Goal: Task Accomplishment & Management: Manage account settings

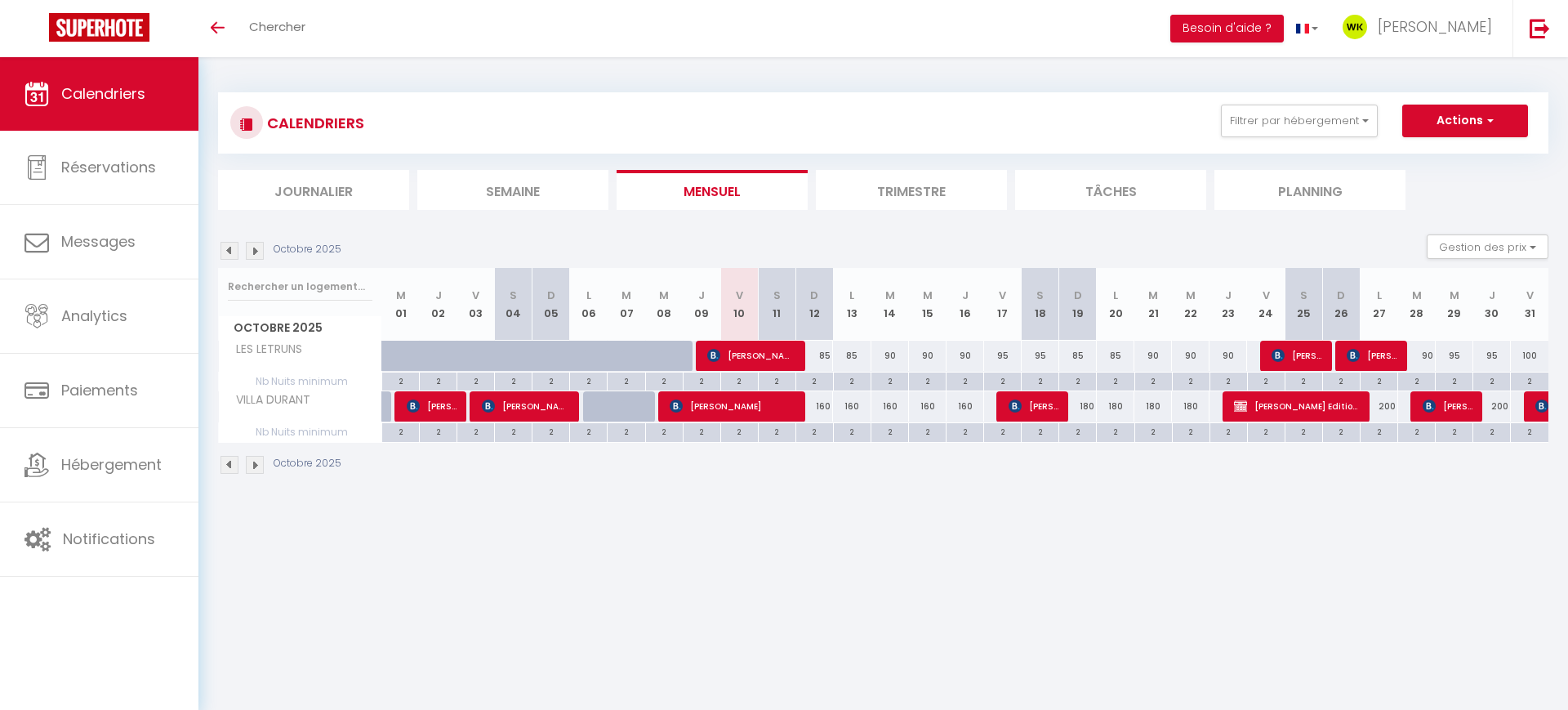
scroll to position [331, 0]
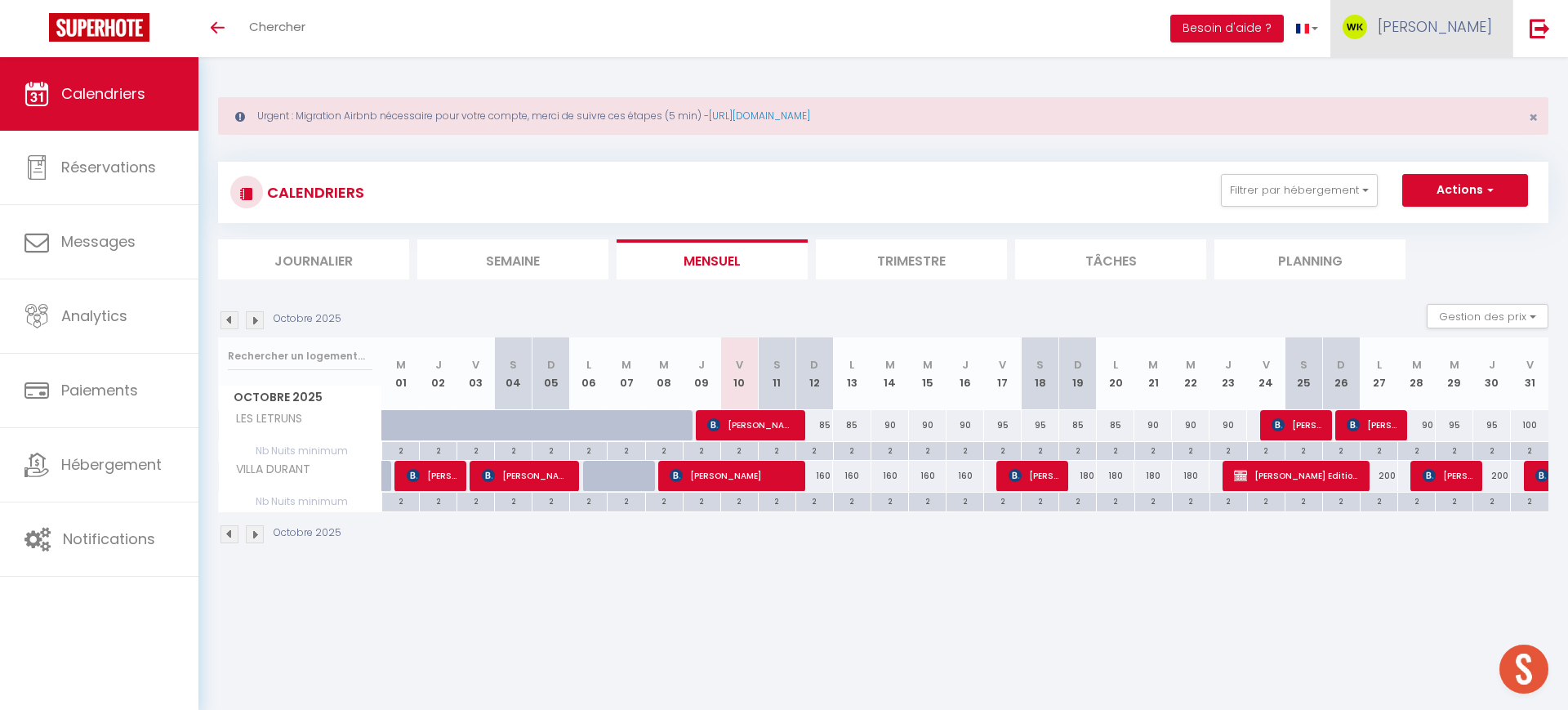
click at [1405, 31] on span "[PERSON_NAME]" at bounding box center [1436, 26] width 115 height 21
click at [1424, 103] on link "Équipe" at bounding box center [1447, 111] width 121 height 28
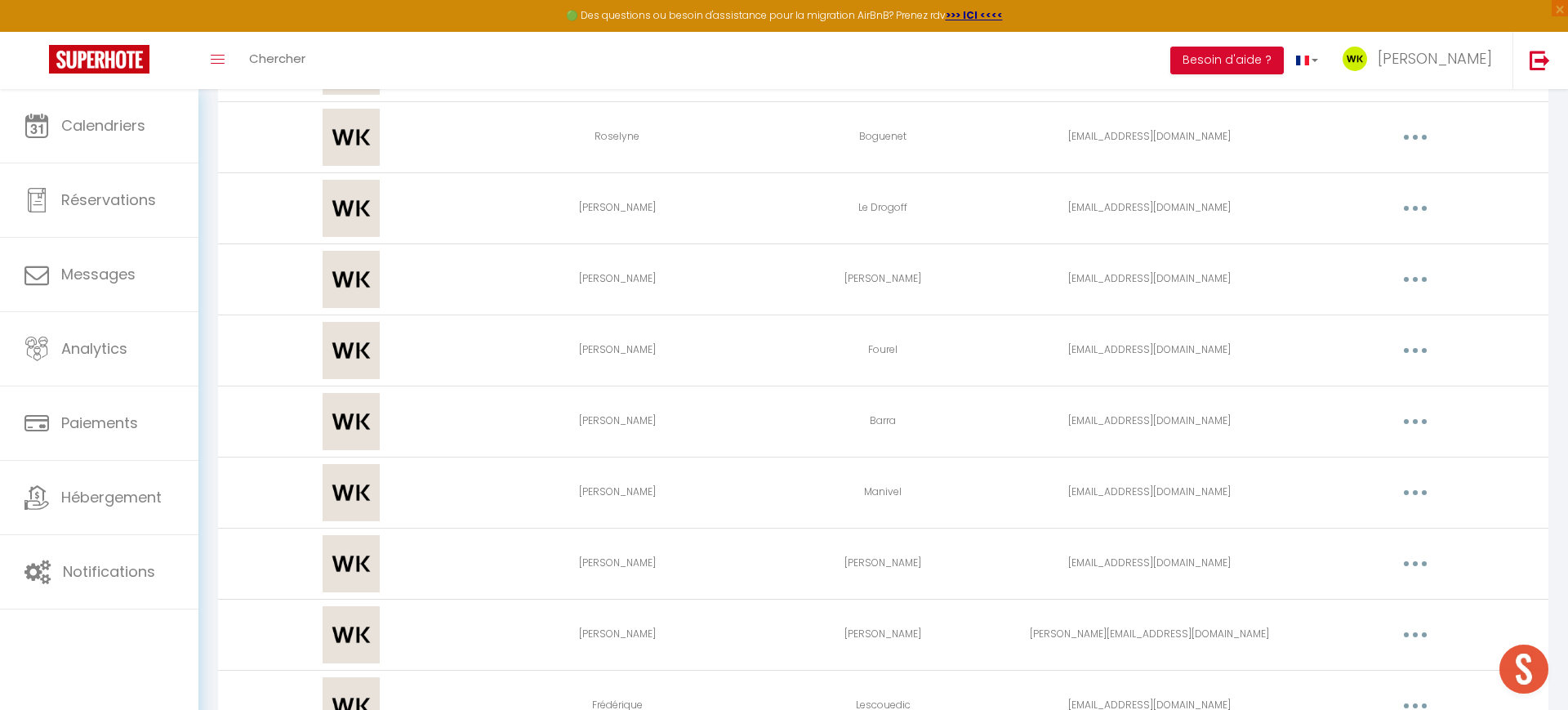
scroll to position [759, 0]
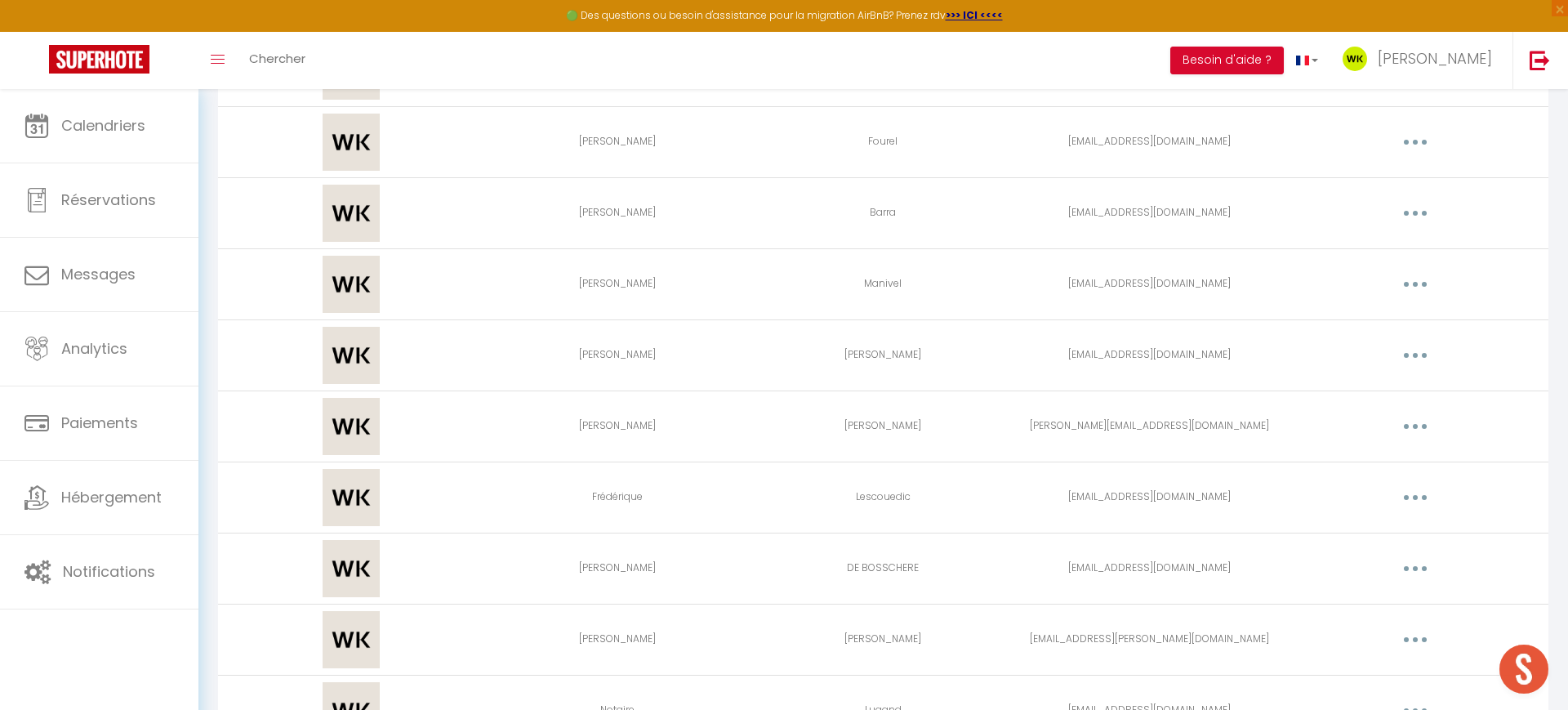
click at [1409, 214] on button "button" at bounding box center [1415, 213] width 46 height 26
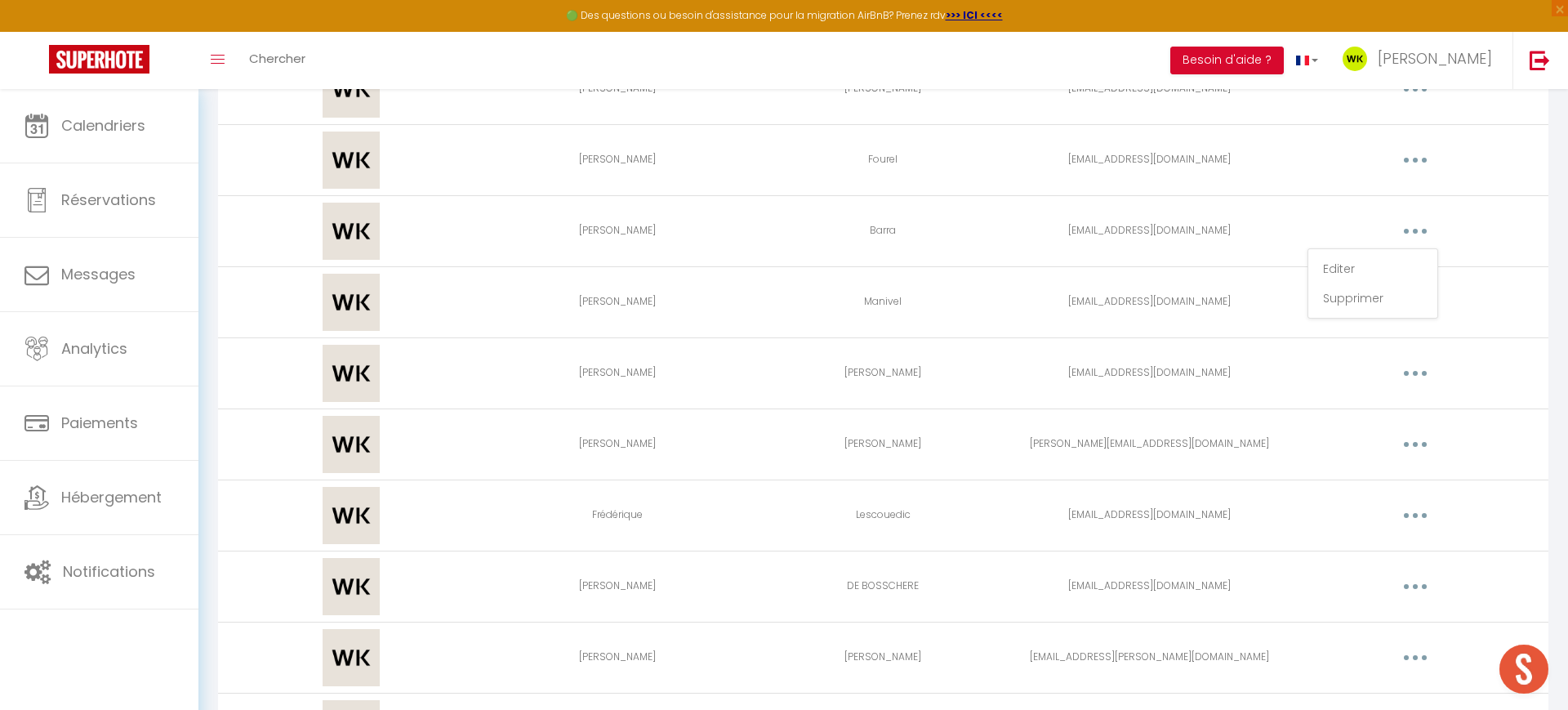
scroll to position [797, 0]
click at [1350, 274] on link "Editer" at bounding box center [1373, 270] width 121 height 28
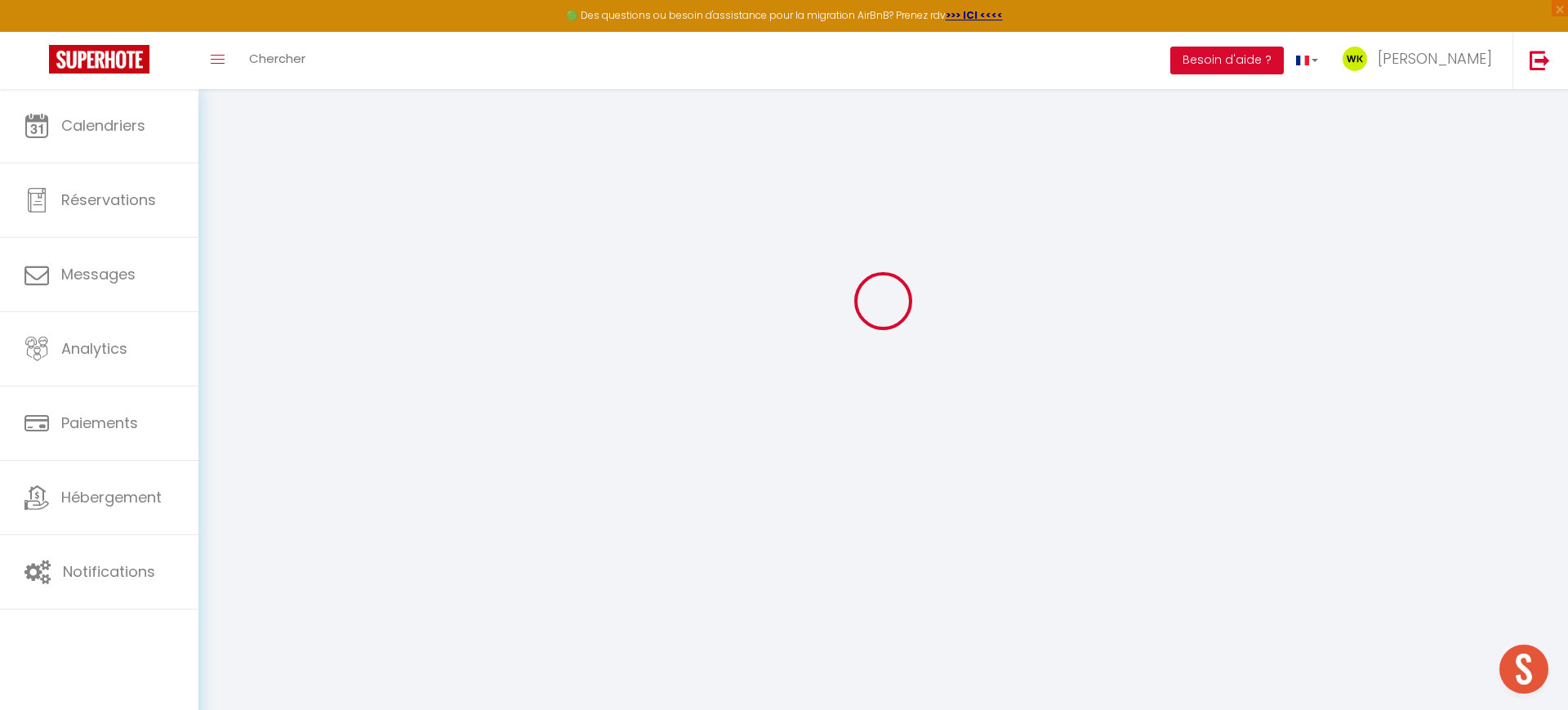
type input "[PERSON_NAME]"
type input "Barra"
type input "[EMAIL_ADDRESS][DOMAIN_NAME]"
type textarea "[URL][DOMAIN_NAME]"
checkbox input "true"
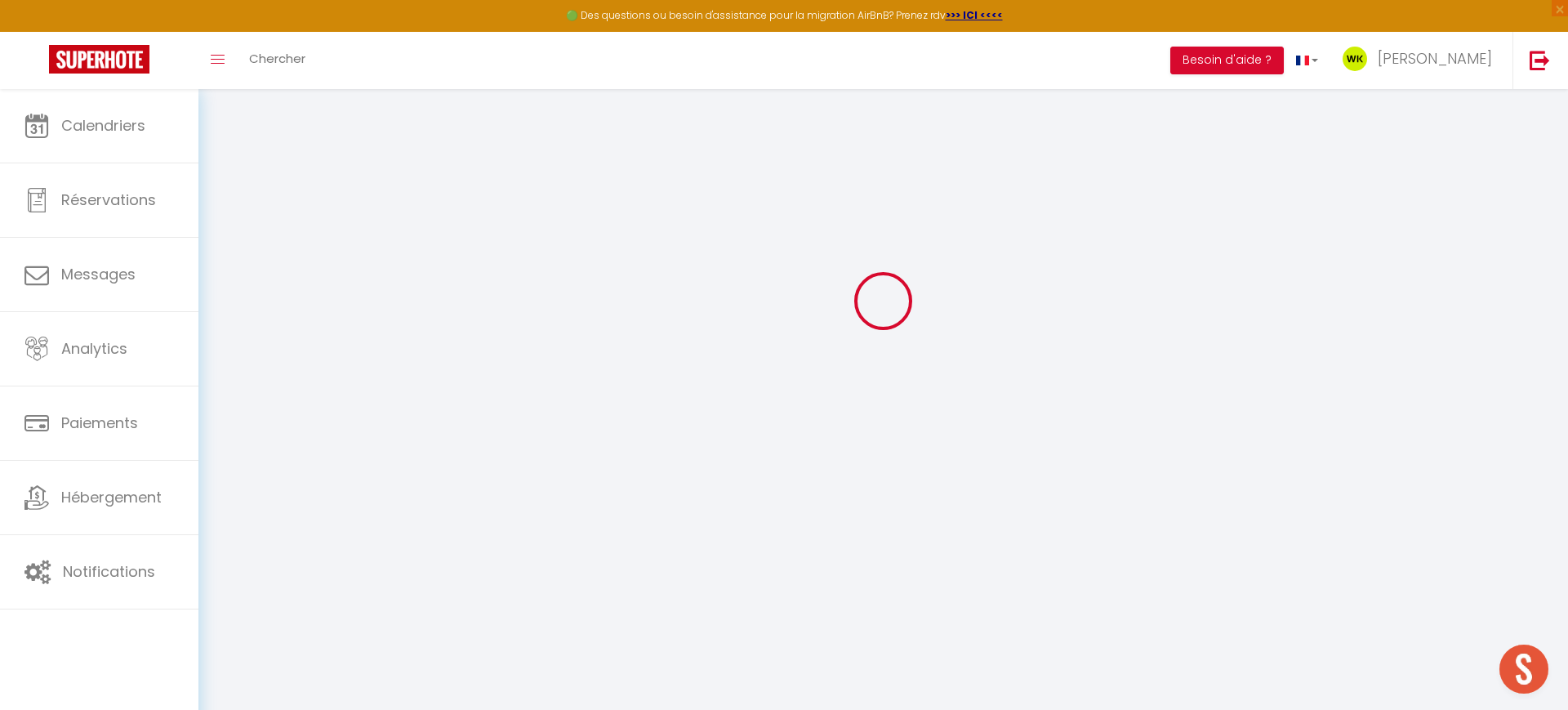
checkbox input "true"
checkbox input "false"
checkbox input "true"
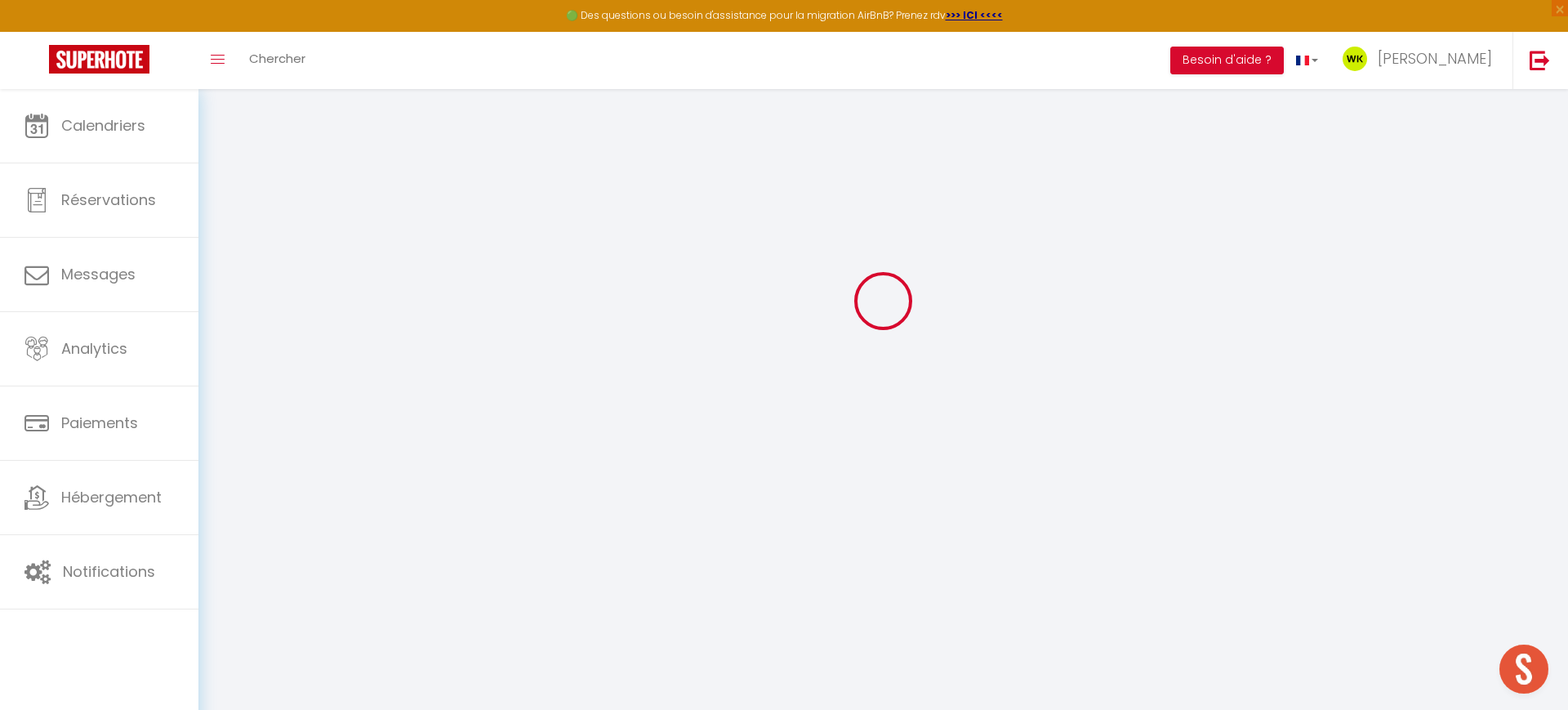
checkbox input "true"
checkbox input "false"
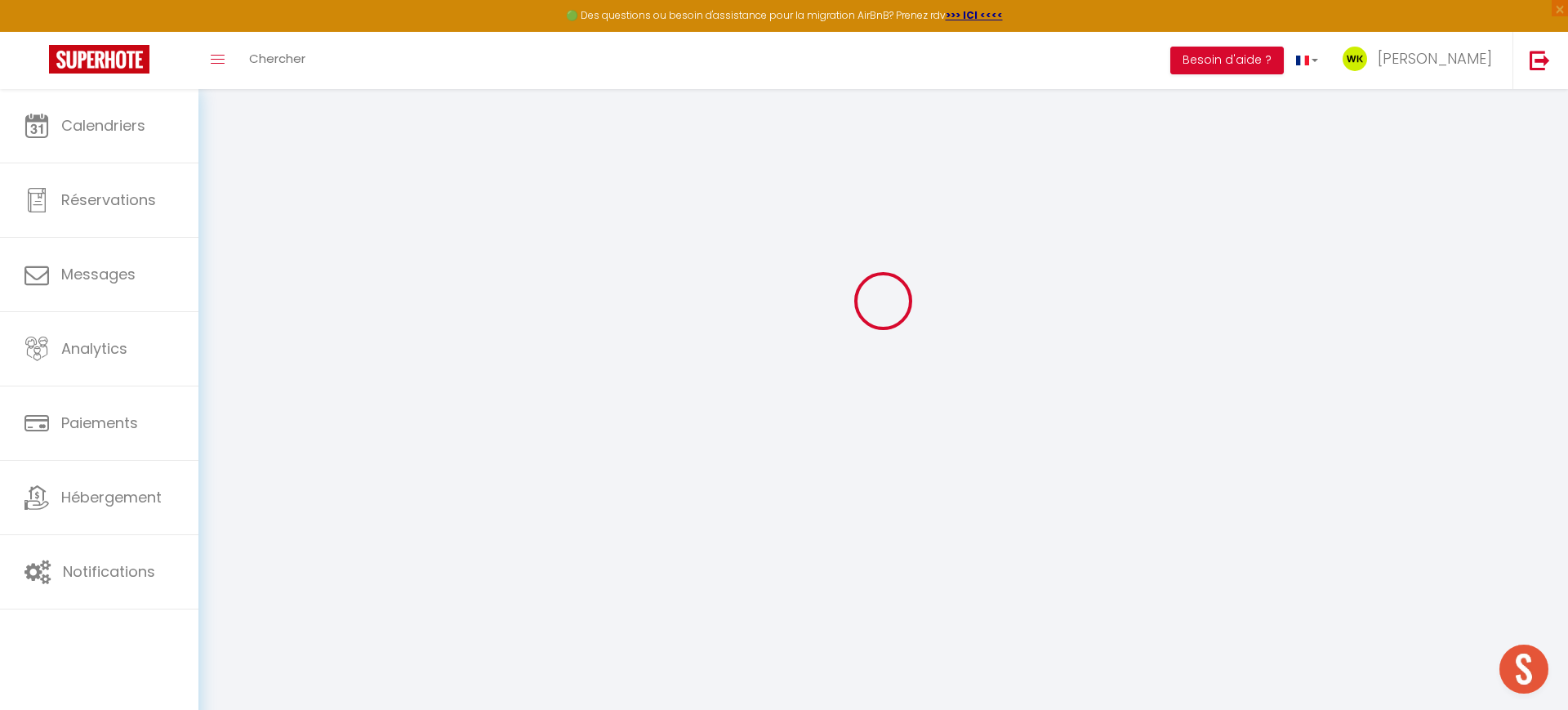
checkbox input "false"
select select
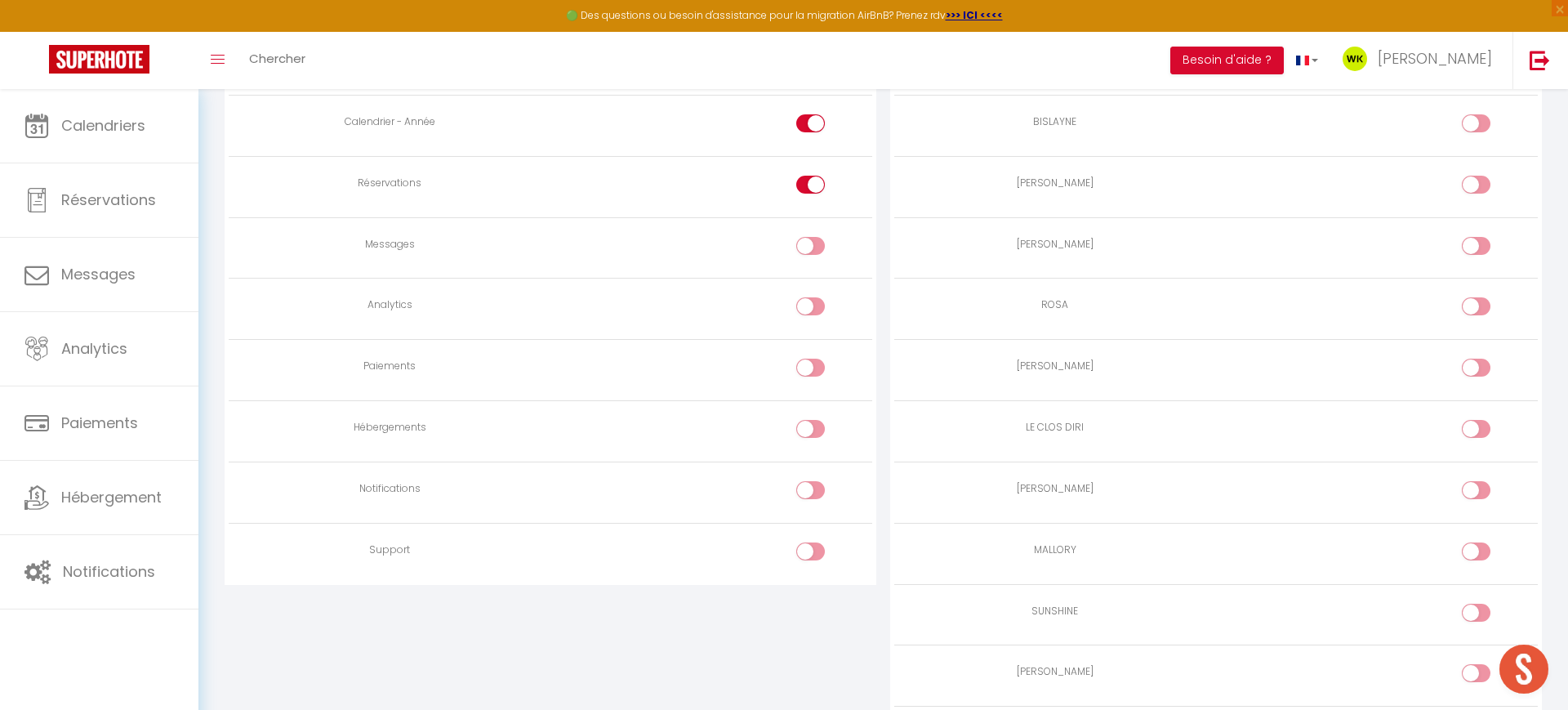
scroll to position [1193, 0]
click at [825, 249] on input "checkbox" at bounding box center [825, 248] width 29 height 24
checkbox input "true"
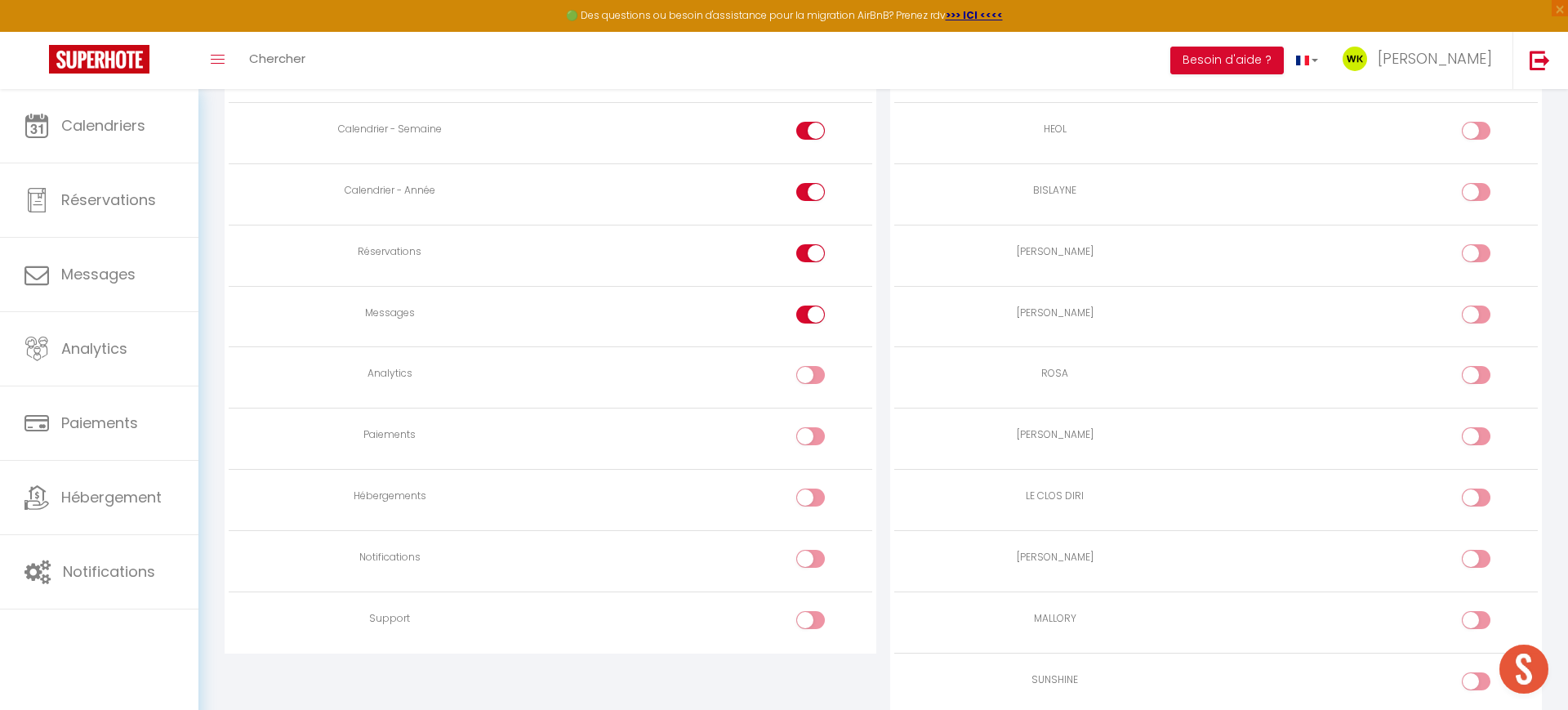
scroll to position [1262, 0]
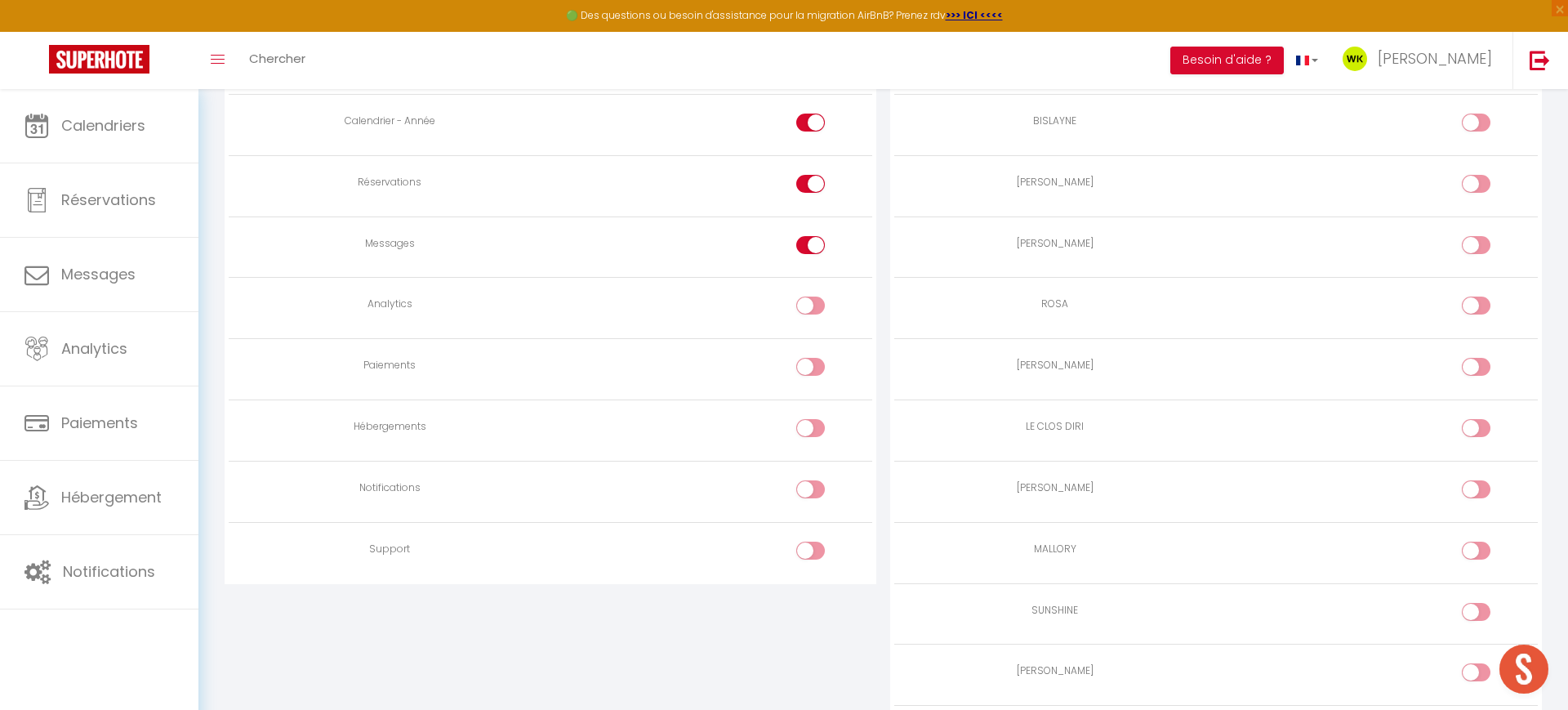
click at [806, 493] on div at bounding box center [811, 490] width 29 height 18
click at [811, 493] on input "checkbox" at bounding box center [825, 492] width 29 height 24
checkbox input "true"
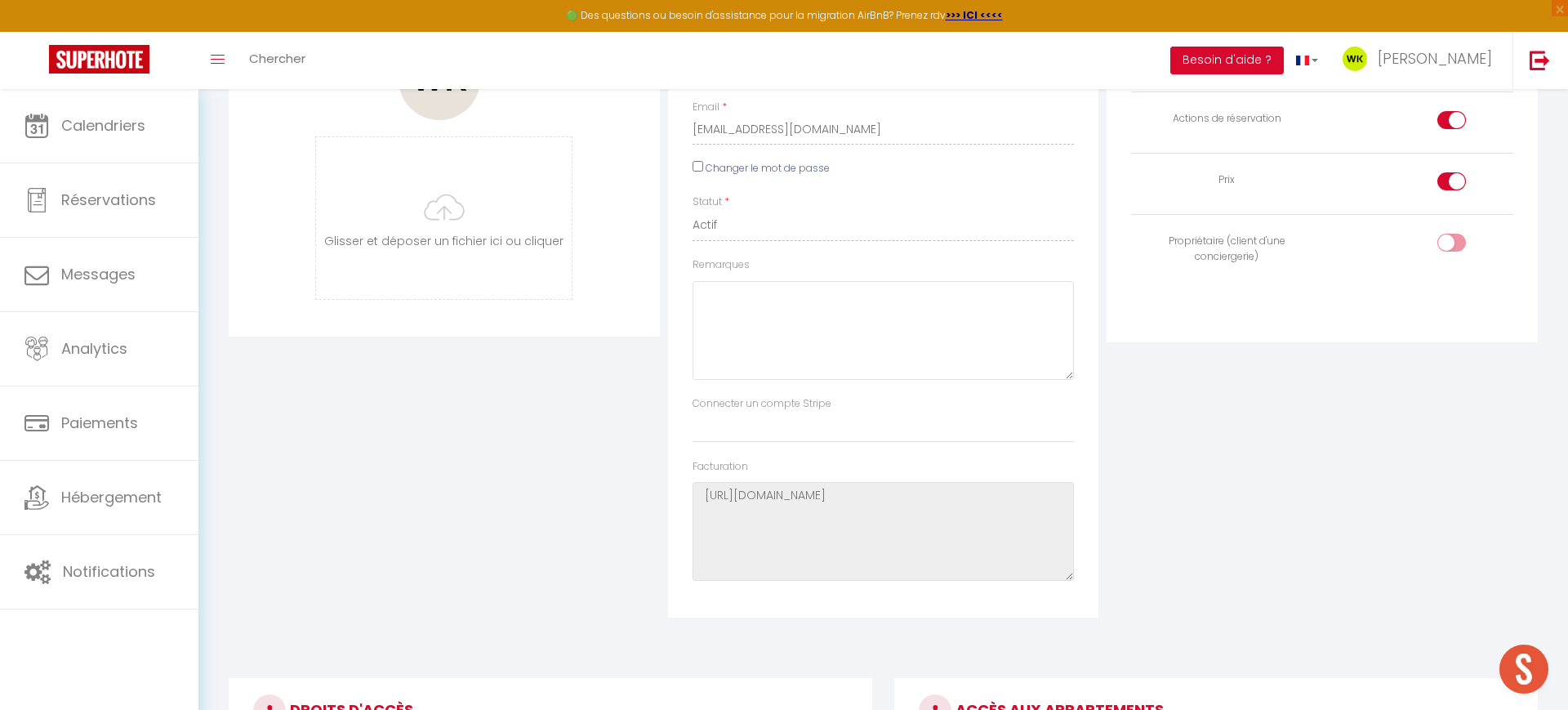
scroll to position [0, 0]
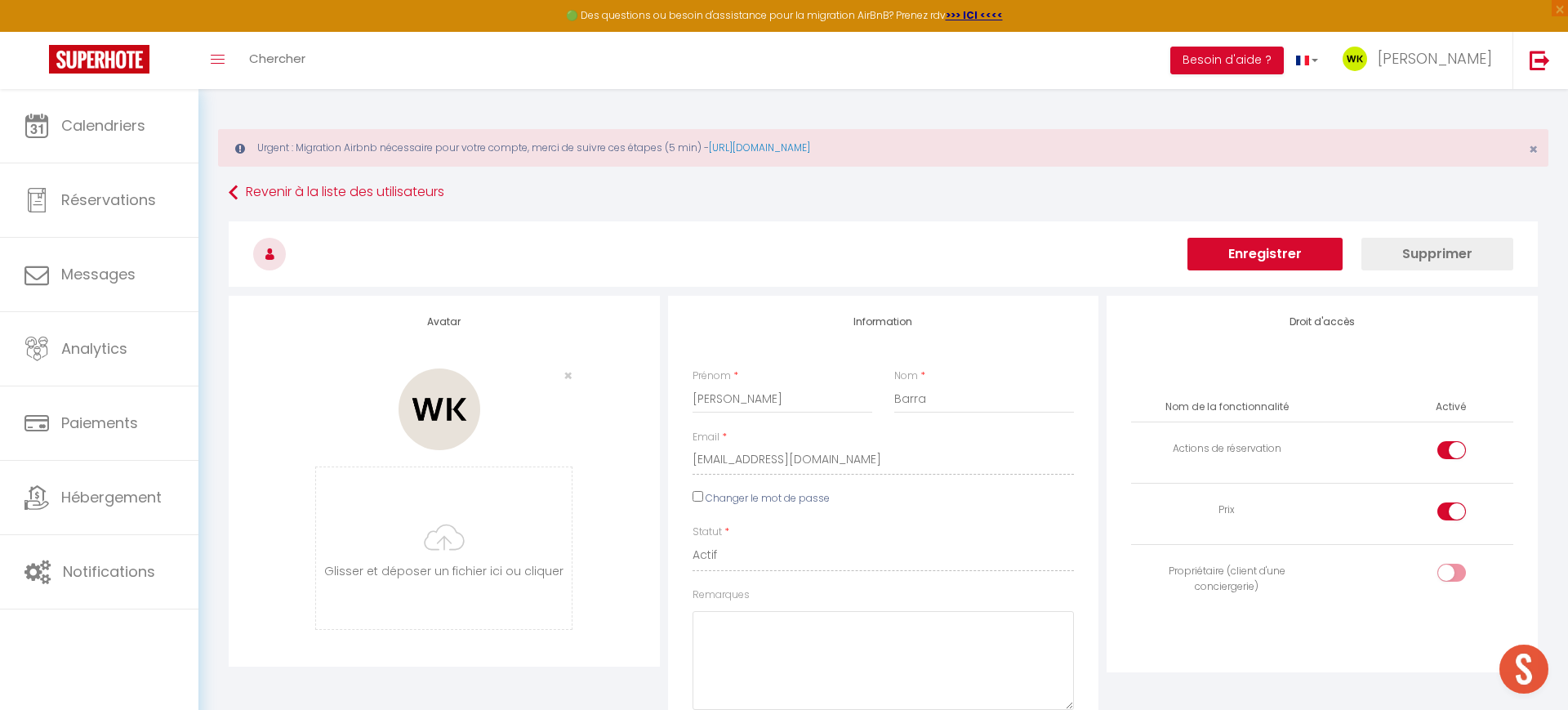
click at [1453, 573] on input "checkbox" at bounding box center [1466, 576] width 29 height 24
checkbox input "true"
drag, startPoint x: 1449, startPoint y: 510, endPoint x: 1446, endPoint y: 451, distance: 59.1
click at [1449, 509] on div at bounding box center [1452, 511] width 29 height 18
click at [1452, 509] on input "checkbox" at bounding box center [1466, 514] width 29 height 24
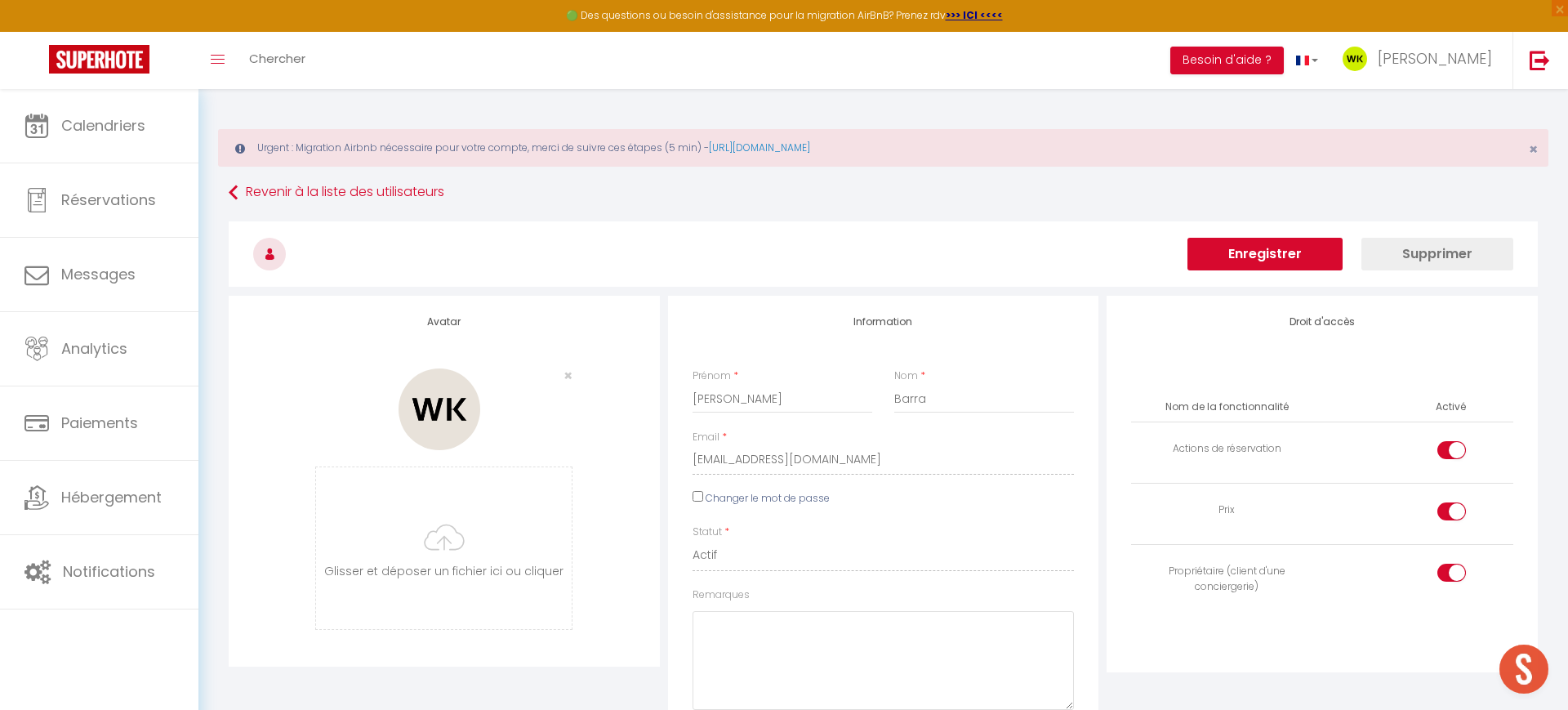
checkbox input "false"
click at [1449, 439] on td at bounding box center [1419, 453] width 192 height 61
click at [1443, 451] on div at bounding box center [1452, 450] width 29 height 18
click at [1452, 451] on input "checkbox" at bounding box center [1466, 453] width 29 height 24
drag, startPoint x: 1453, startPoint y: 441, endPoint x: 1444, endPoint y: 454, distance: 15.8
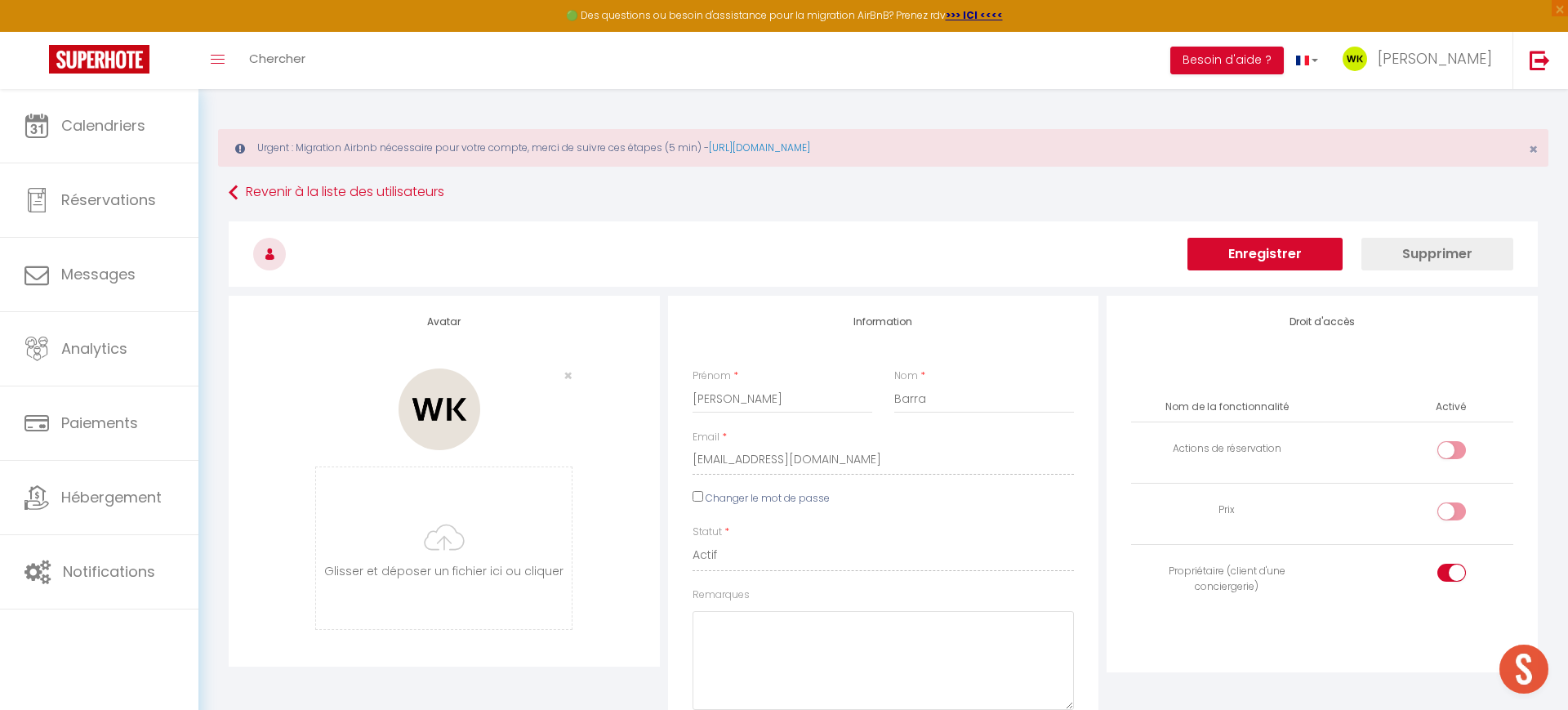
click at [1446, 448] on label at bounding box center [1452, 453] width 29 height 24
click at [1452, 448] on input "checkbox" at bounding box center [1466, 453] width 29 height 24
checkbox input "true"
click at [1447, 515] on div at bounding box center [1452, 511] width 29 height 18
click at [1452, 515] on input "checkbox" at bounding box center [1466, 514] width 29 height 24
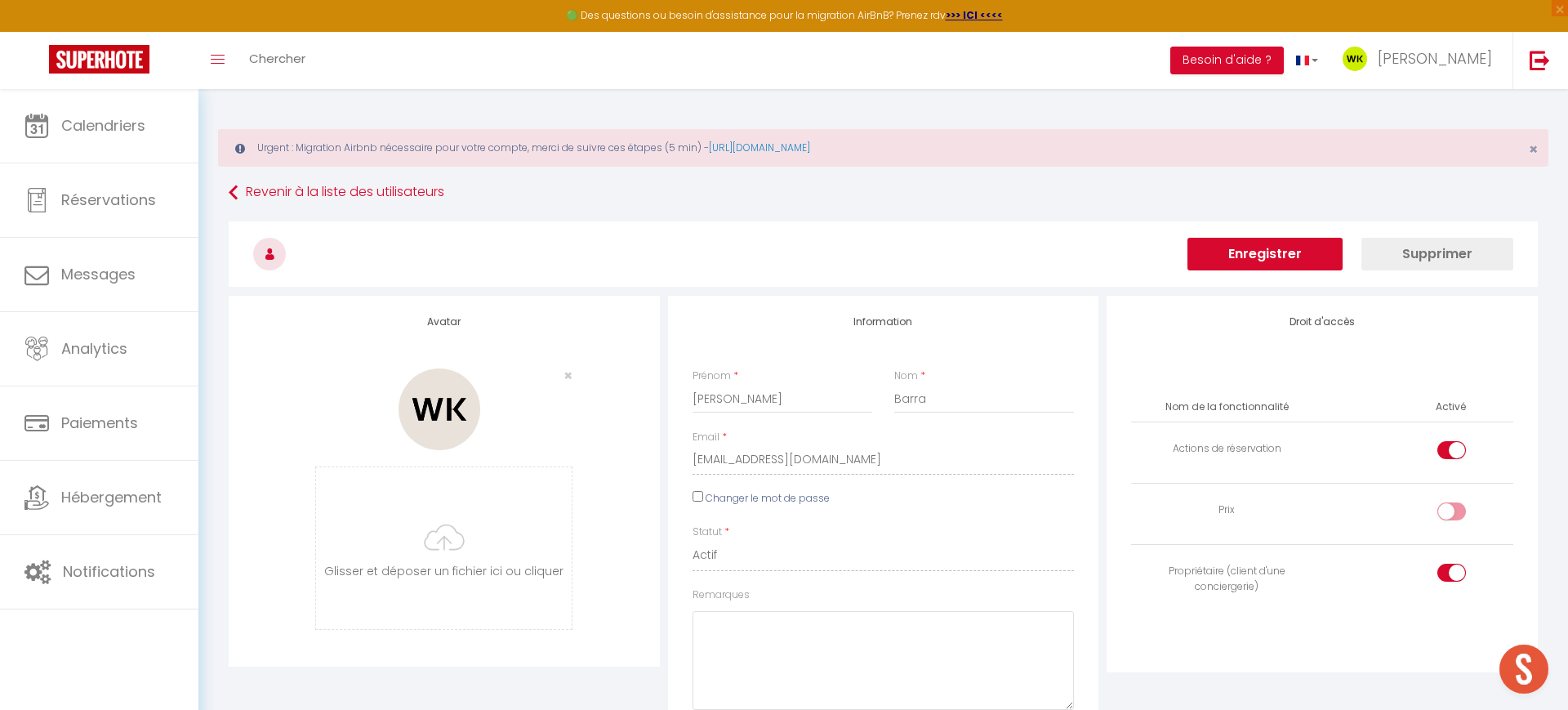
checkbox input "true"
click at [1279, 248] on button "Enregistrer" at bounding box center [1265, 254] width 155 height 33
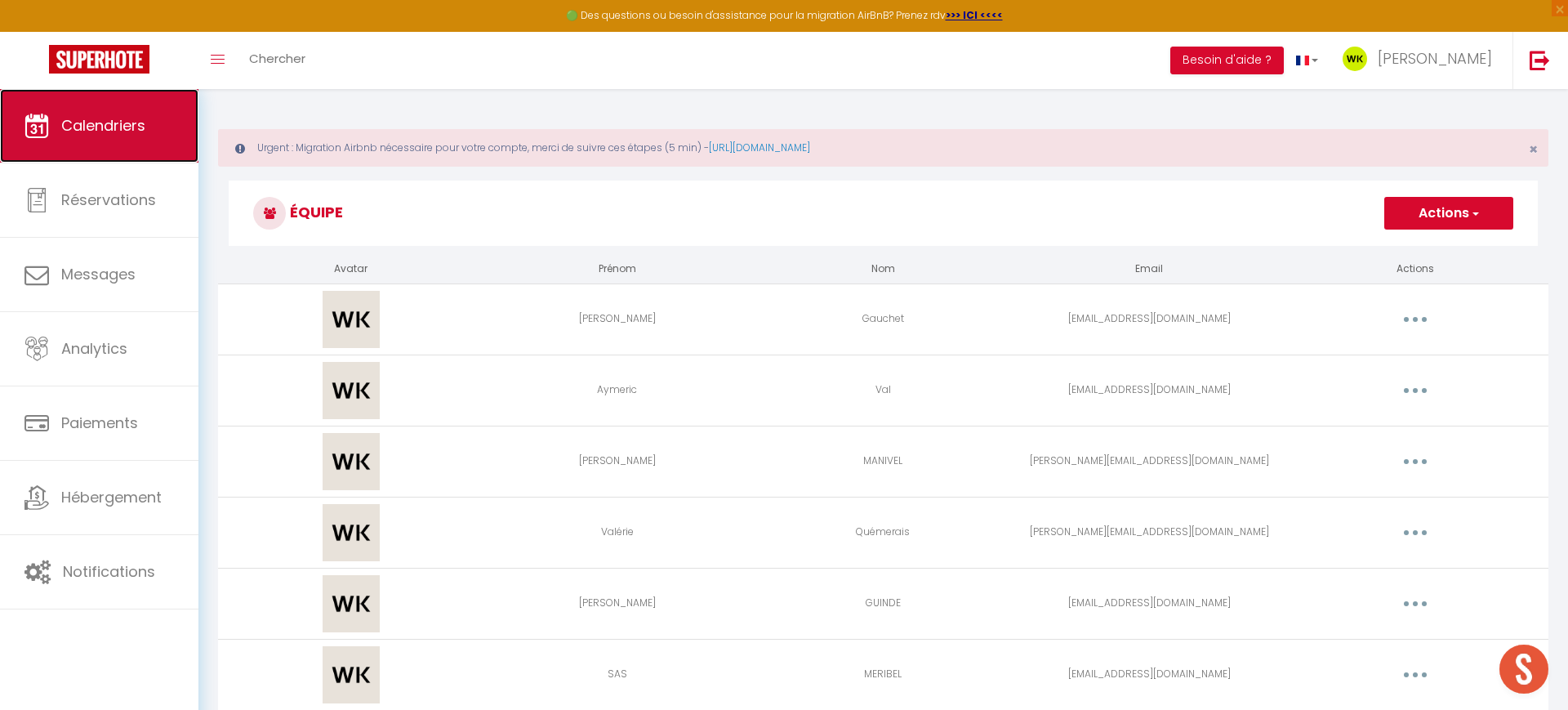
click at [107, 107] on link "Calendriers" at bounding box center [99, 125] width 199 height 73
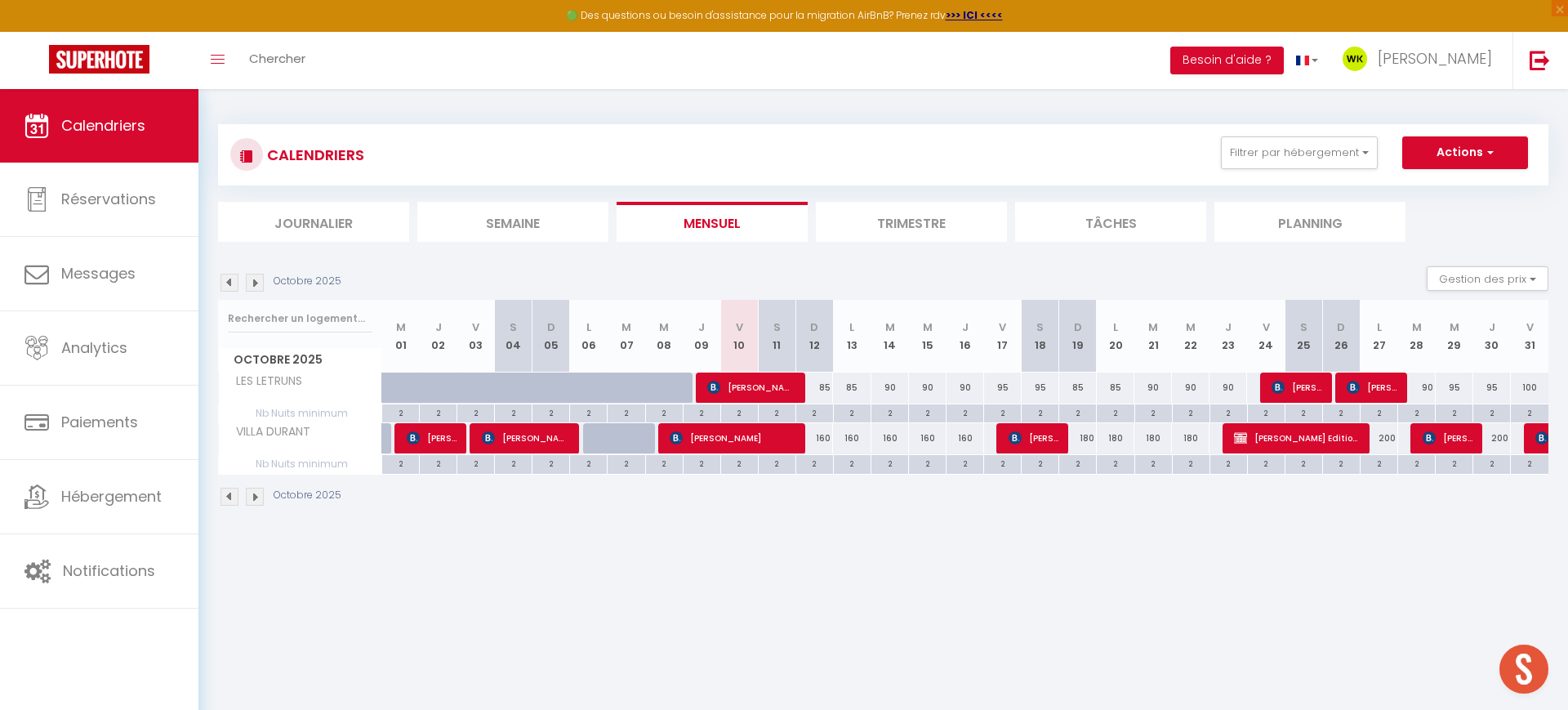
scroll to position [1, 0]
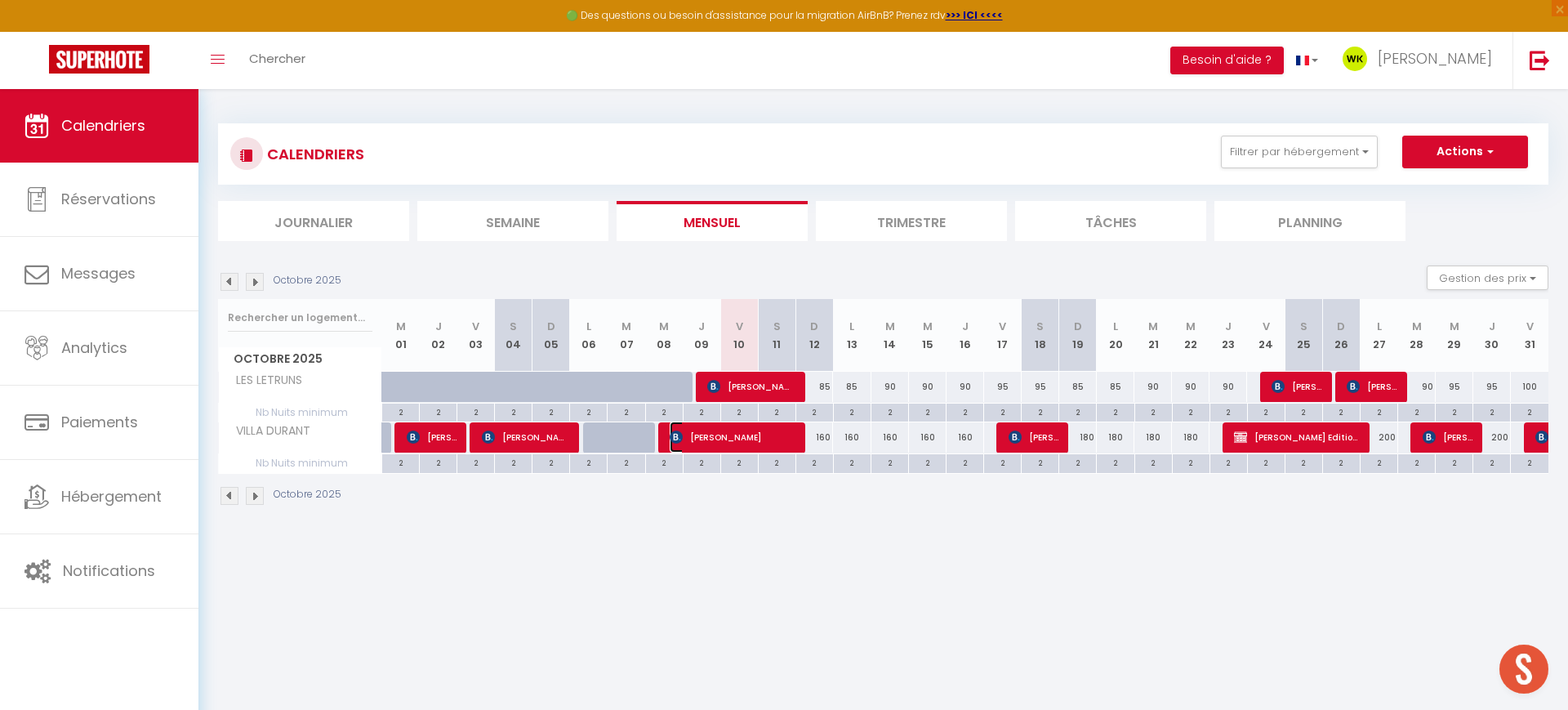
click at [763, 429] on span "[PERSON_NAME]" at bounding box center [732, 437] width 125 height 31
select select "OK"
select select "0"
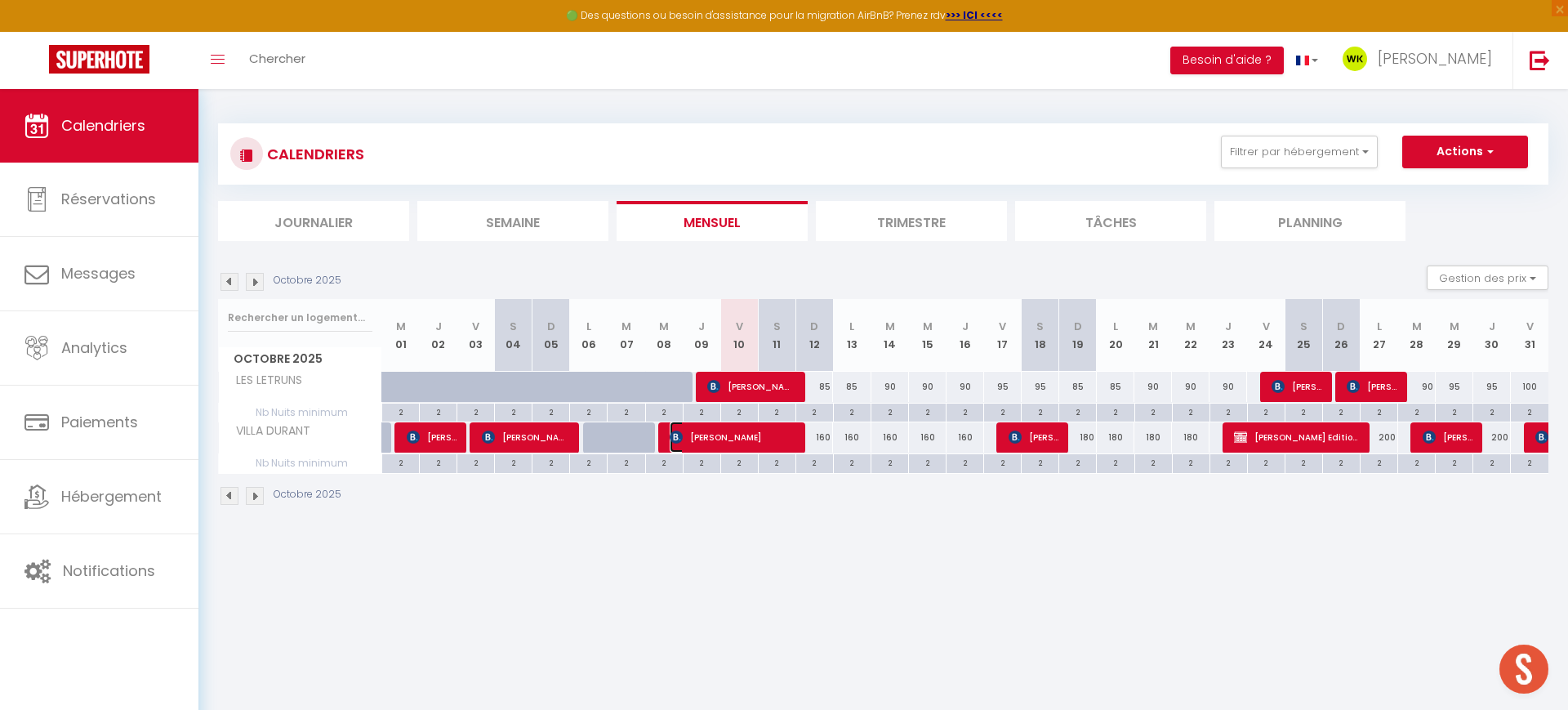
select select "1"
select select
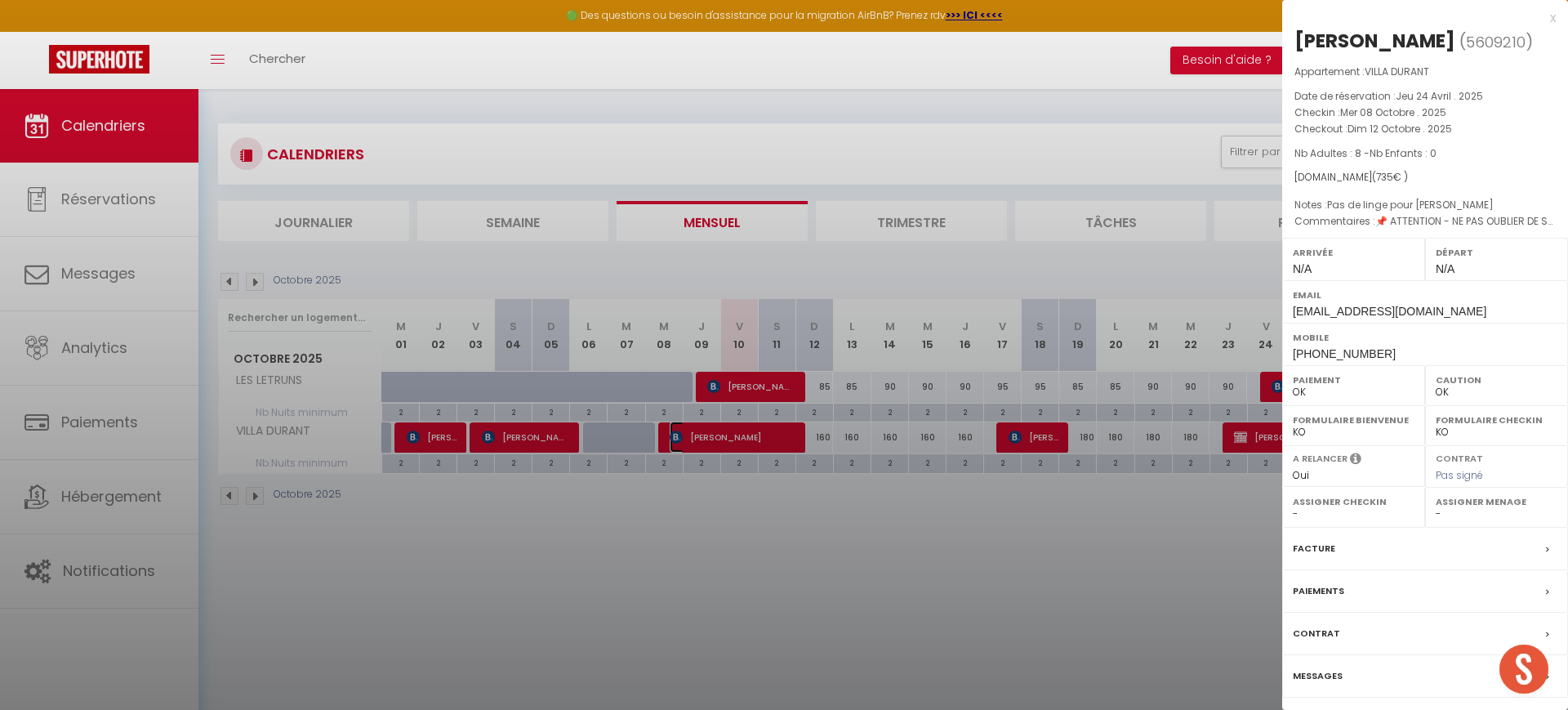
select select "52278"
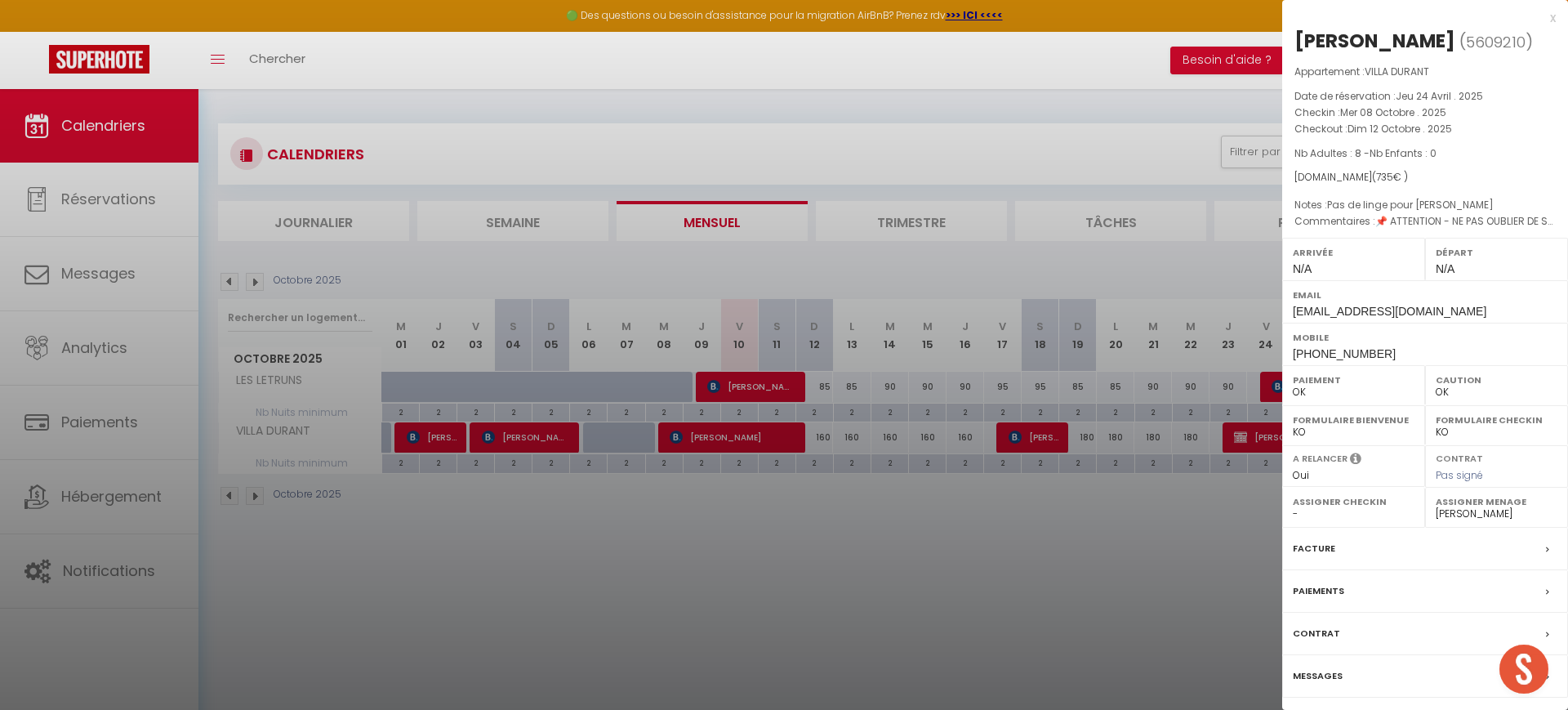
click at [1349, 640] on div "Contrat" at bounding box center [1425, 633] width 285 height 42
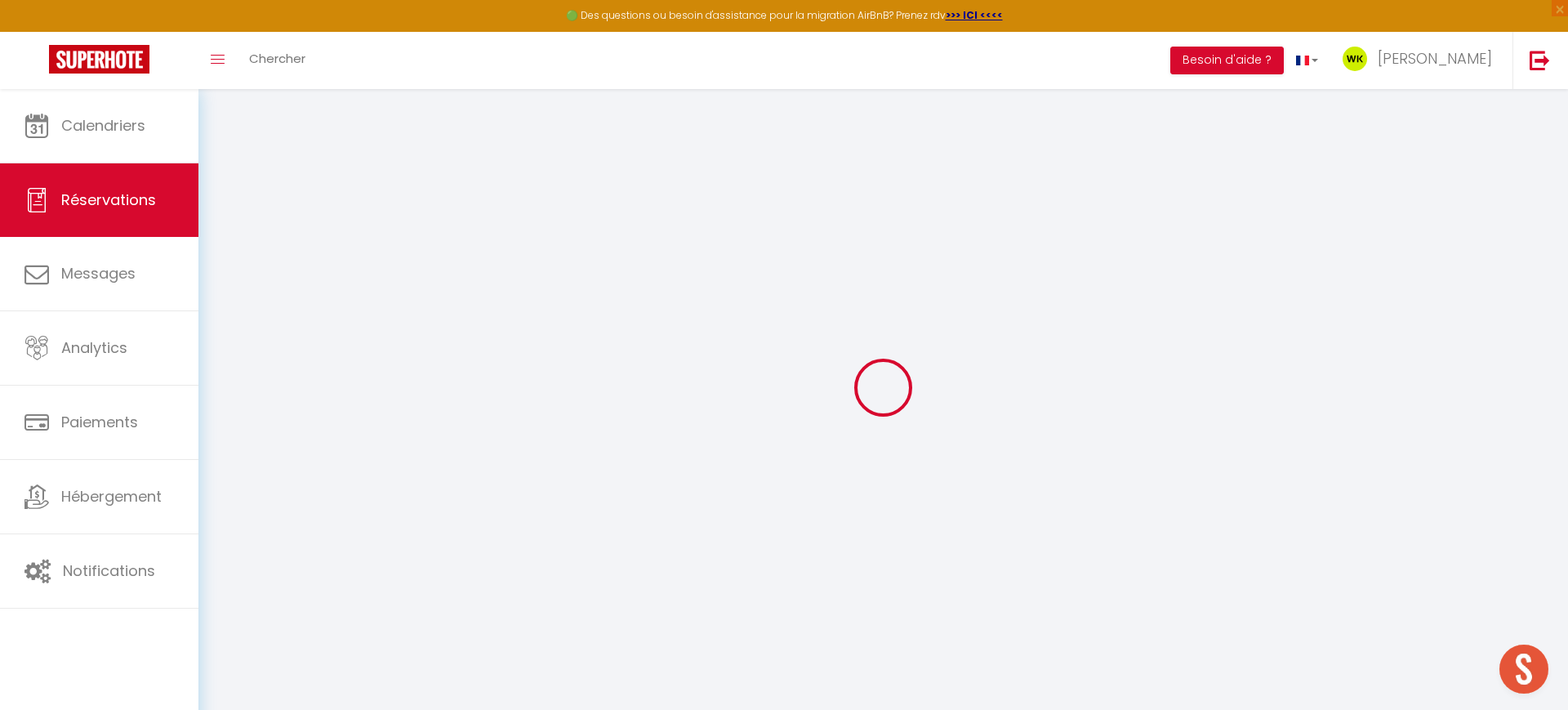
scroll to position [4, 0]
type input "[PERSON_NAME]"
type input "Borey"
type input "[EMAIL_ADDRESS][DOMAIN_NAME]"
type input "[PHONE_NUMBER]"
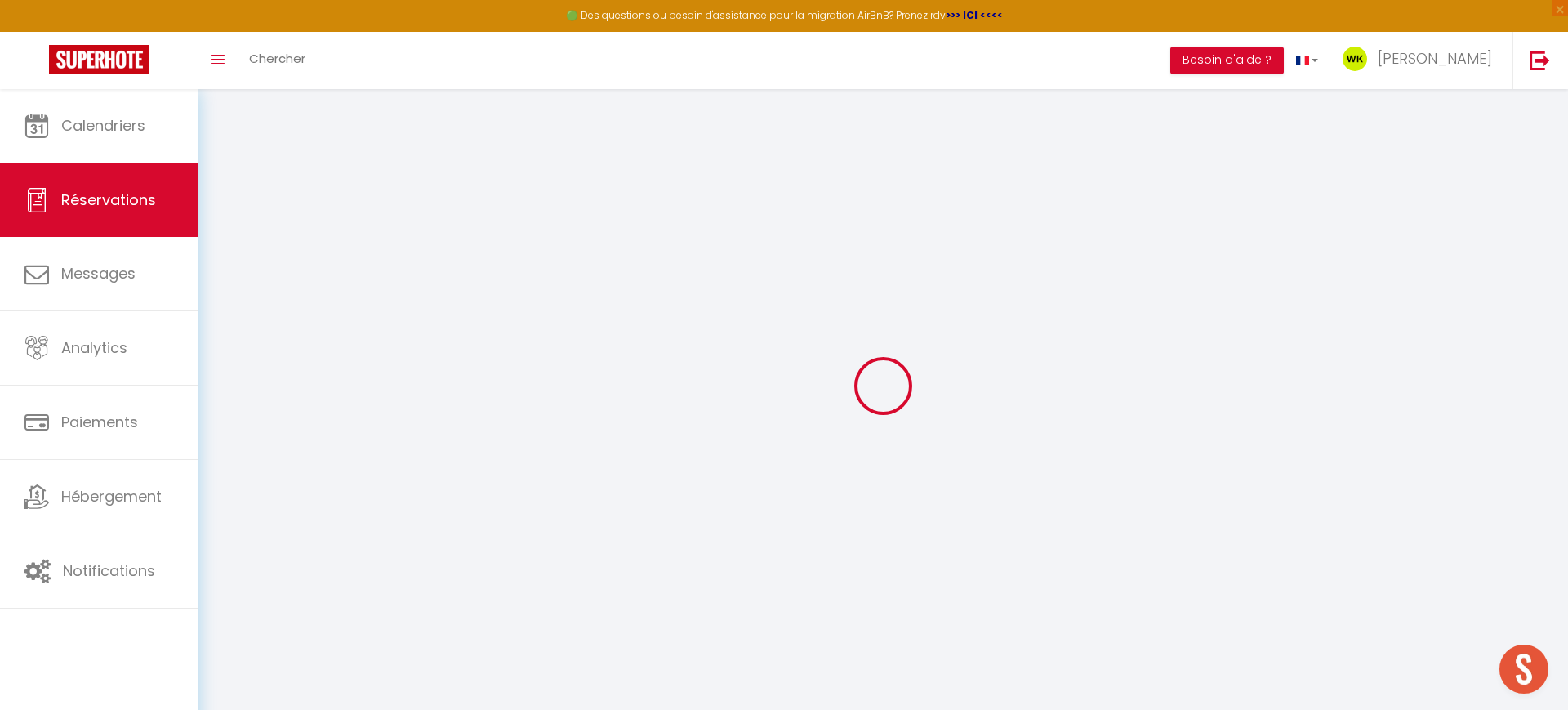
type input "14112"
type input "[STREET_ADDRESS]"
type input "Periers sur le dan"
select select "FR"
type input "136.93"
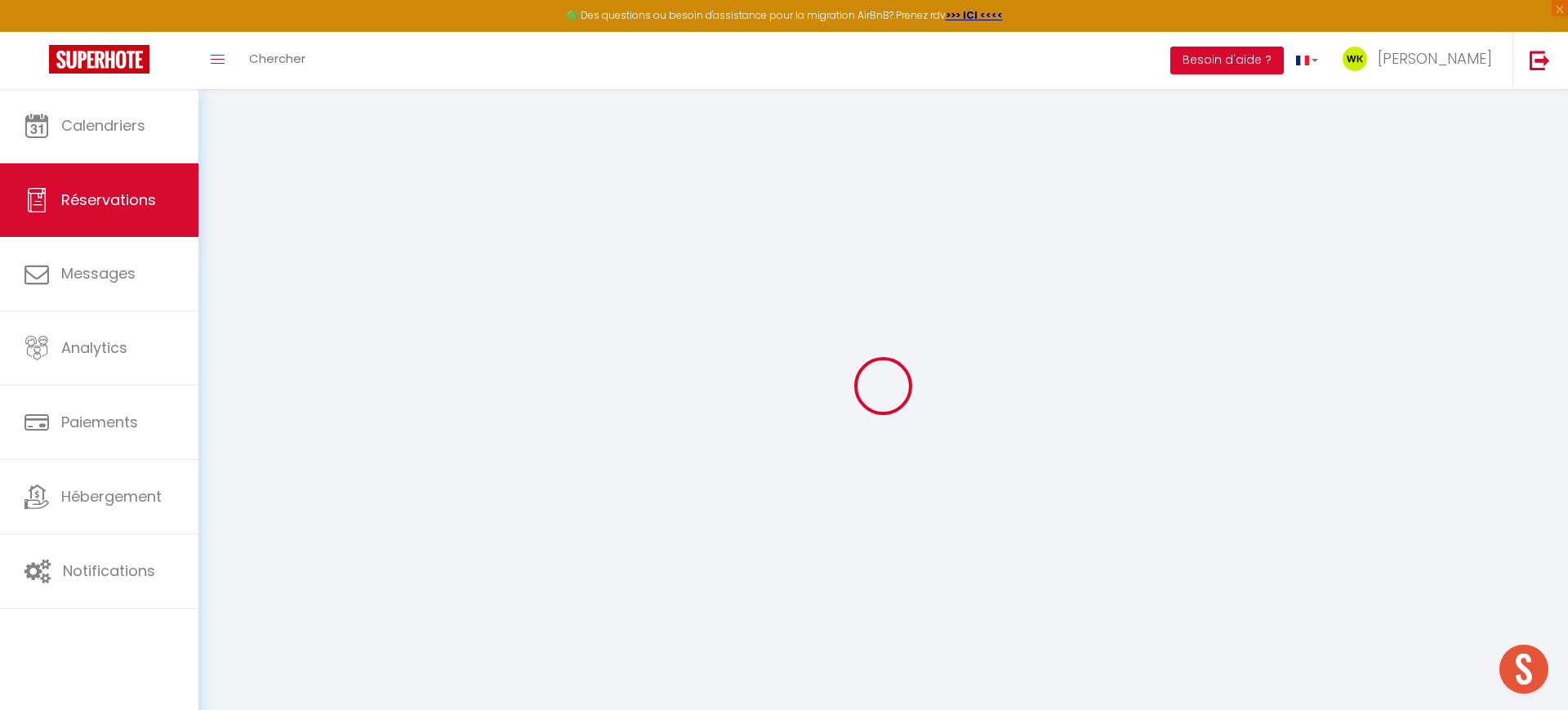
select select "39708"
select select "1"
select select
type input "8"
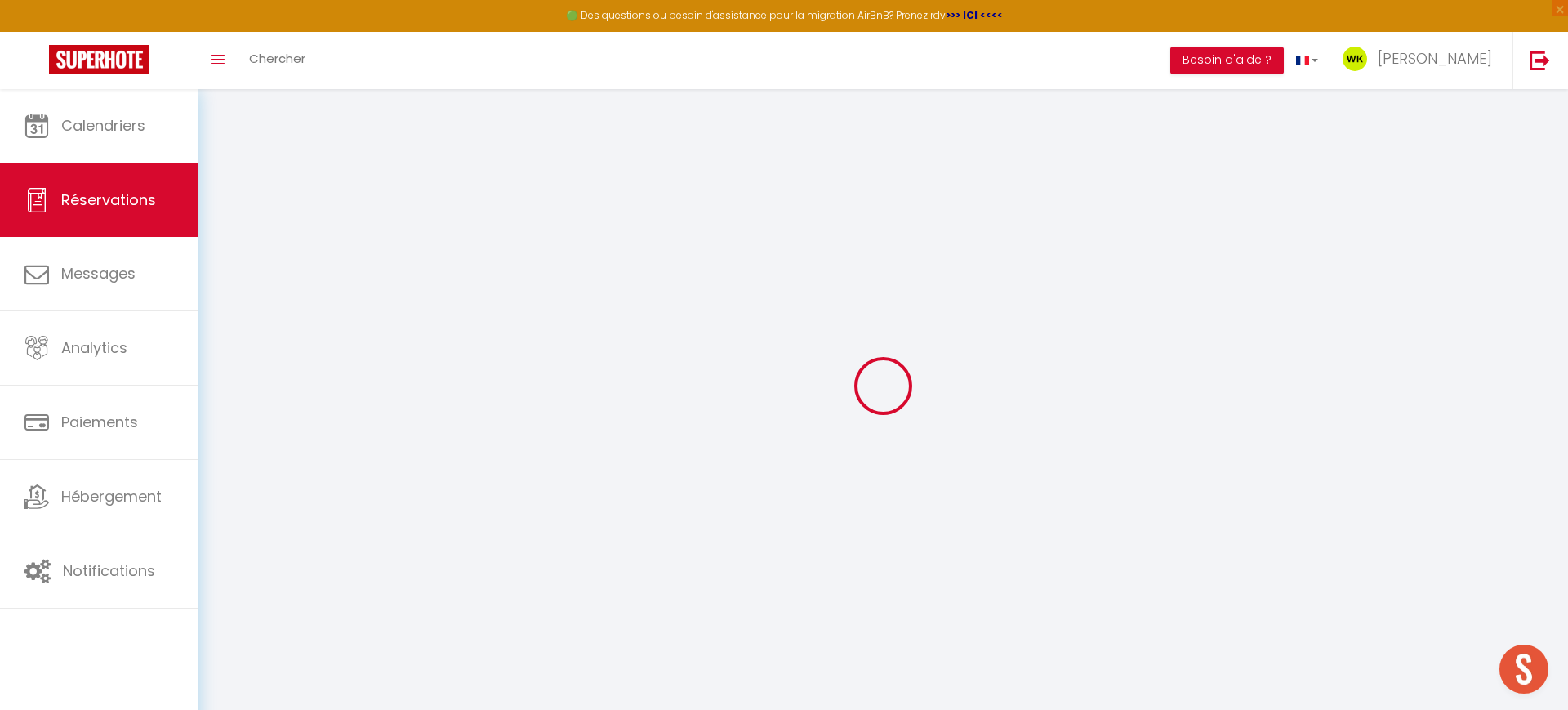
select select "12"
select select "15"
type input "735"
checkbox input "false"
type input "0"
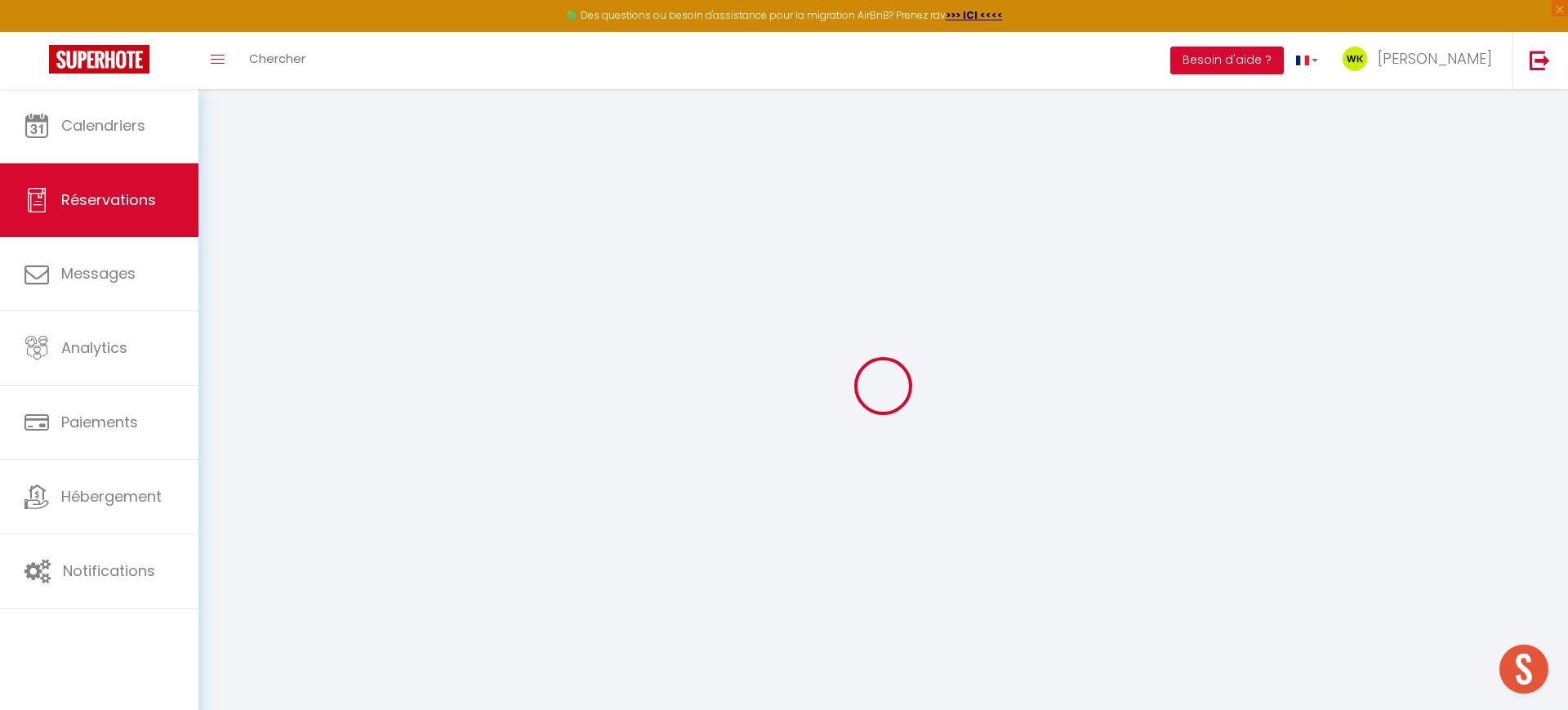
select select "2"
type input "0"
select select
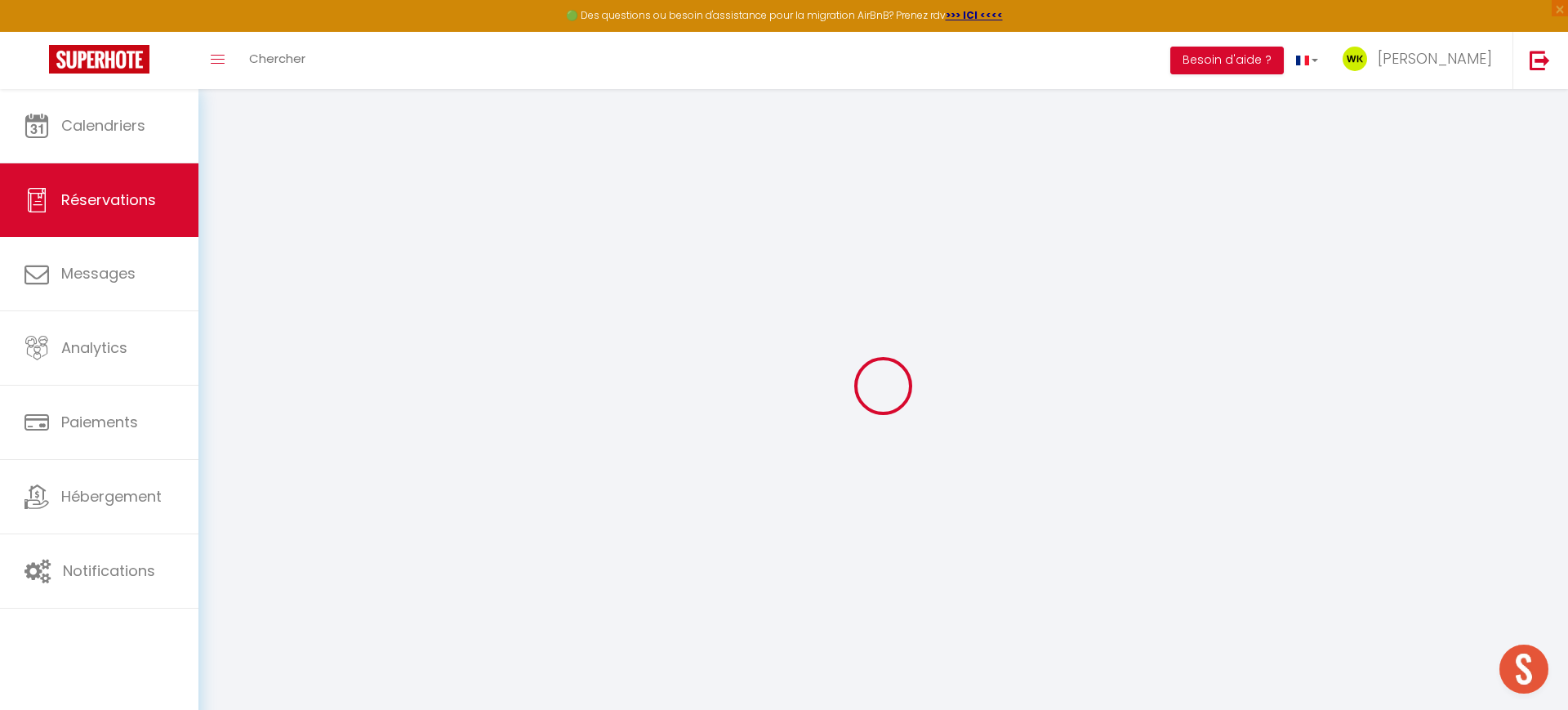
select select
checkbox input "false"
select select
checkbox input "false"
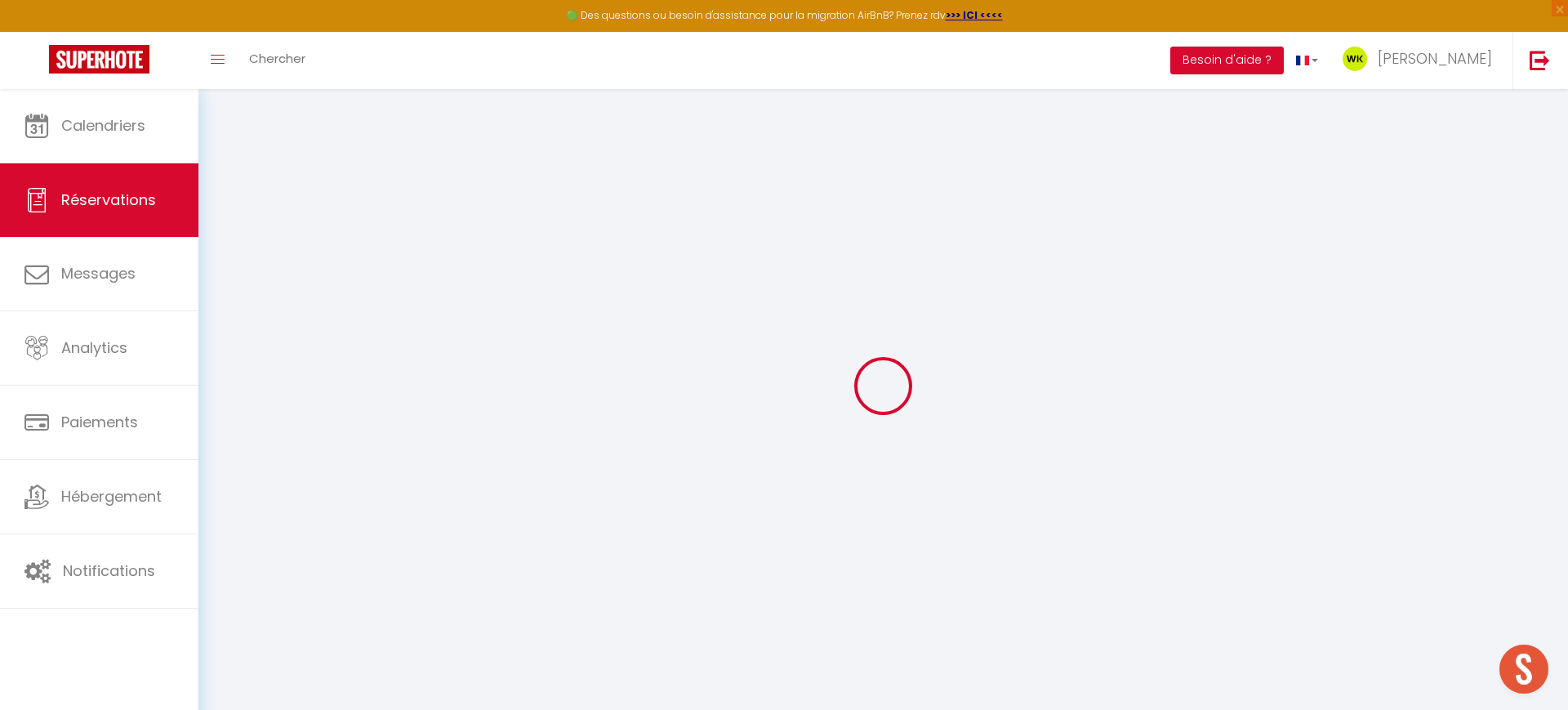
select select
checkbox input "false"
select select
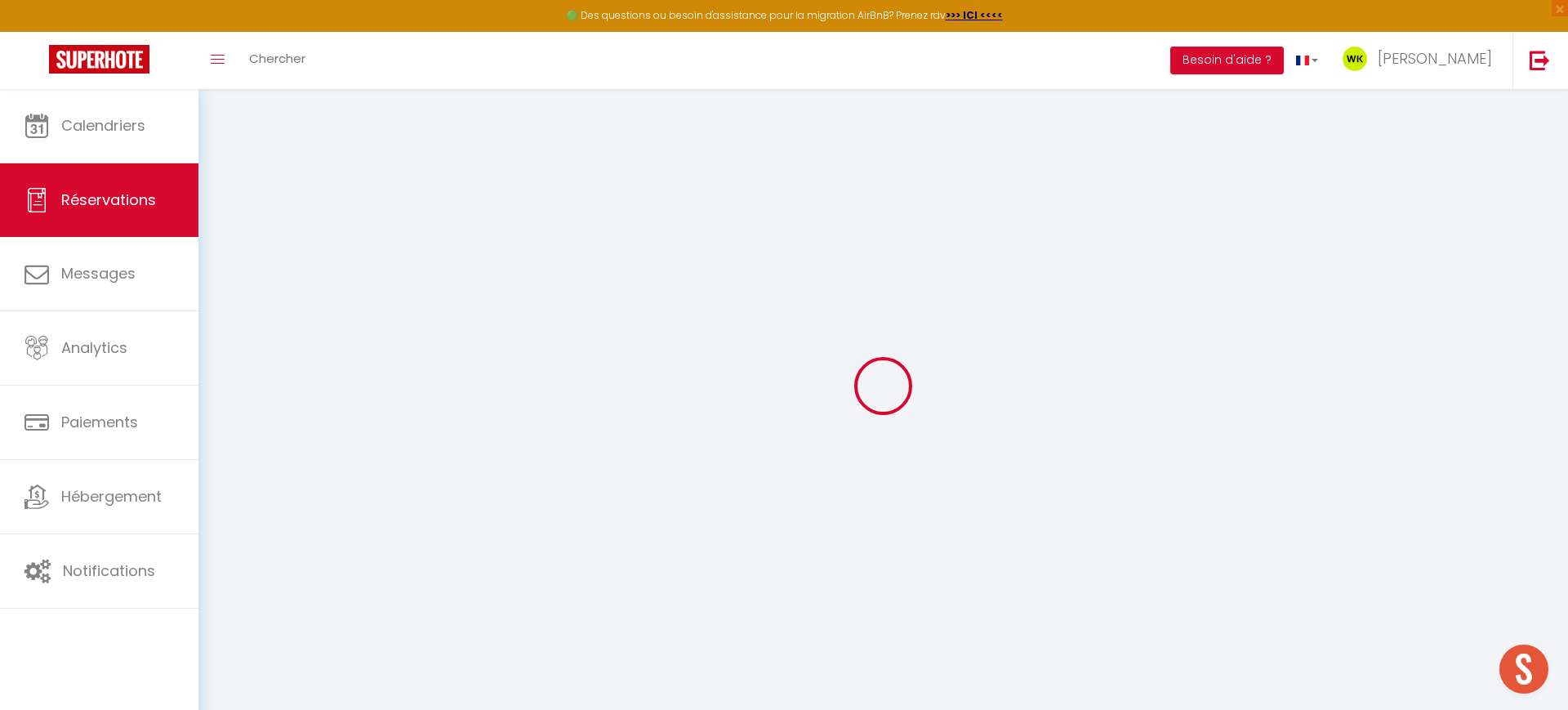
checkbox input "false"
type textarea "📌 ATTENTION - NE PAS OUBLIER DE SORTIR LES. POUBELLES JAUNE ET MARRON"
type textarea "Pas de linge pour [PERSON_NAME]"
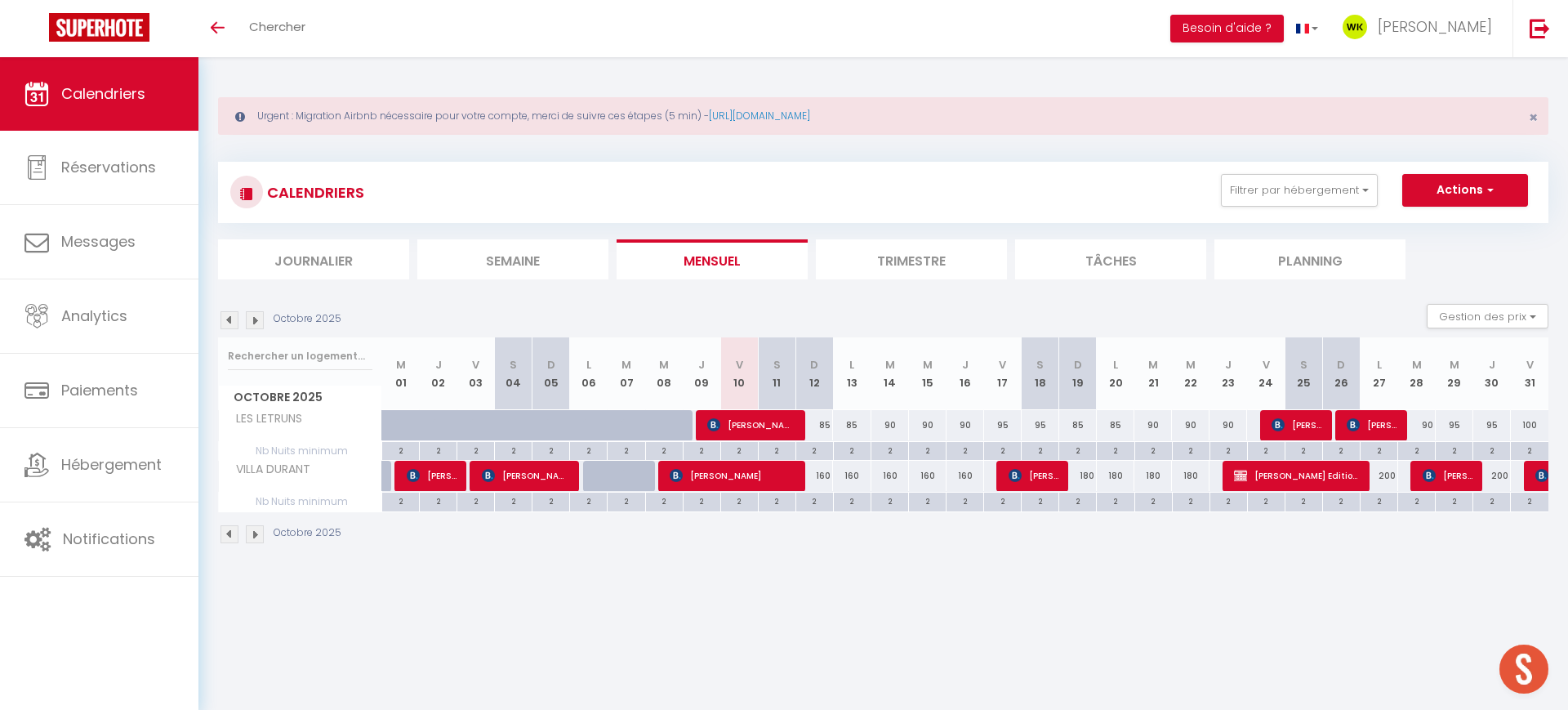
scroll to position [331, 0]
click at [1446, 29] on span "[PERSON_NAME]" at bounding box center [1436, 26] width 115 height 21
click at [1422, 115] on link "Équipe" at bounding box center [1447, 111] width 121 height 28
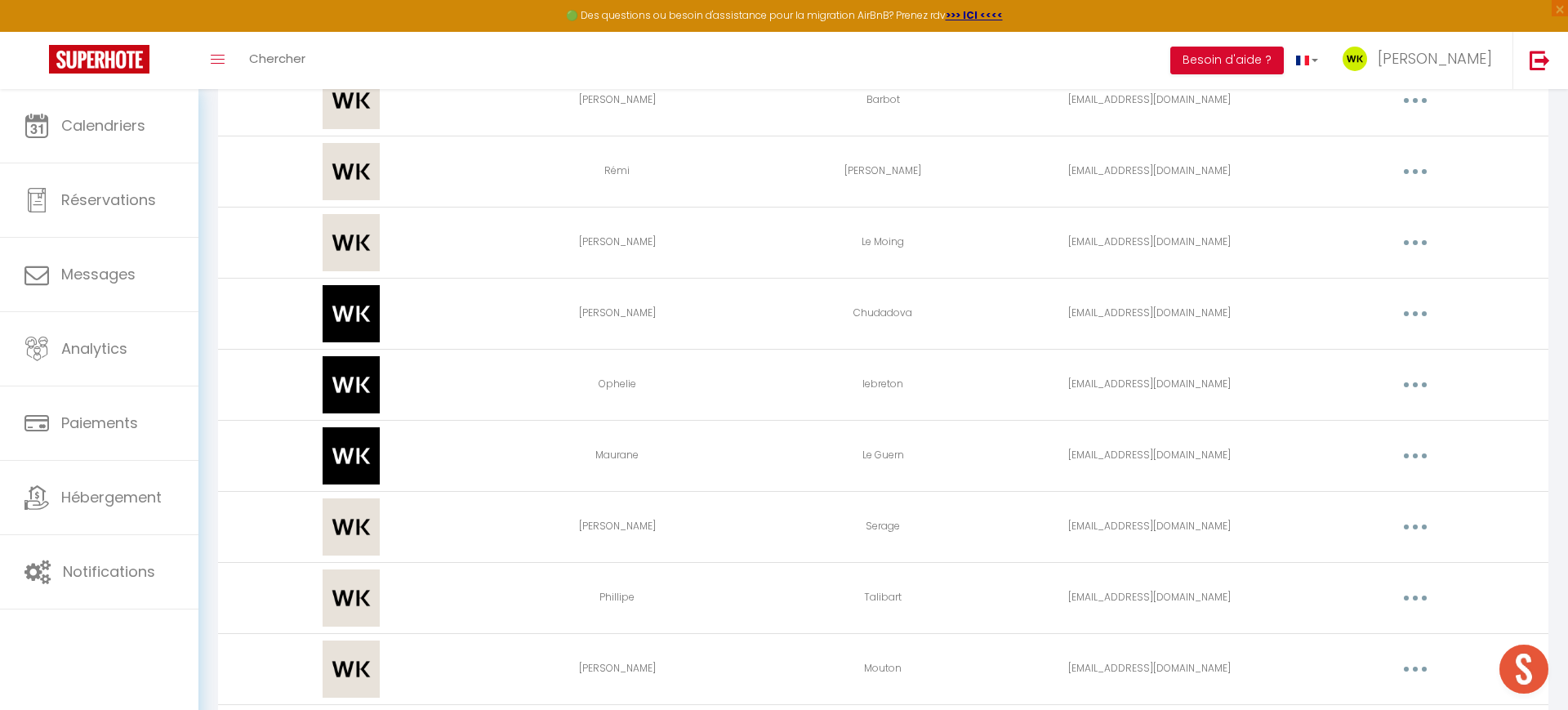
scroll to position [2160, 0]
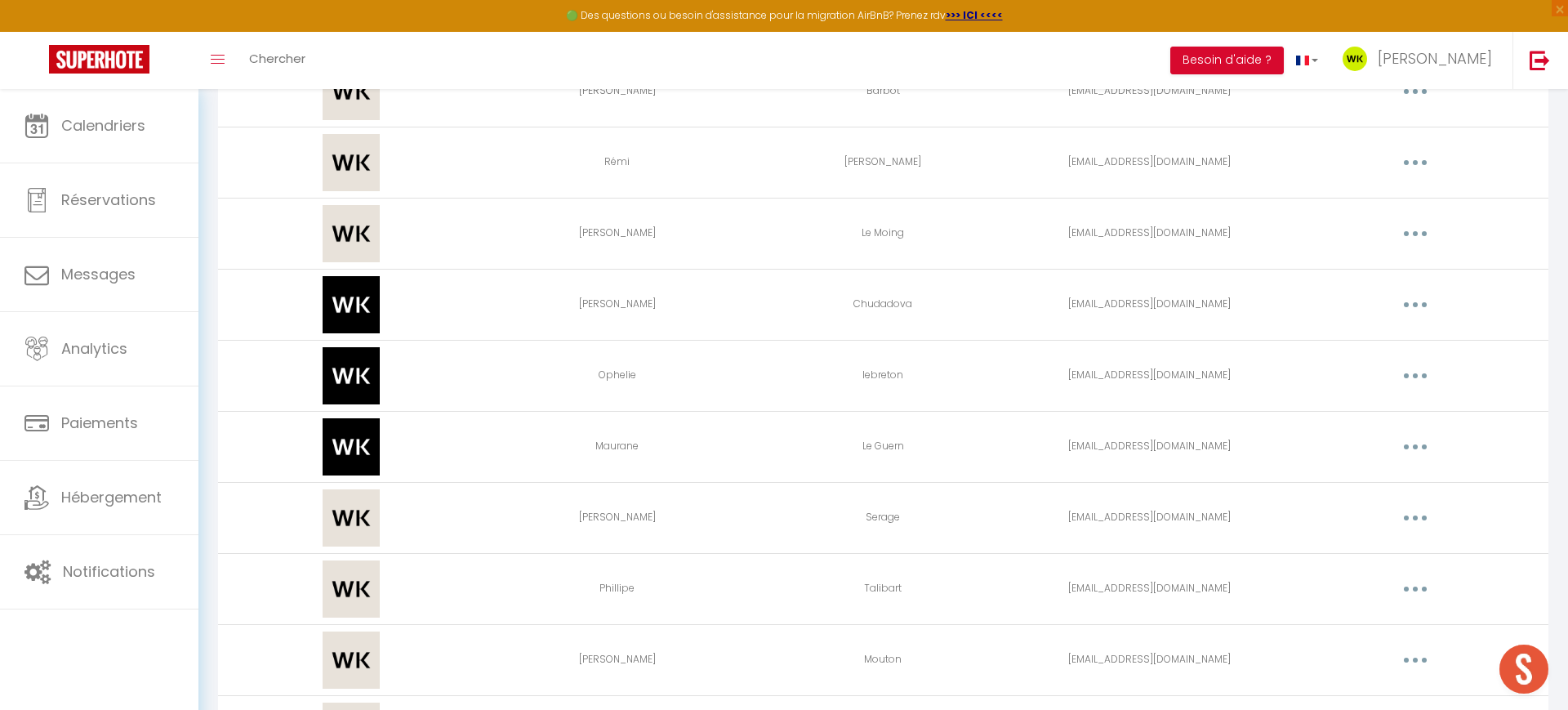
click at [1433, 581] on button "button" at bounding box center [1415, 588] width 46 height 26
click at [1331, 632] on link "Editer" at bounding box center [1373, 626] width 121 height 28
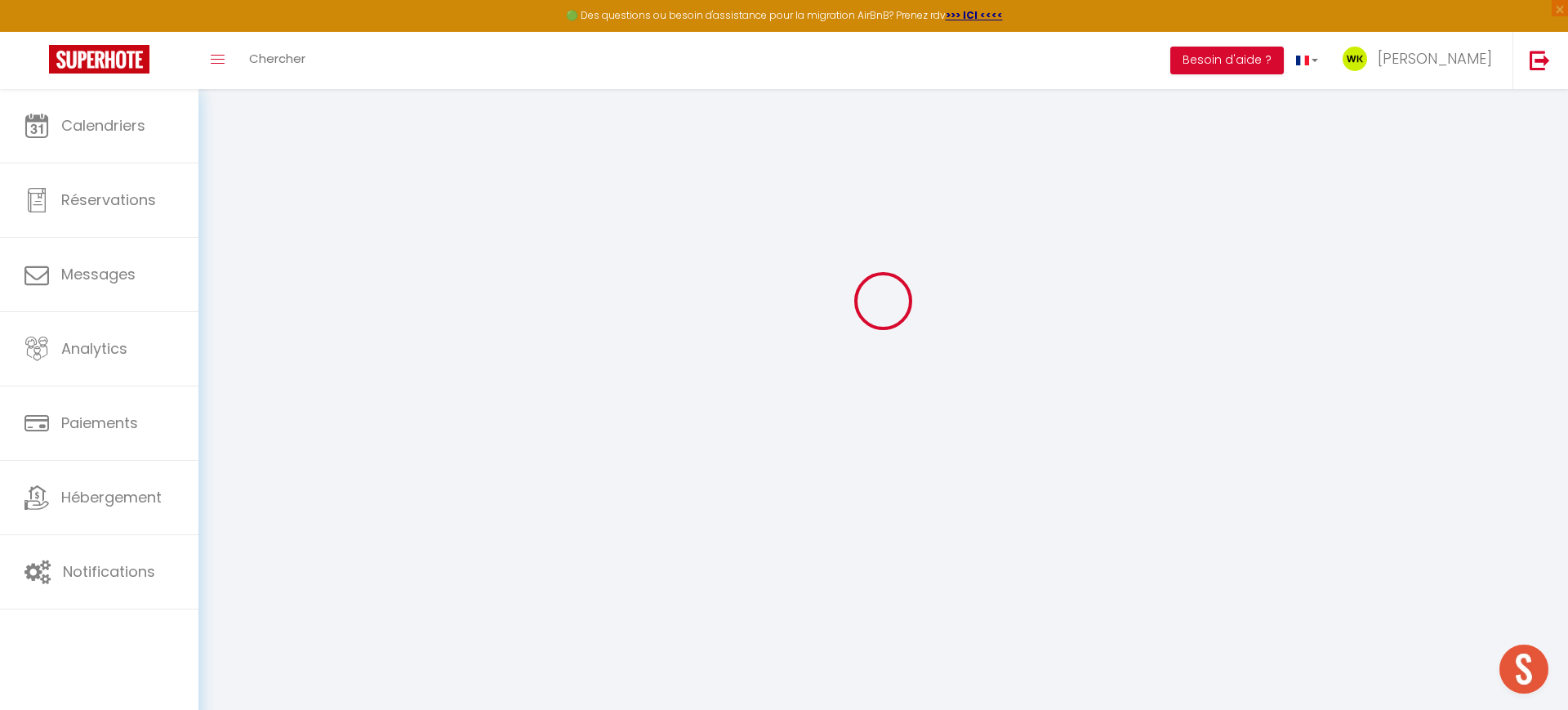
type input "Phillipe"
type input "Talibart"
type input "[EMAIL_ADDRESS][DOMAIN_NAME]"
type textarea "https://app.superhote.com/#/connect/3U2a7kfNlg"
checkbox input "false"
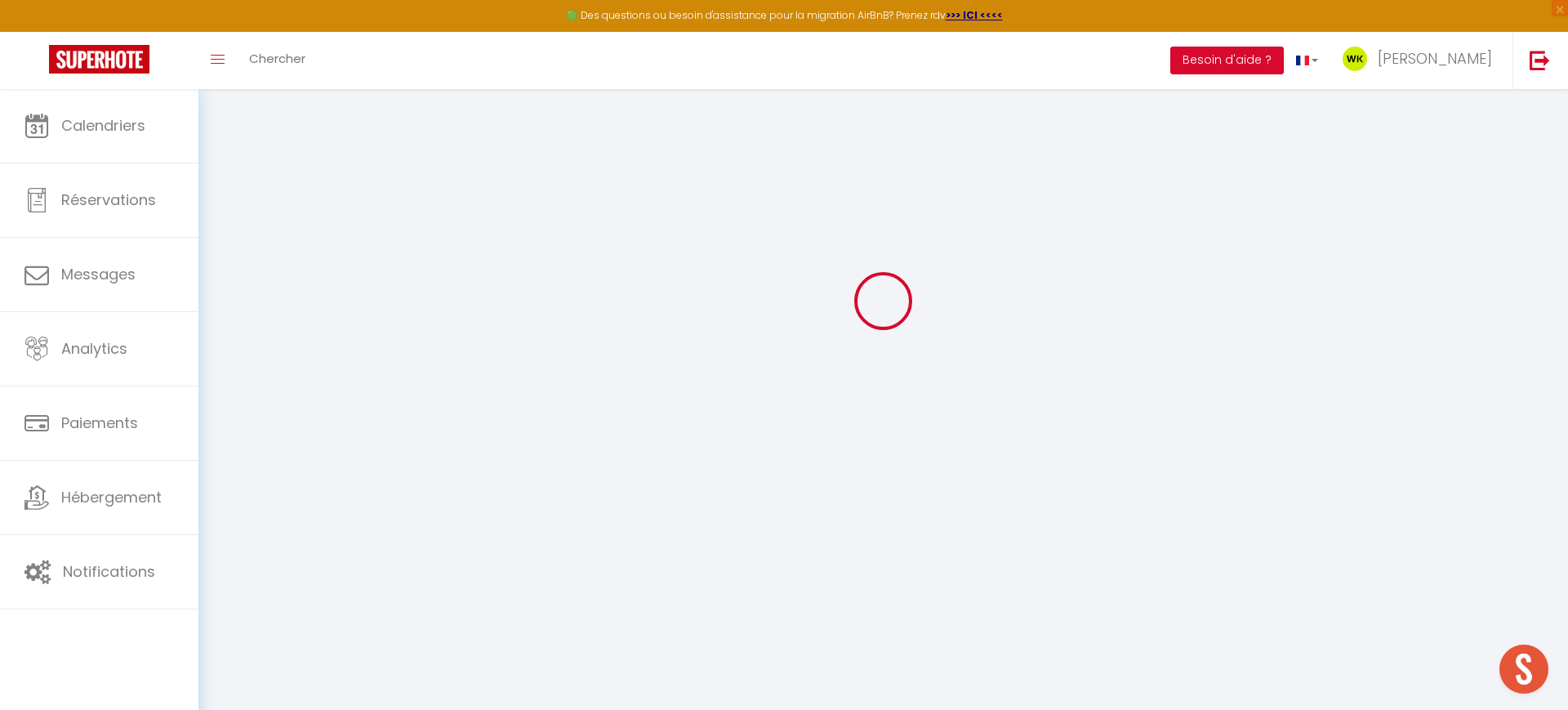
checkbox input "false"
checkbox input "true"
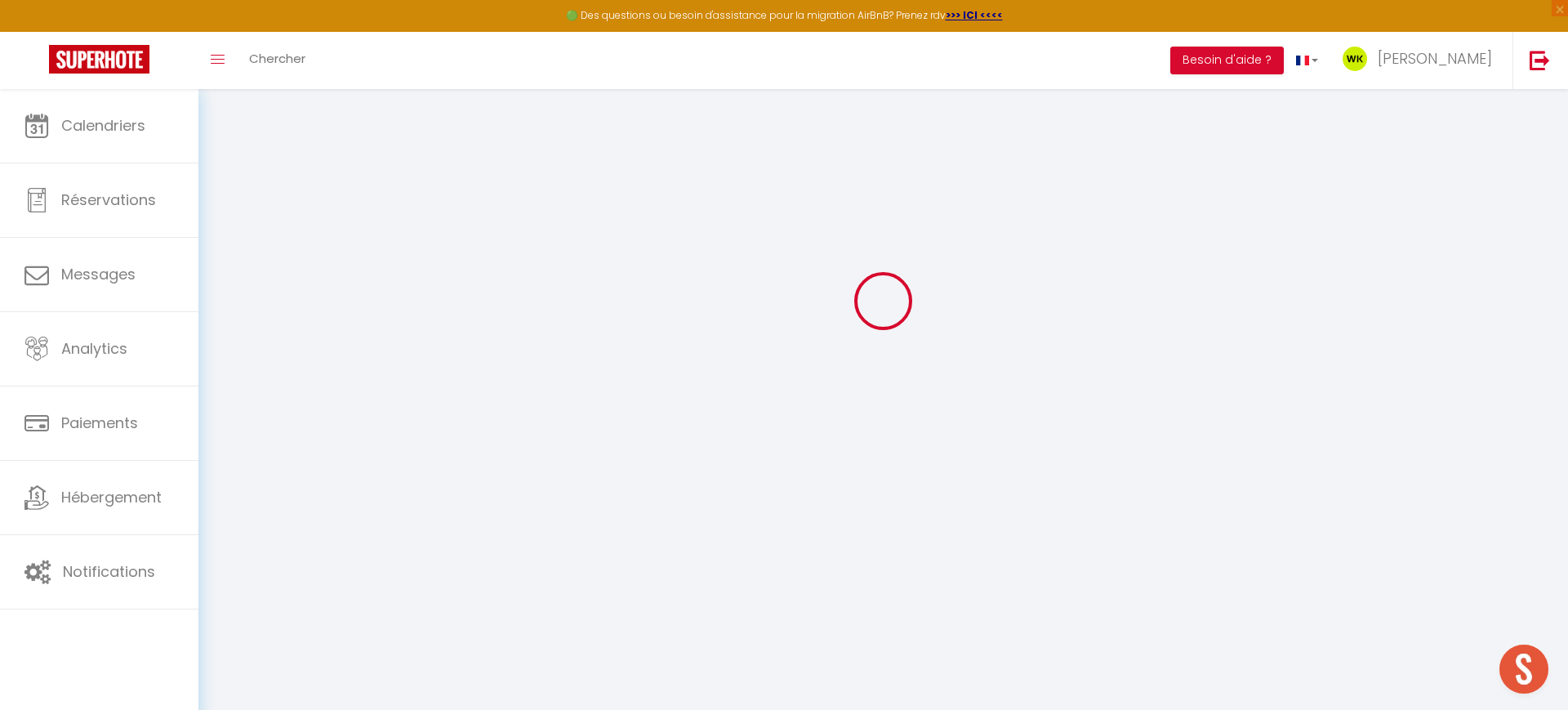
checkbox input "true"
checkbox input "false"
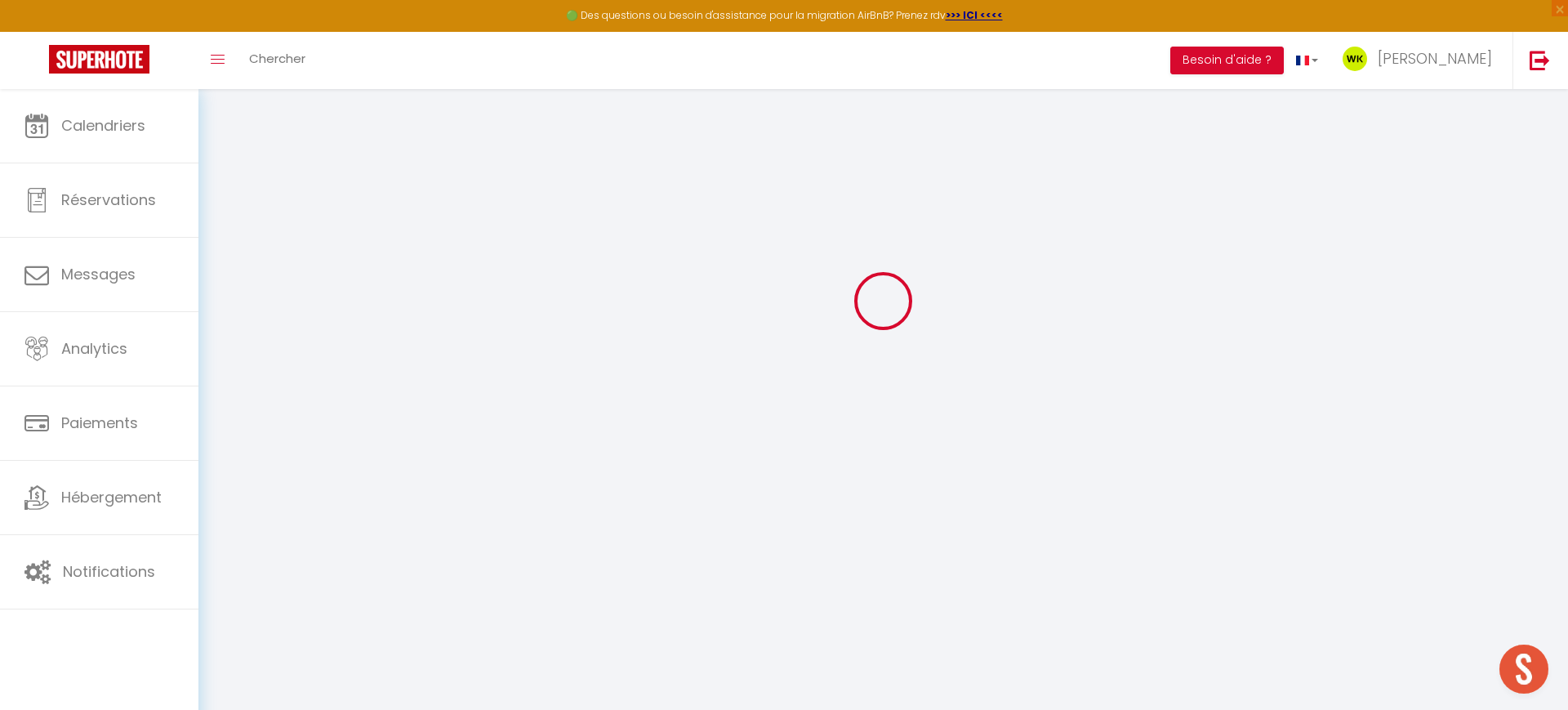
checkbox input "false"
checkbox input "true"
checkbox input "false"
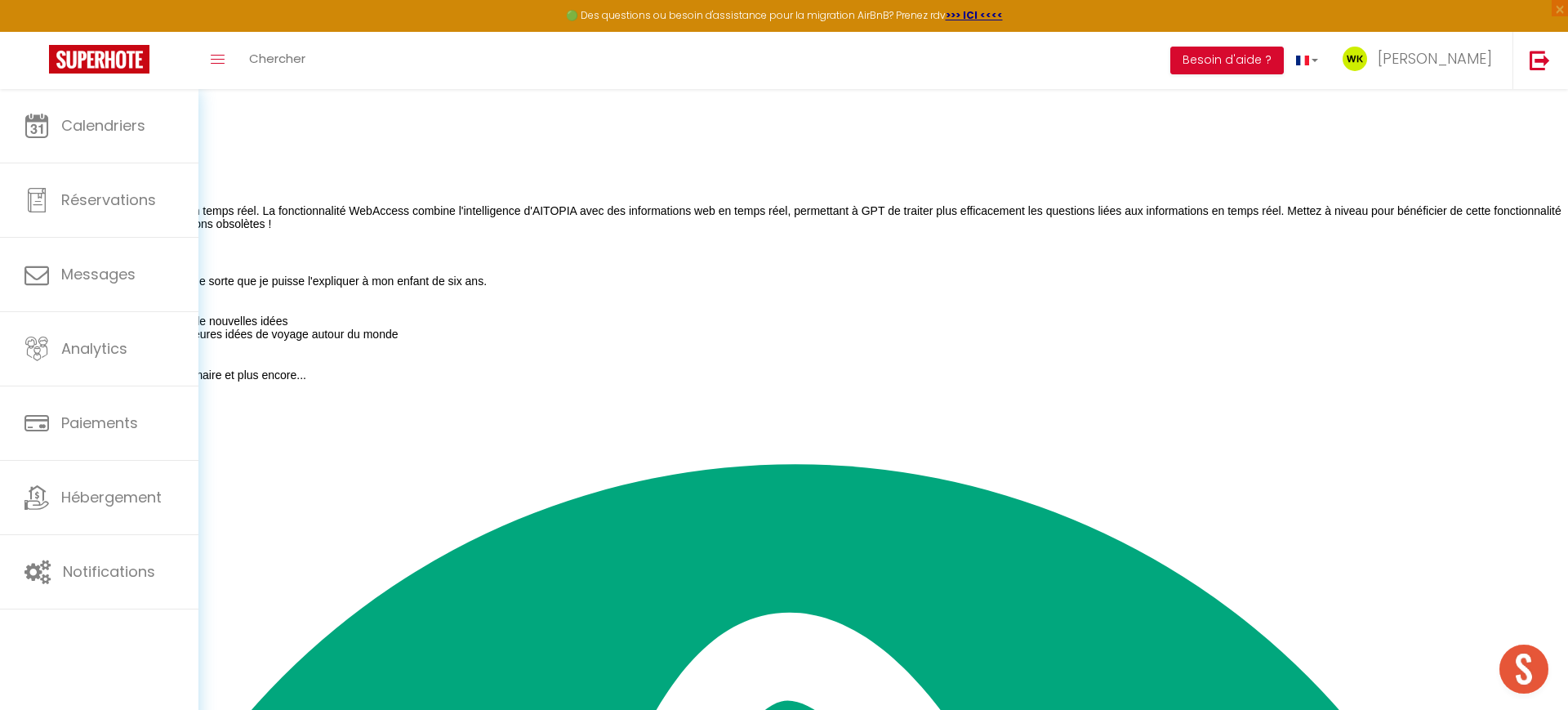
select select
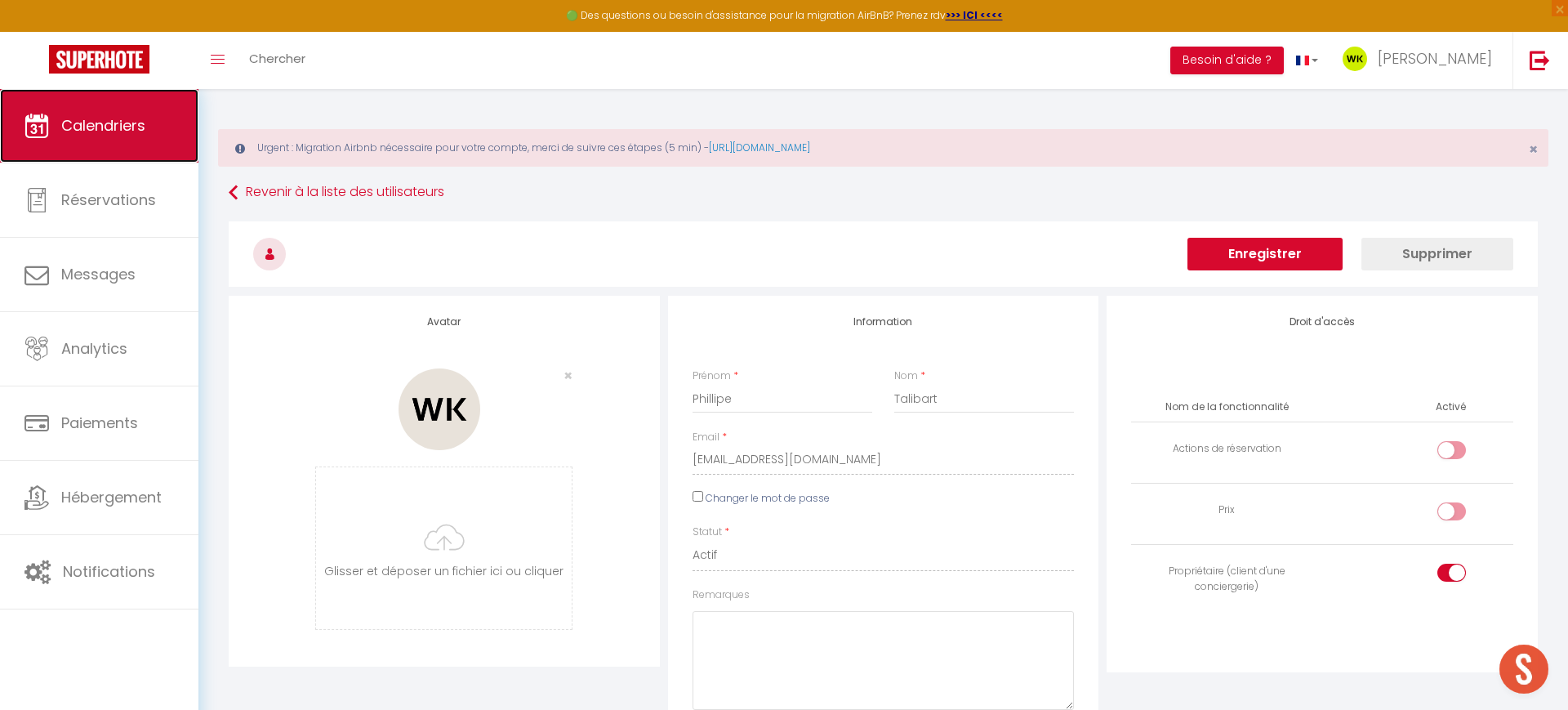
click at [88, 117] on span "Calendriers" at bounding box center [103, 125] width 84 height 21
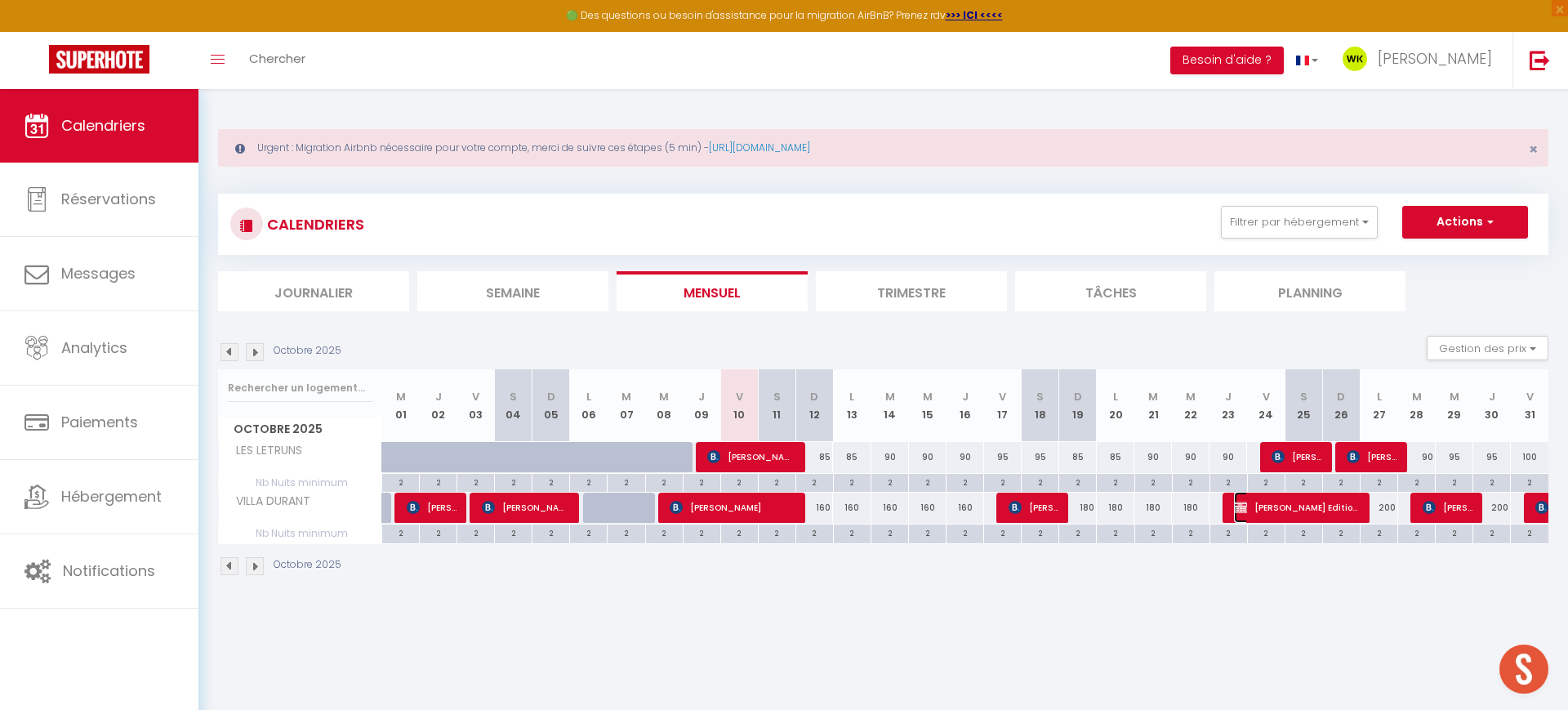
click at [1264, 504] on span "[PERSON_NAME] Editions du Tiroir" at bounding box center [1297, 507] width 125 height 31
select select "KO"
select select "0"
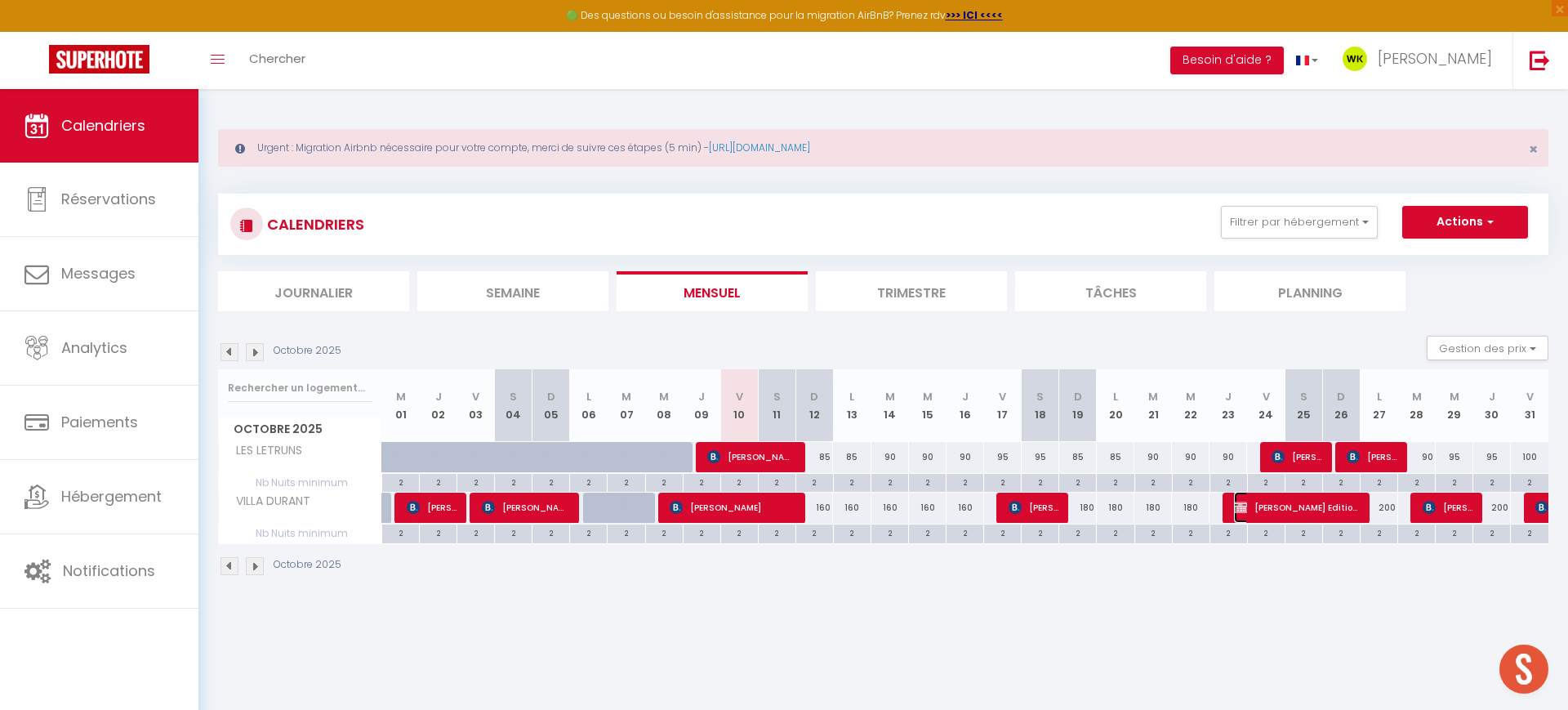
select select "1"
select select
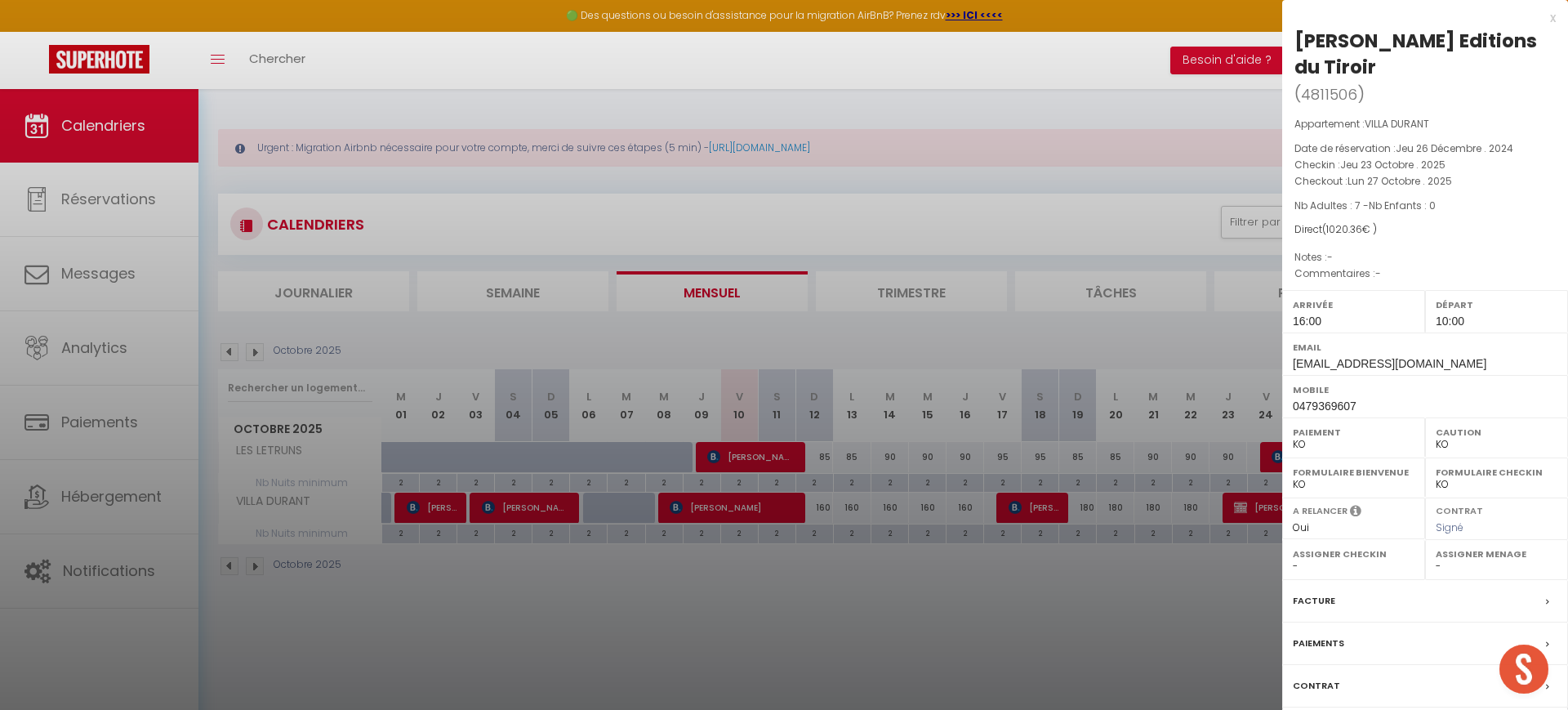
click at [1374, 25] on div "x Christian Lallemand Editions du Tiroir ( 4811506 ) Appartement : VILLA DURANT…" at bounding box center [1425, 406] width 285 height 814
click at [1367, 611] on div "Facture" at bounding box center [1425, 601] width 285 height 42
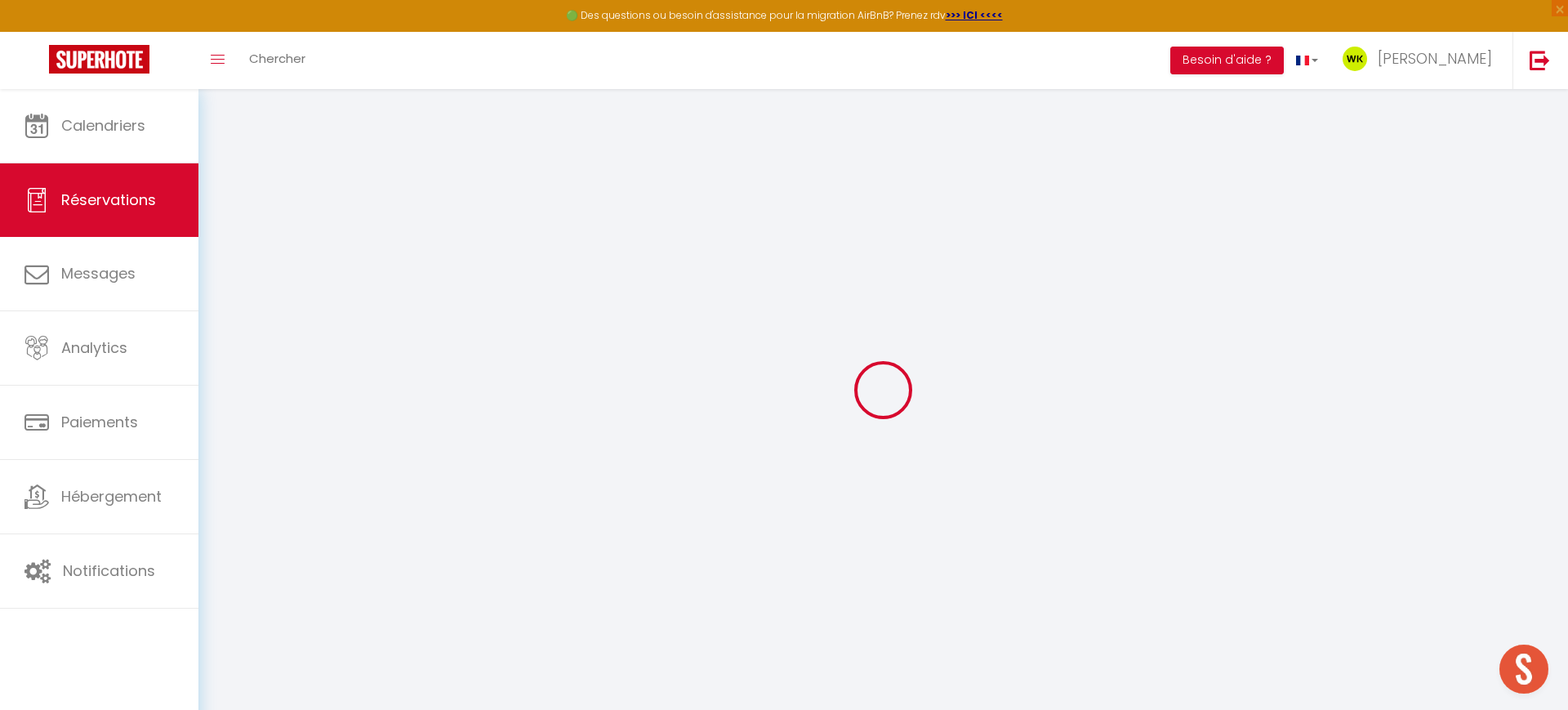
select select
checkbox input "true"
select select
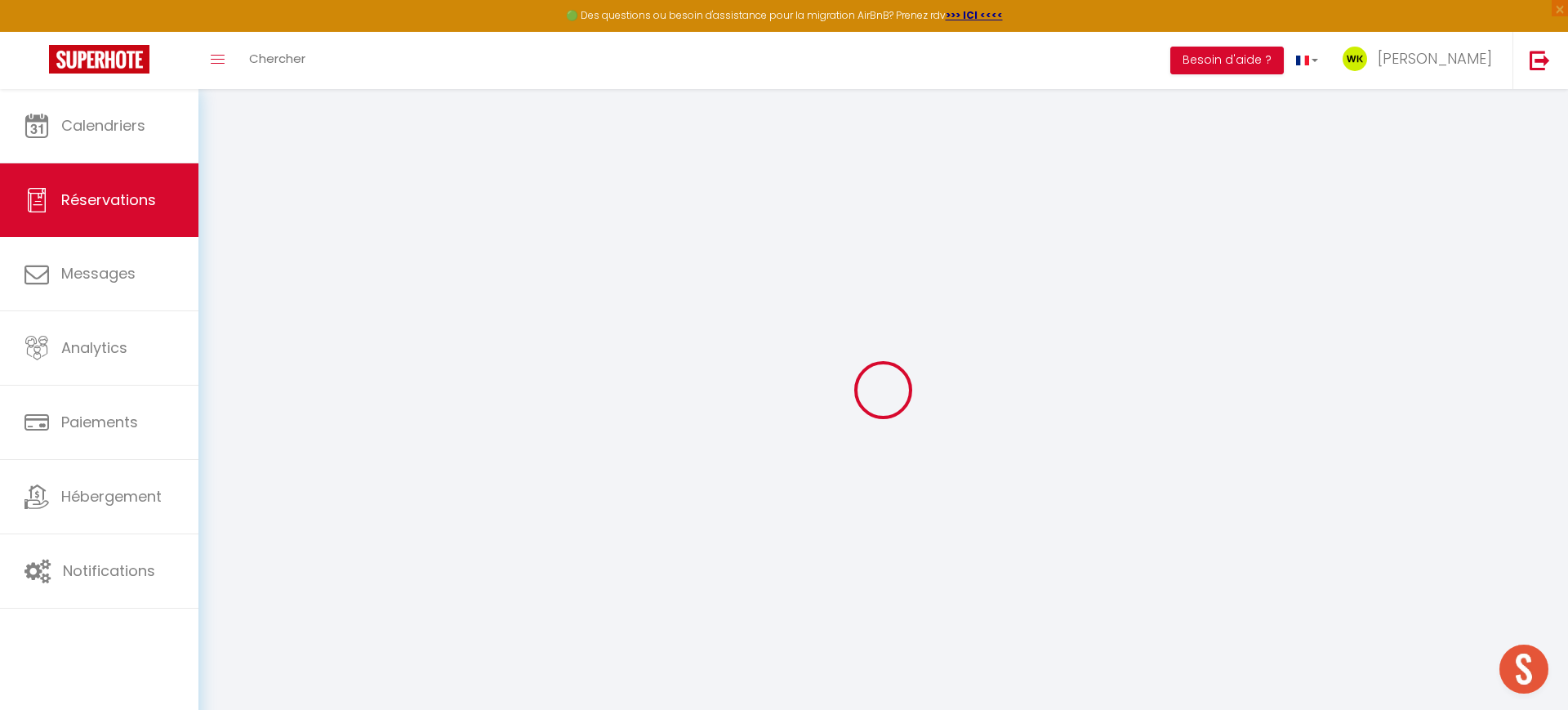
checkbox input "true"
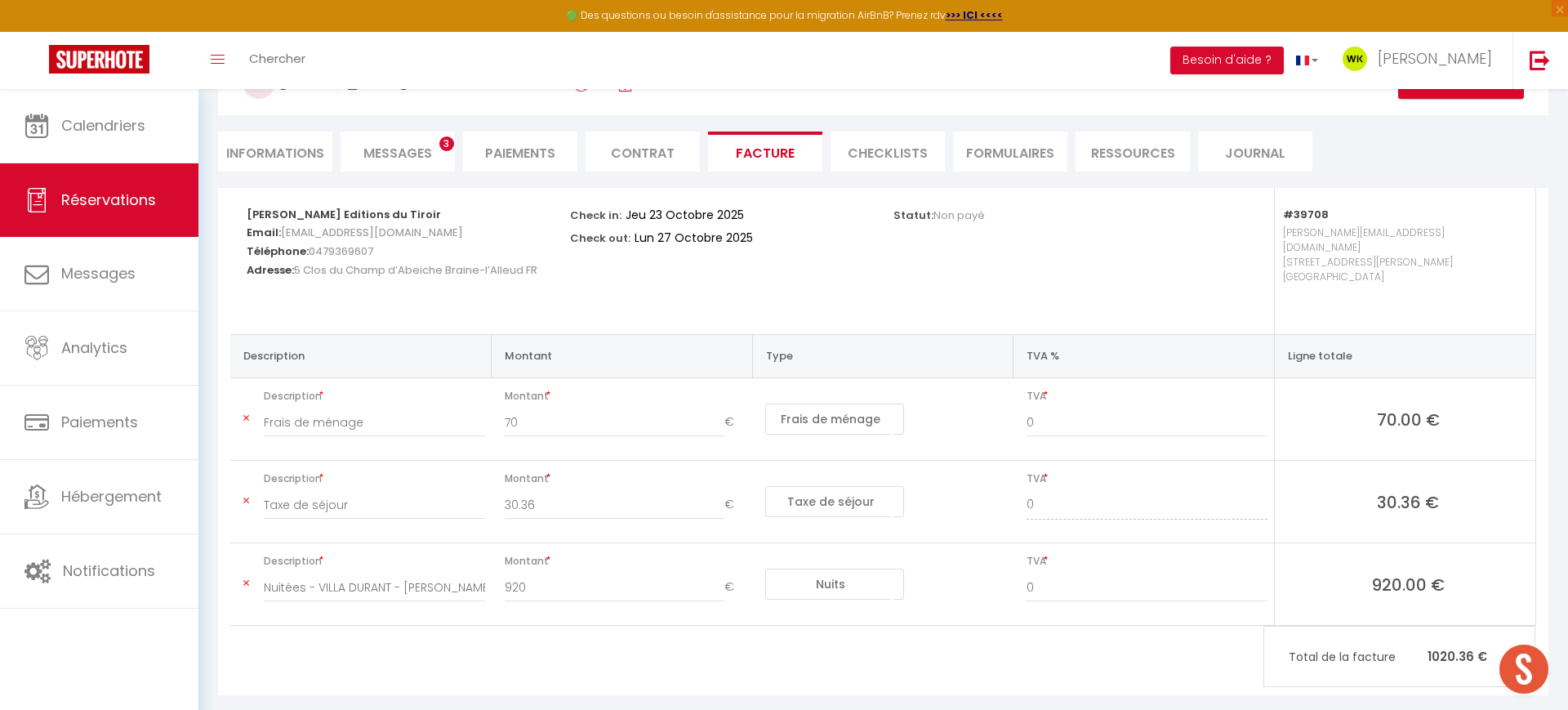
scroll to position [181, 0]
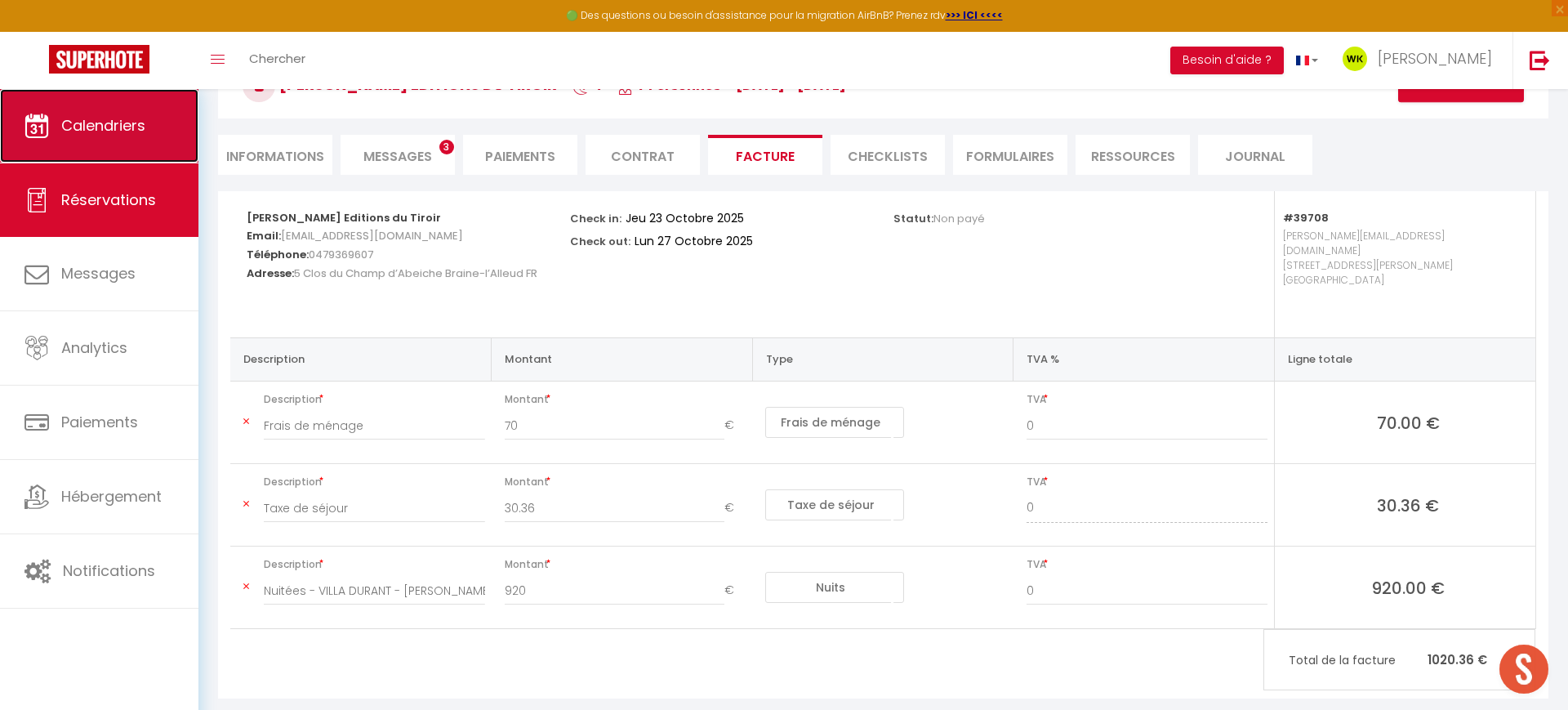
click at [124, 152] on link "Calendriers" at bounding box center [99, 125] width 199 height 73
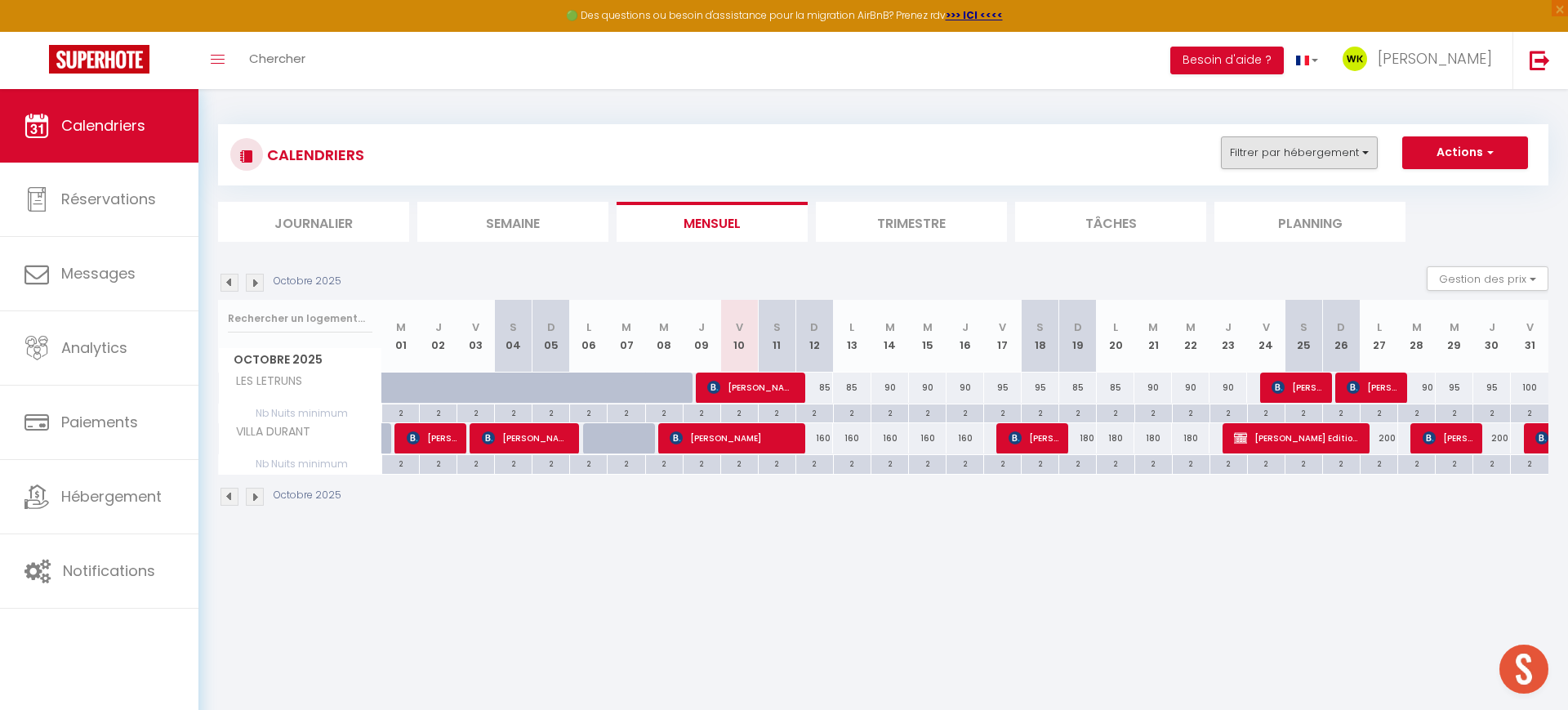
scroll to position [1, 0]
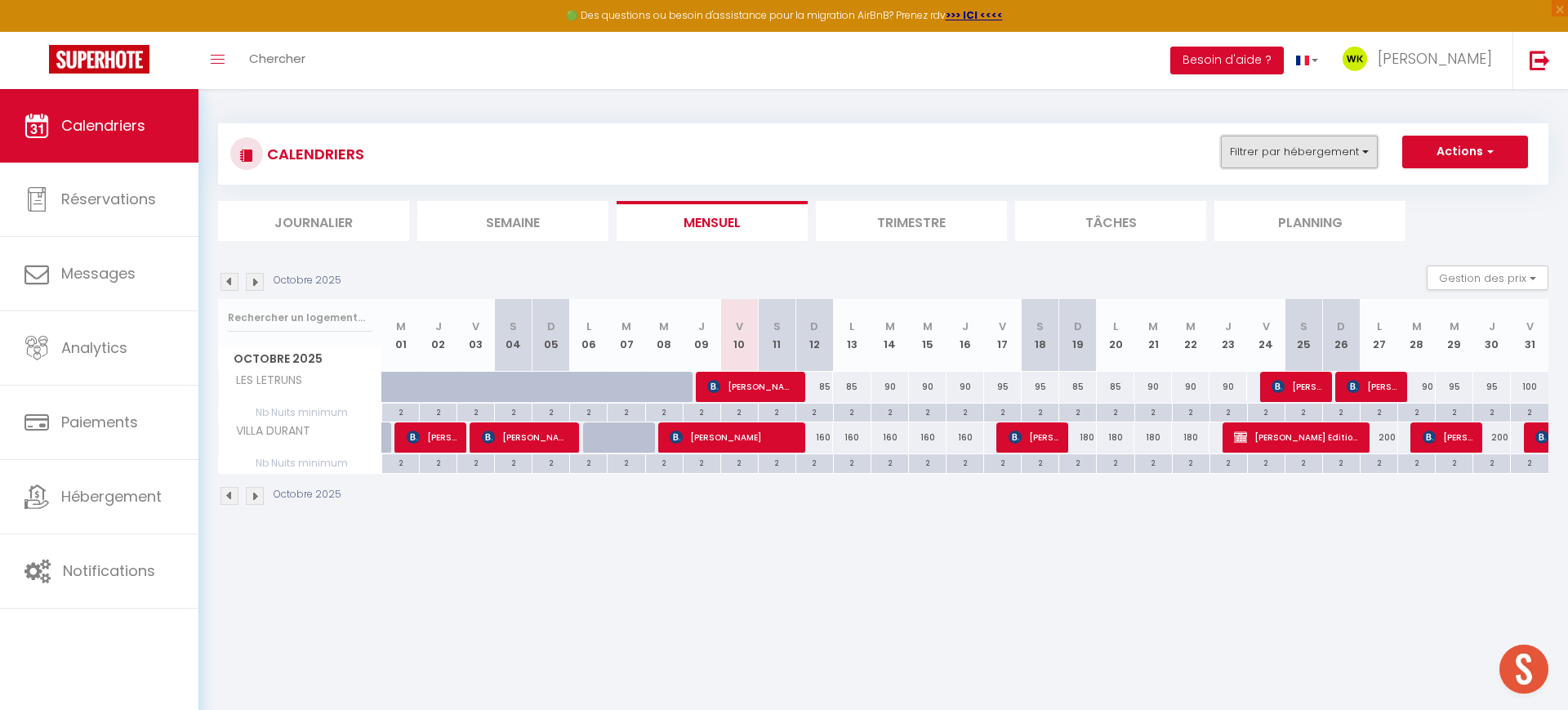
click at [1278, 150] on button "Filtrer par hébergement" at bounding box center [1299, 152] width 157 height 33
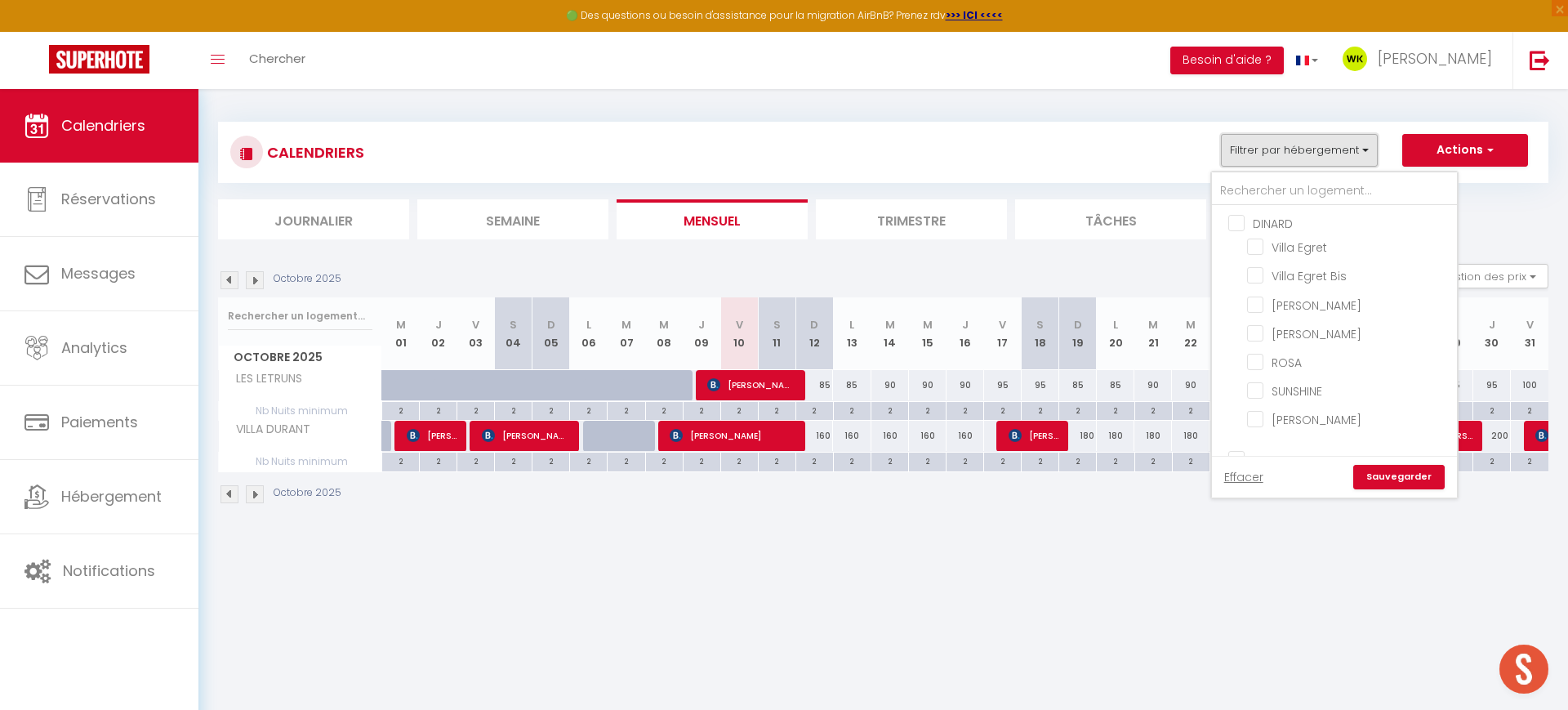
scroll to position [0, 0]
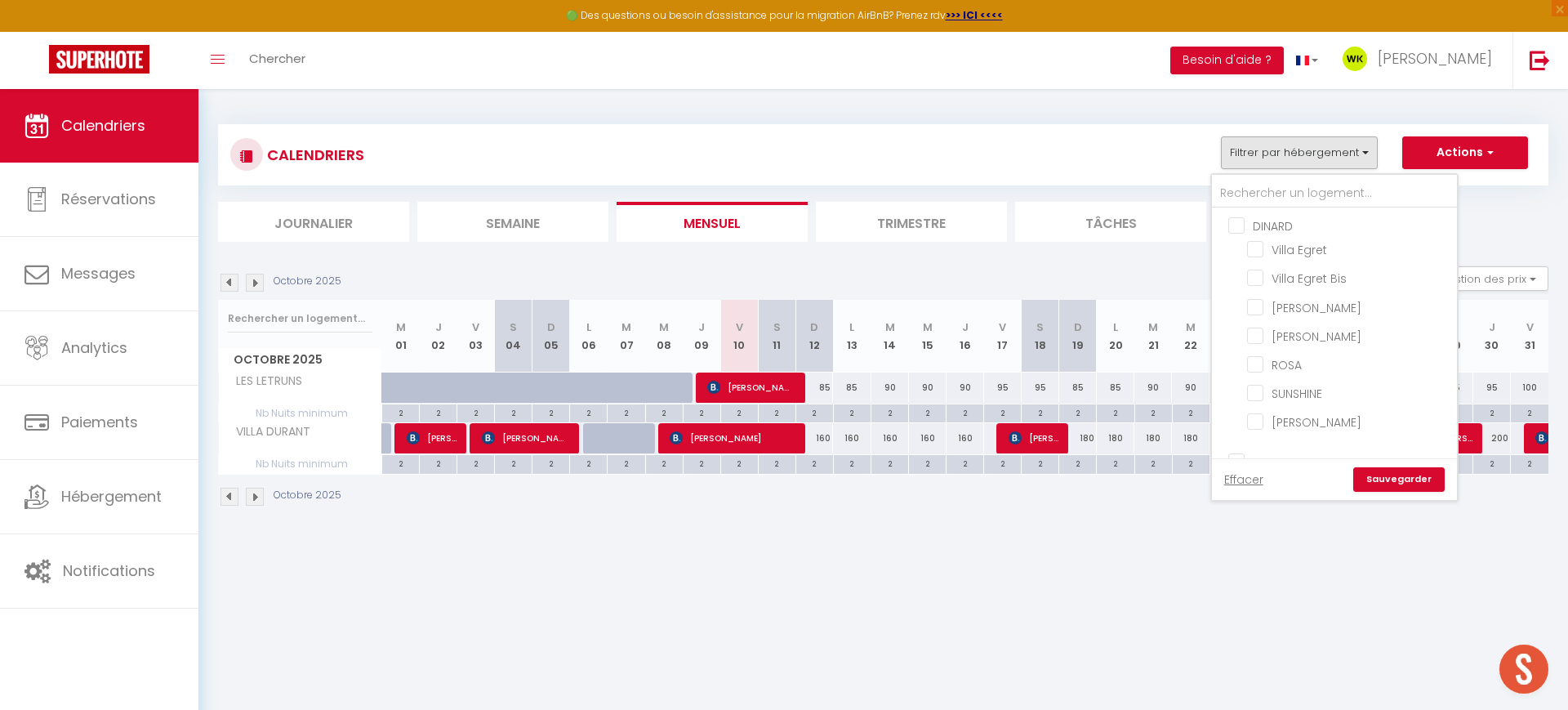
click at [1246, 227] on input "DINARD" at bounding box center [1351, 225] width 245 height 16
checkbox input "true"
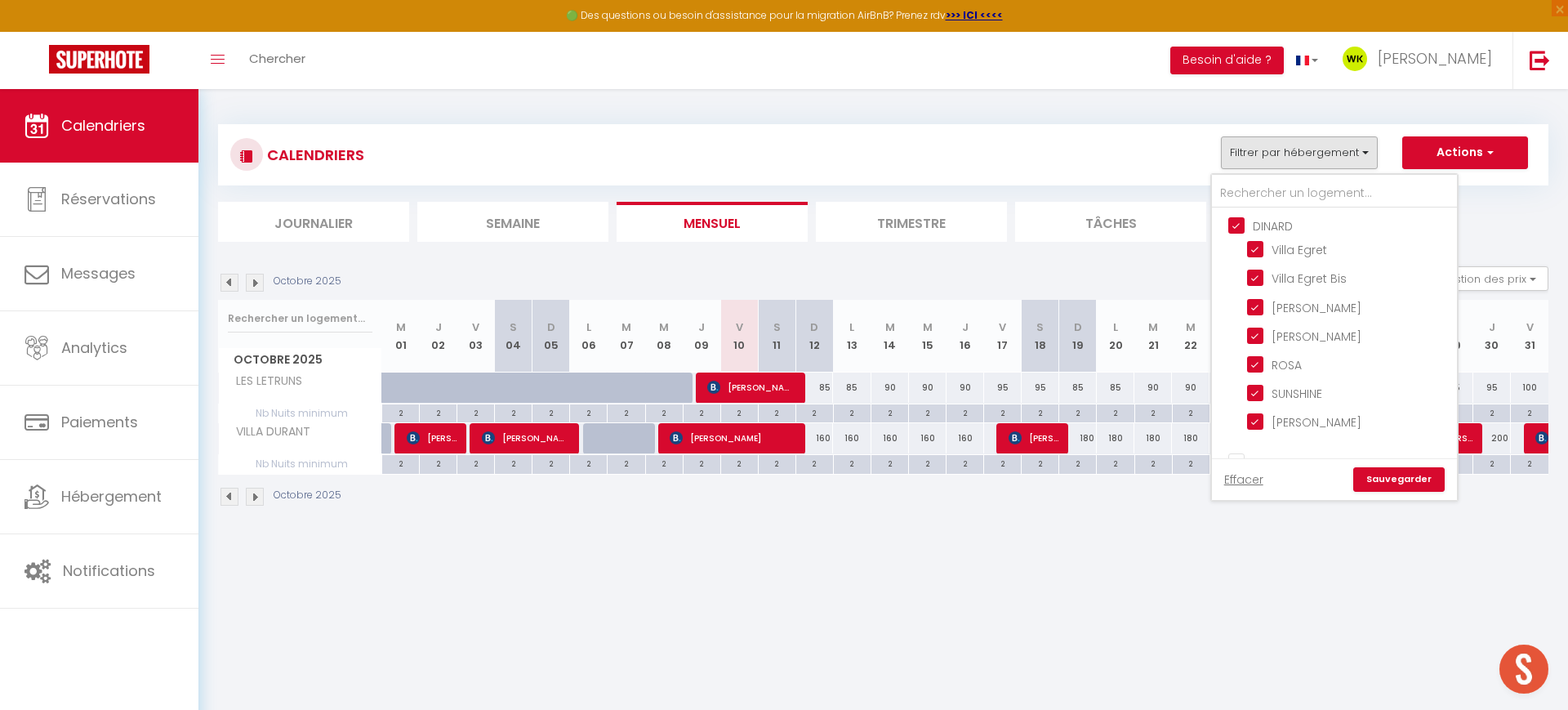
checkbox input "true"
checkbox input "false"
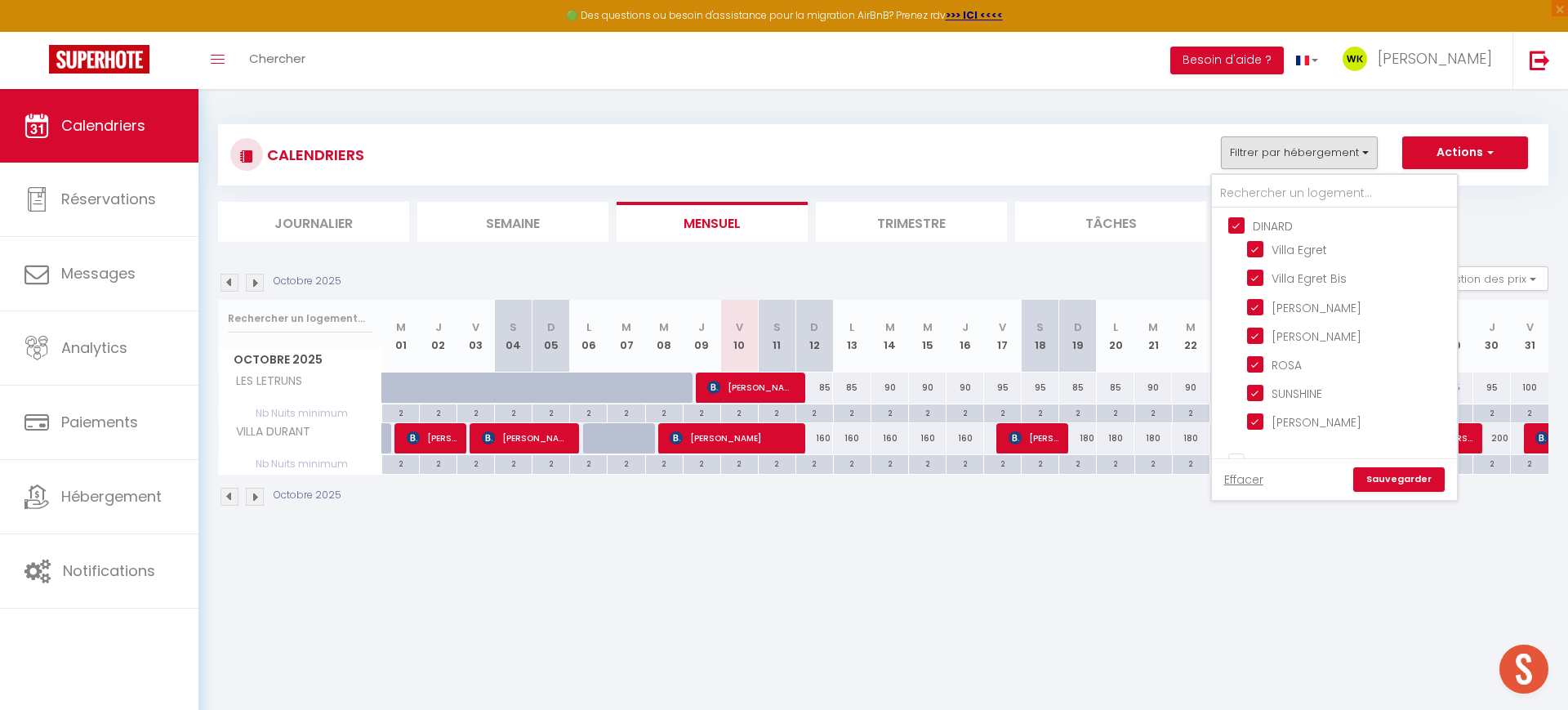
checkbox input "false"
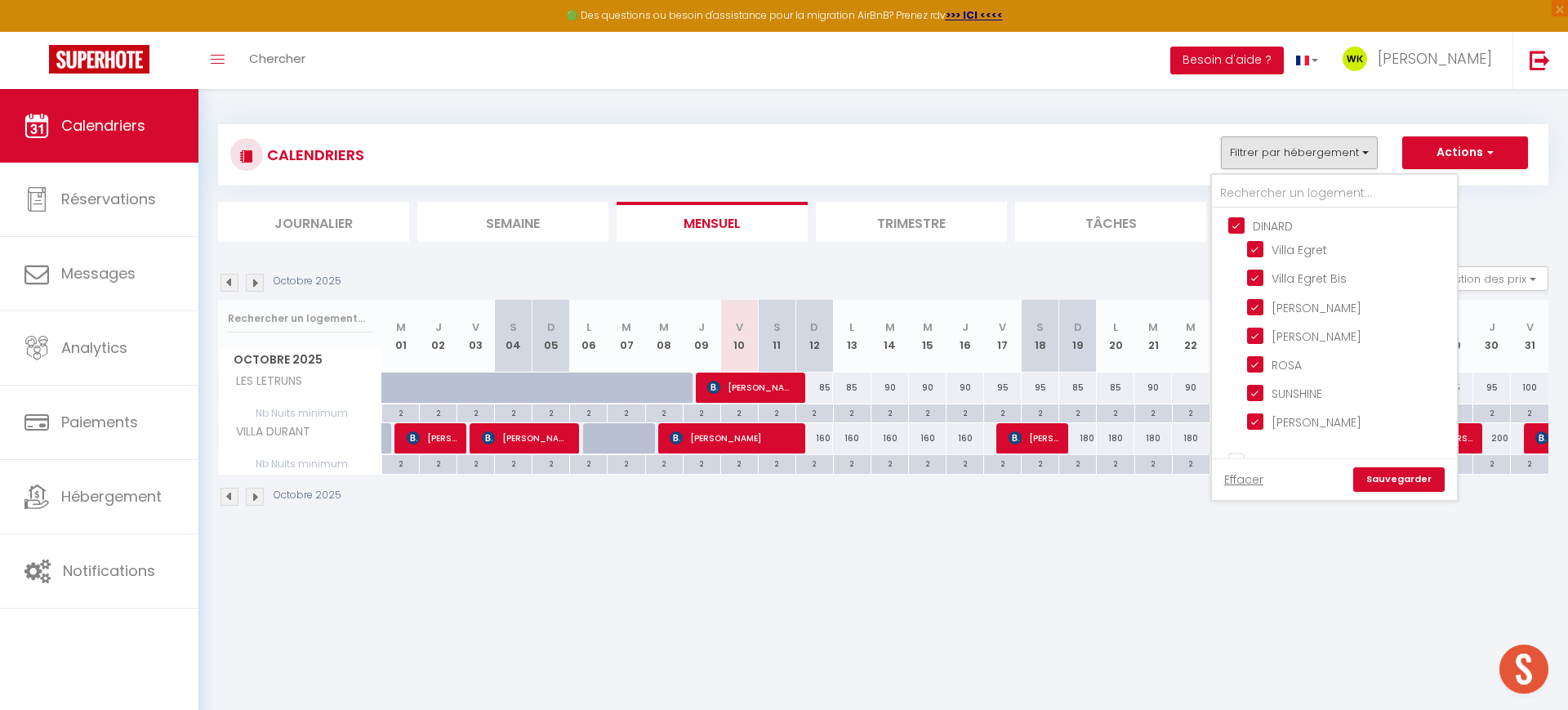
checkbox input "false"
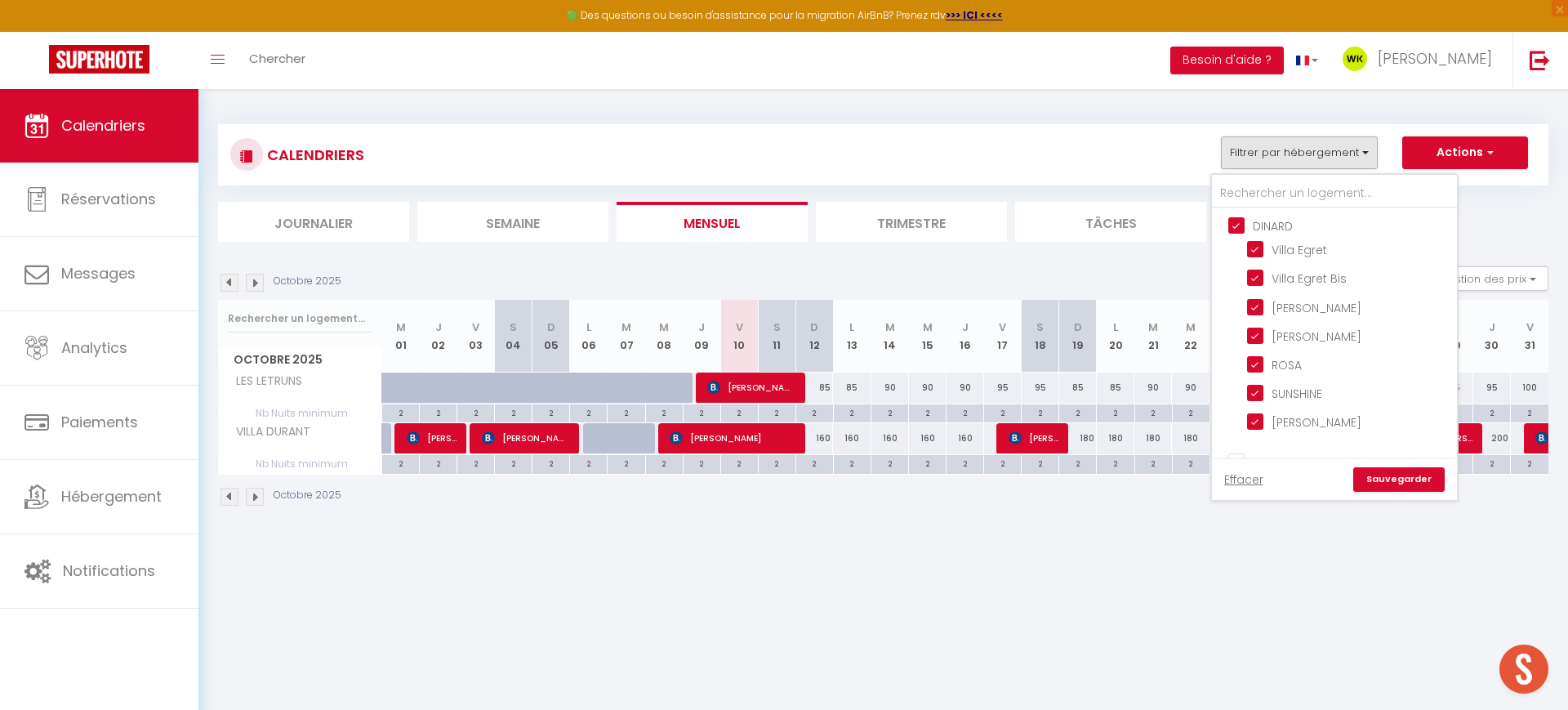
checkbox input "false"
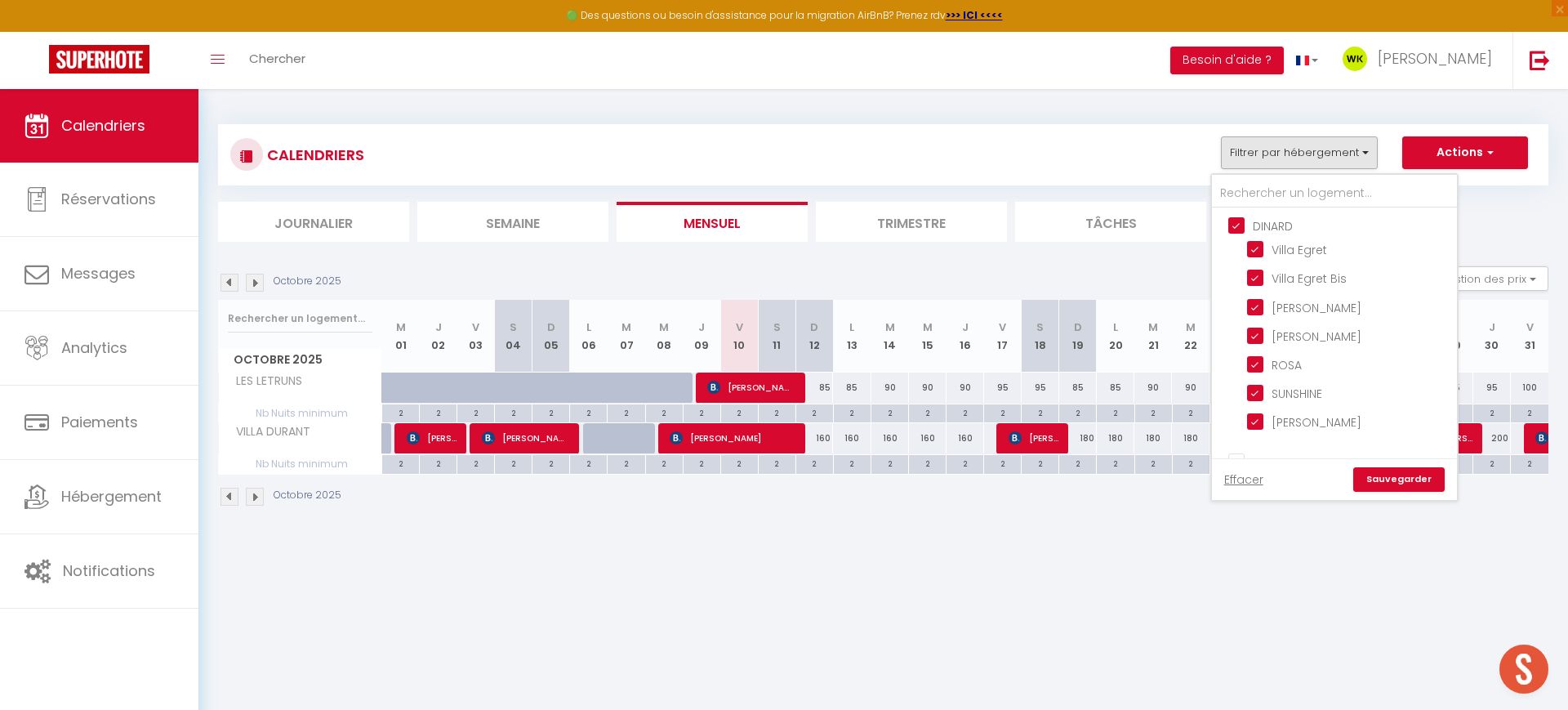
checkbox input "false"
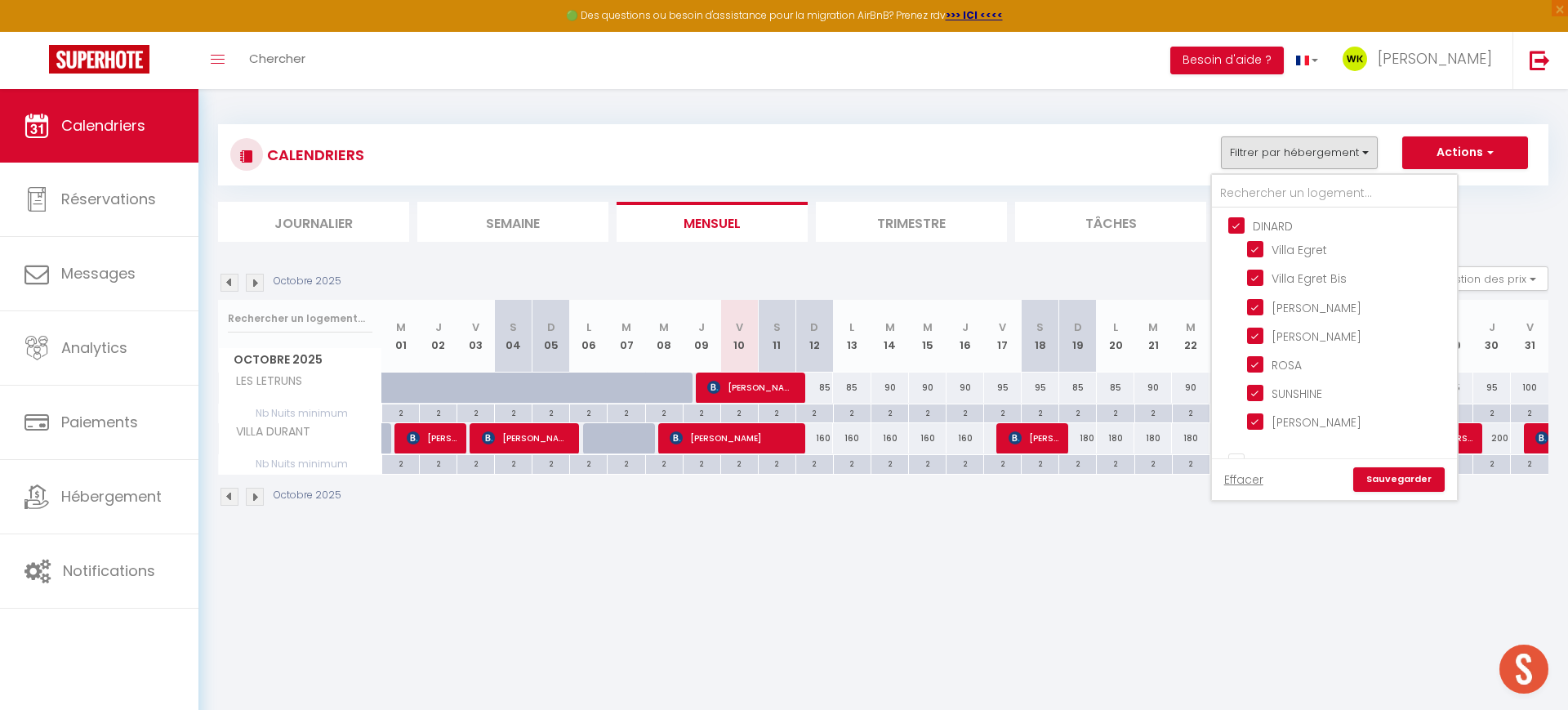
checkbox input "false"
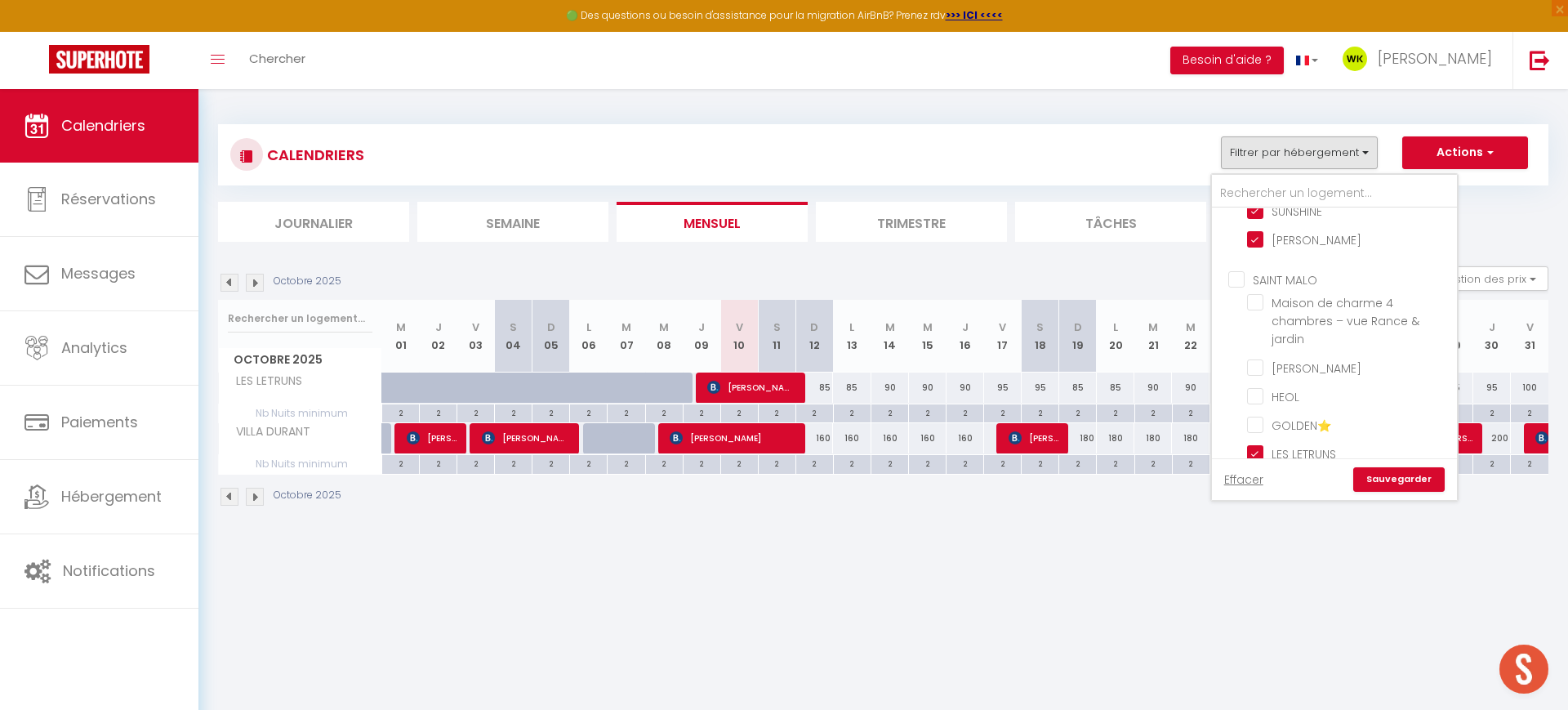
click at [1231, 278] on input "SAINT MALO" at bounding box center [1351, 278] width 245 height 16
checkbox input "true"
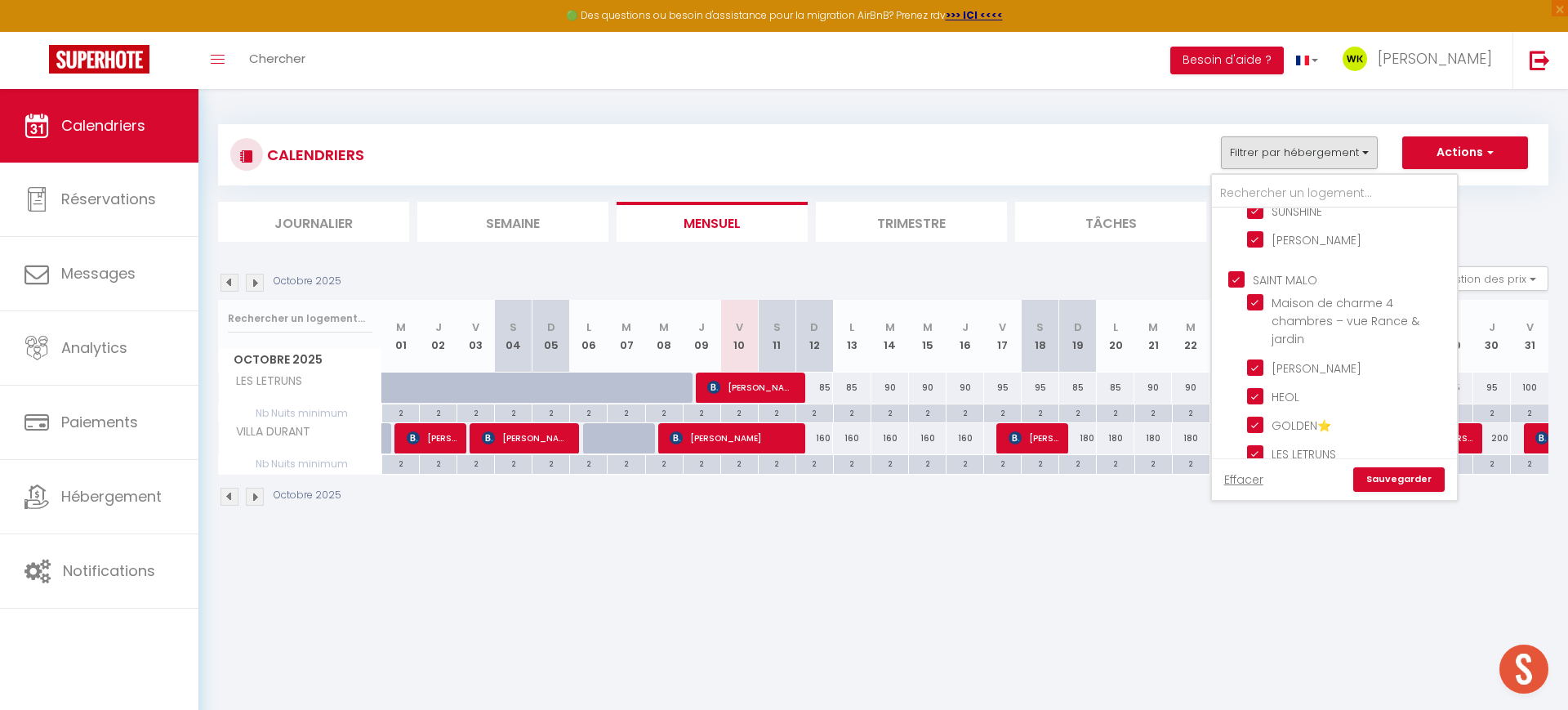
checkbox input "true"
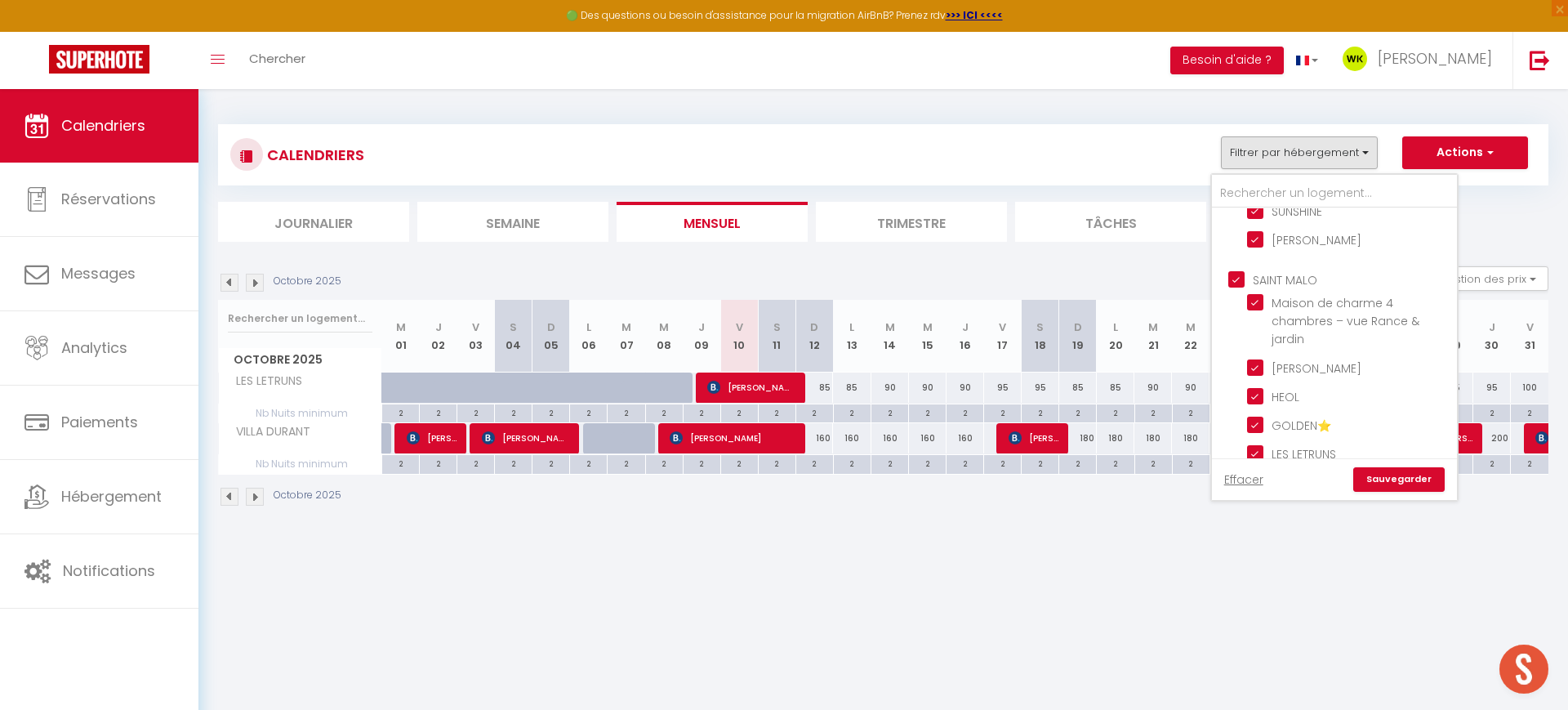
checkbox input "true"
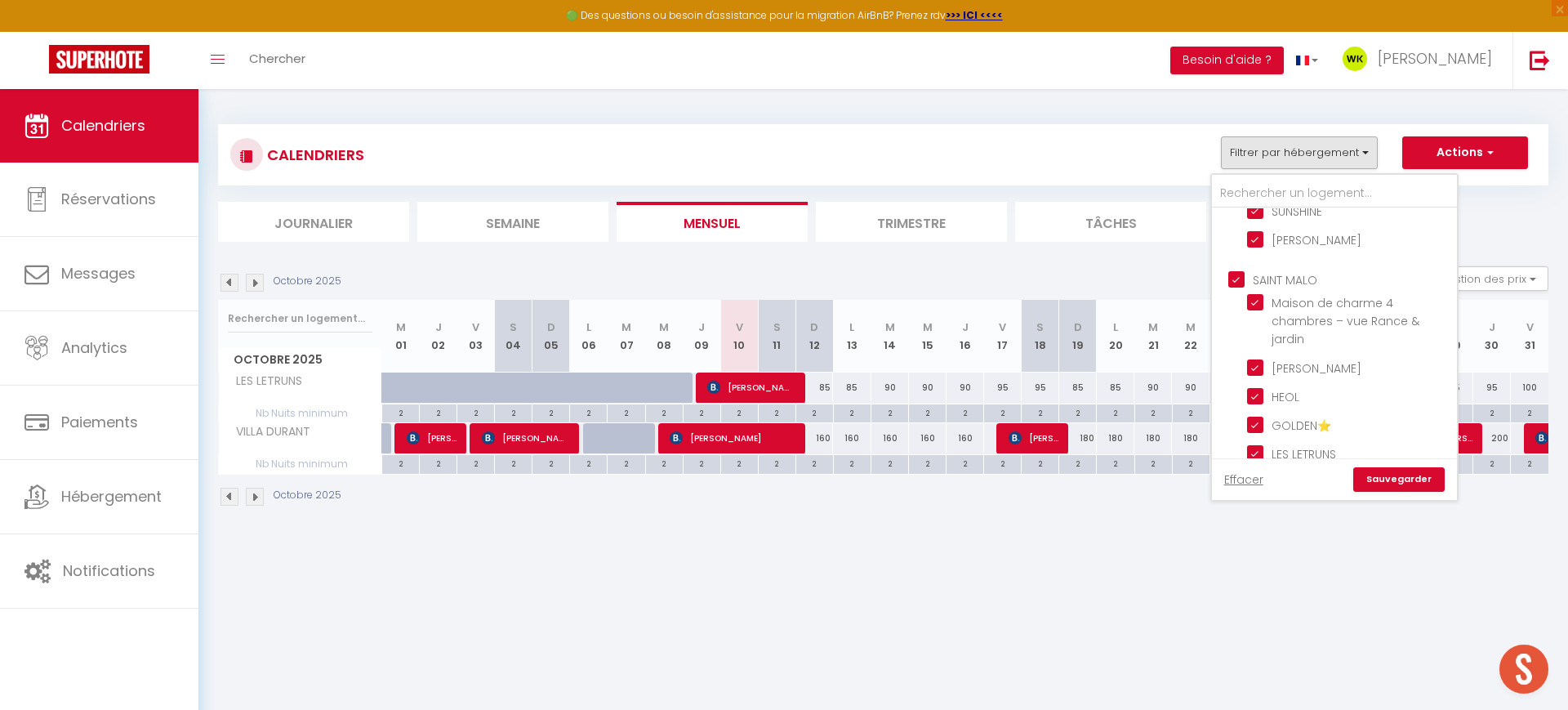
checkbox input "true"
checkbox input "false"
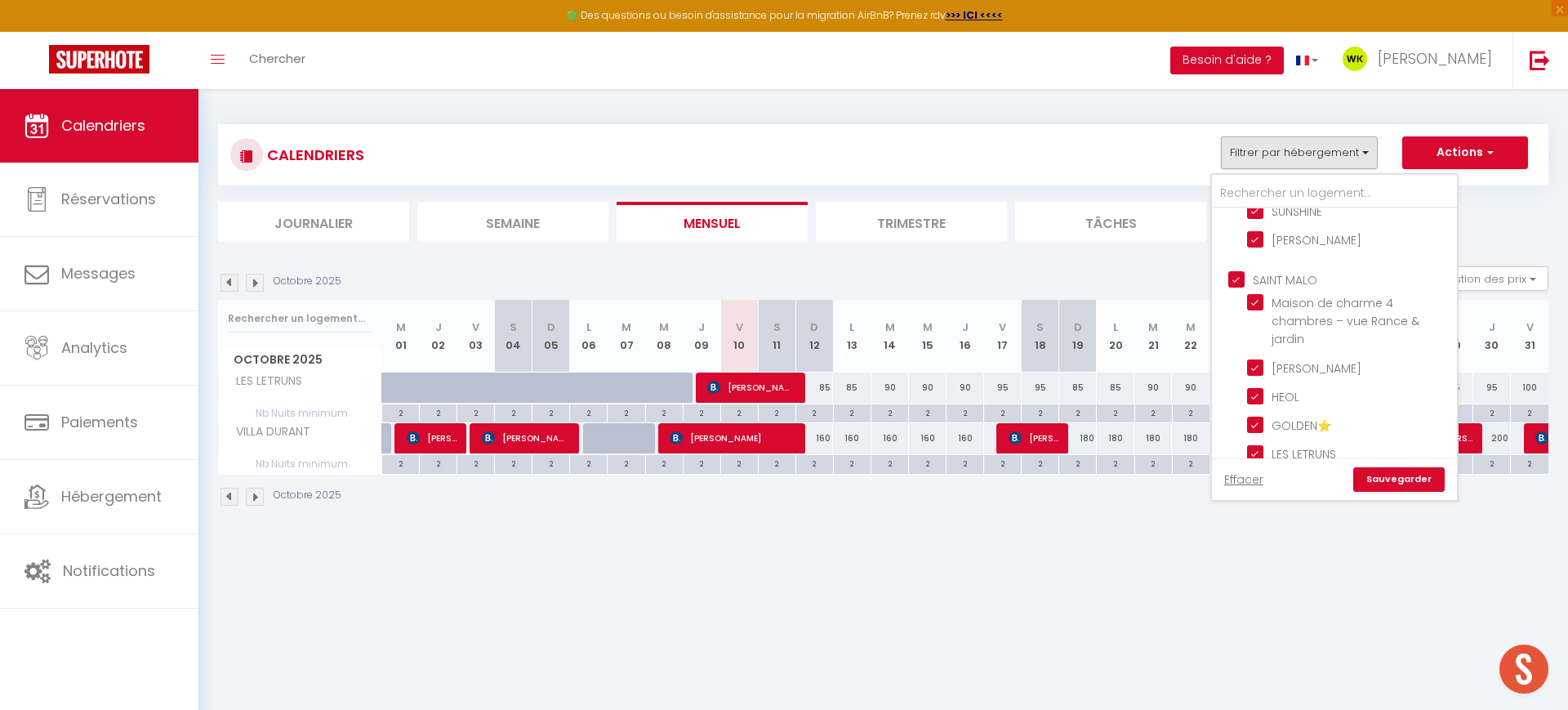
checkbox input "false"
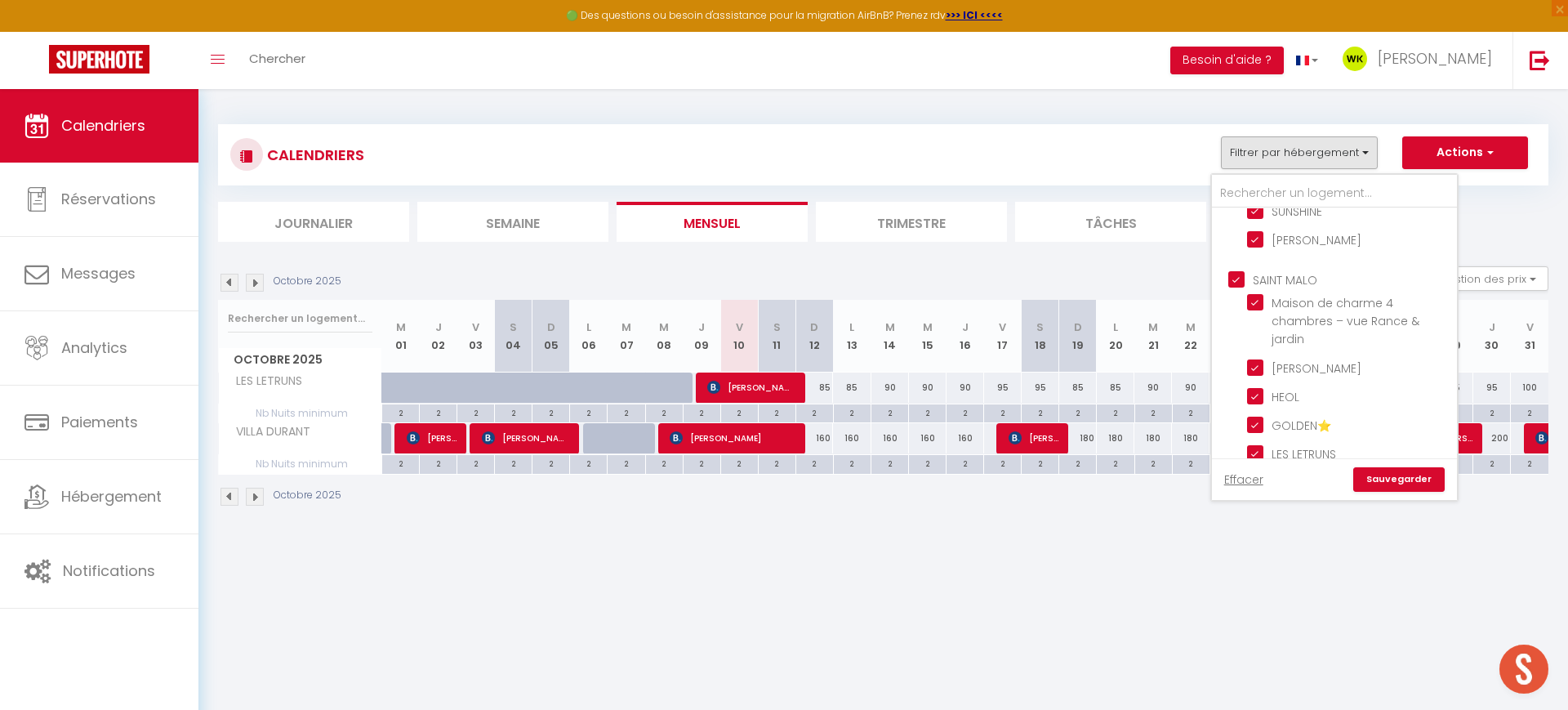
checkbox input "false"
click at [1230, 335] on input "DINAN" at bounding box center [1351, 338] width 245 height 16
checkbox input "true"
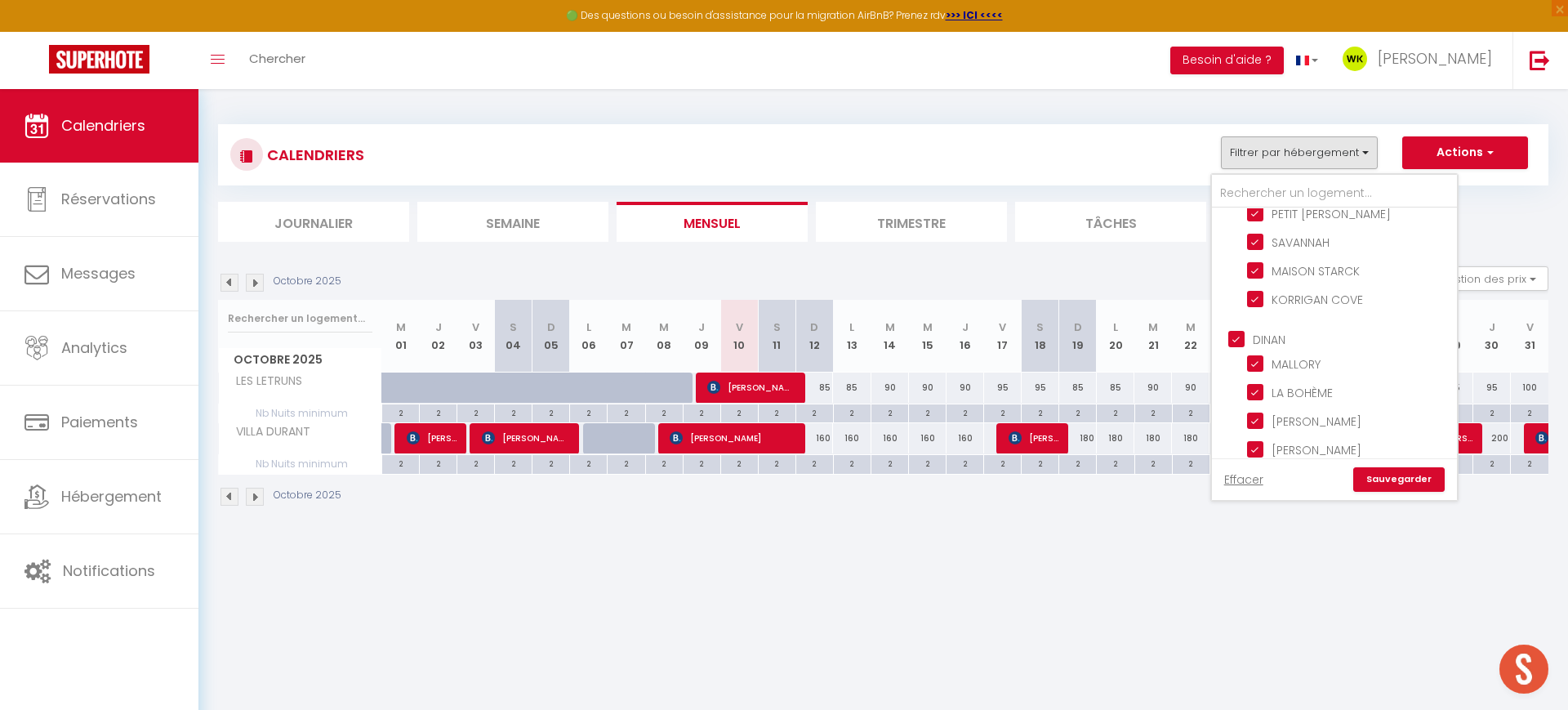
checkbox input "true"
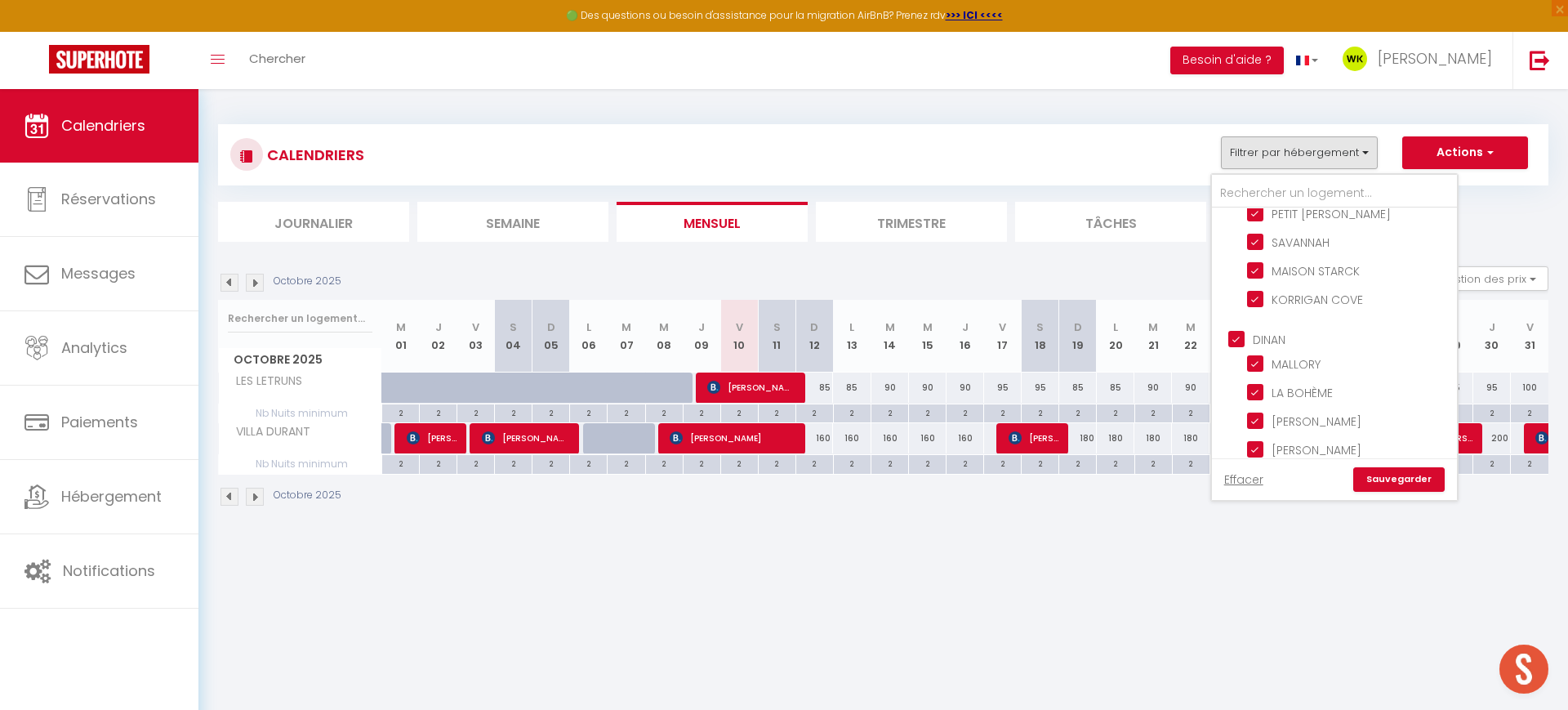
checkbox input "true"
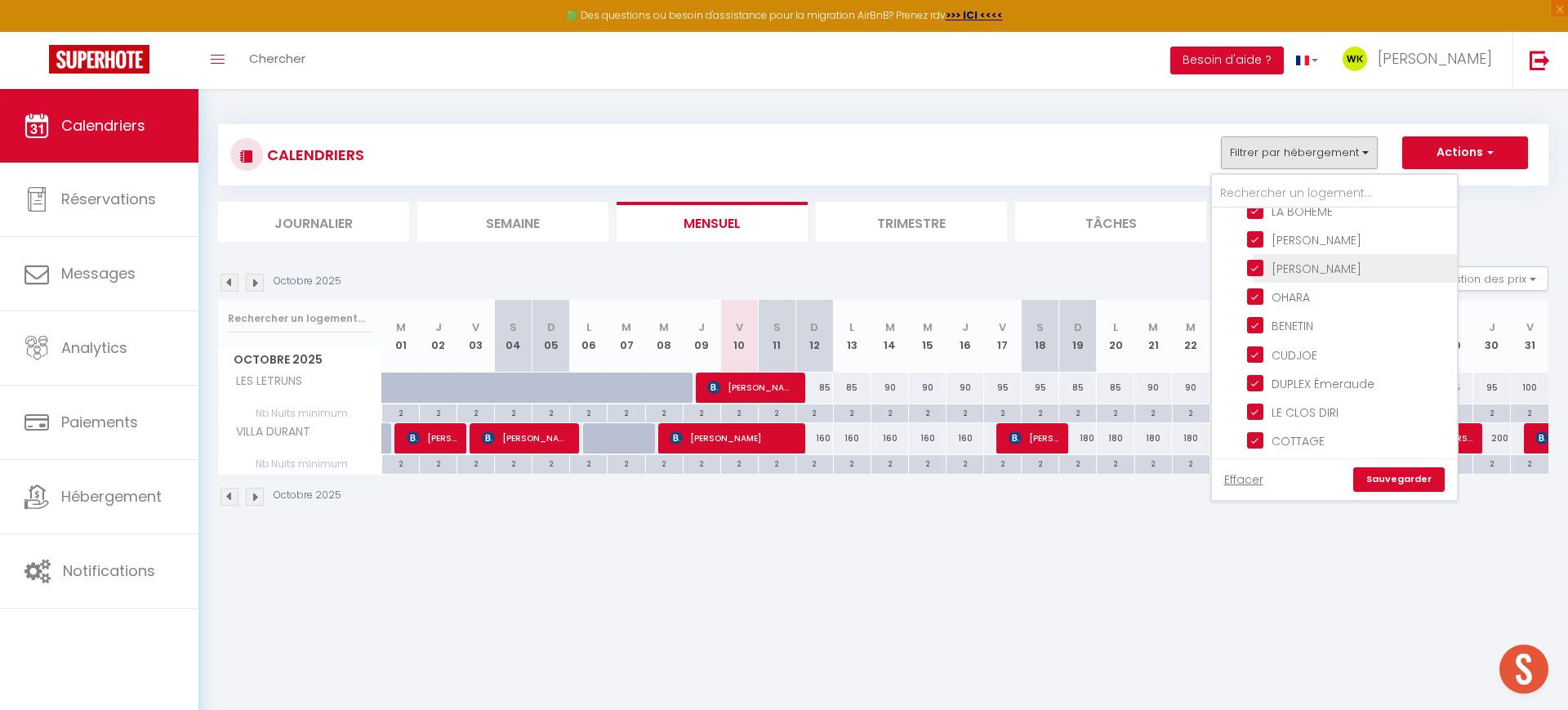
scroll to position [868, 0]
click at [1396, 486] on link "Sauvegarder" at bounding box center [1399, 479] width 91 height 24
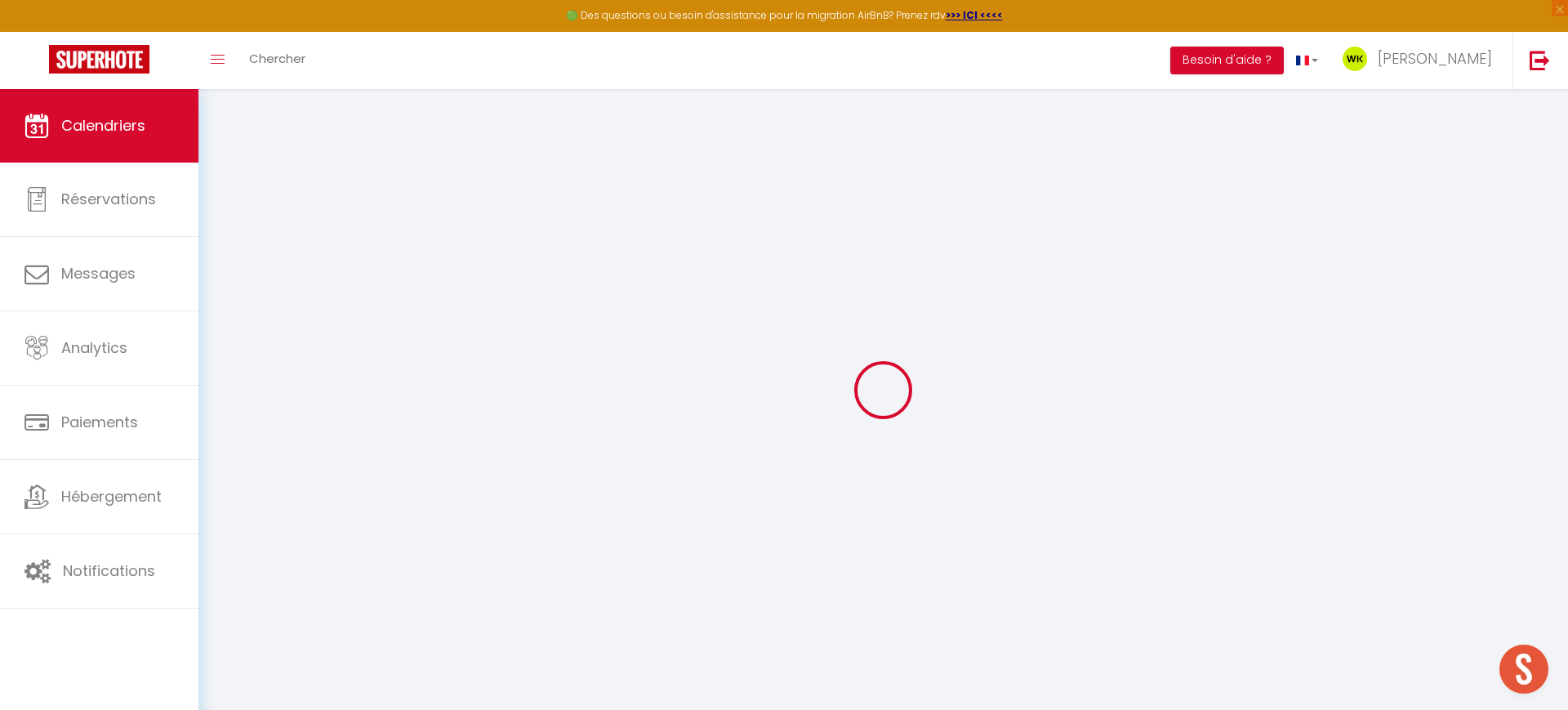
scroll to position [3, 0]
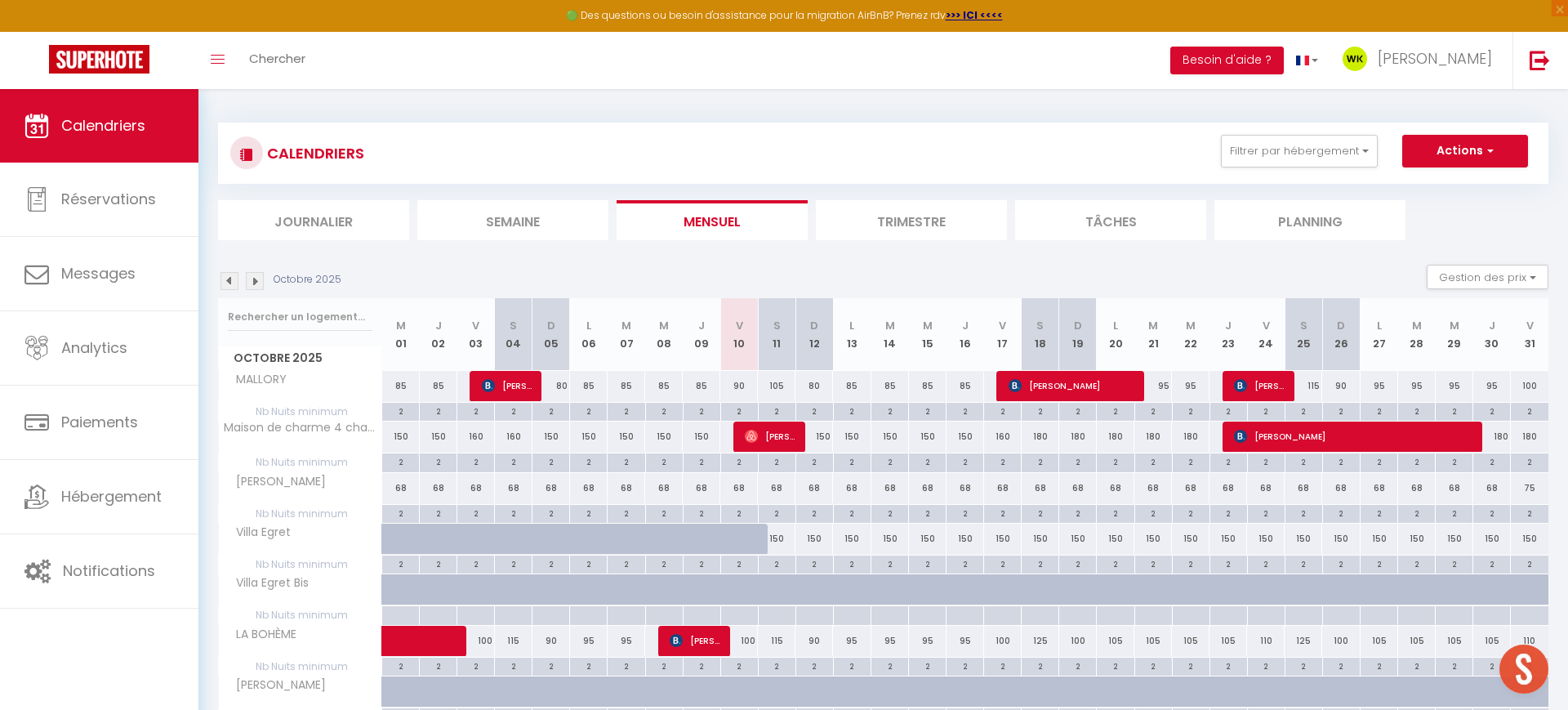
click at [232, 285] on div "Octobre 2025 Gestion des prix Nb Nuits minimum Règles Disponibilité" at bounding box center [883, 281] width 1331 height 33
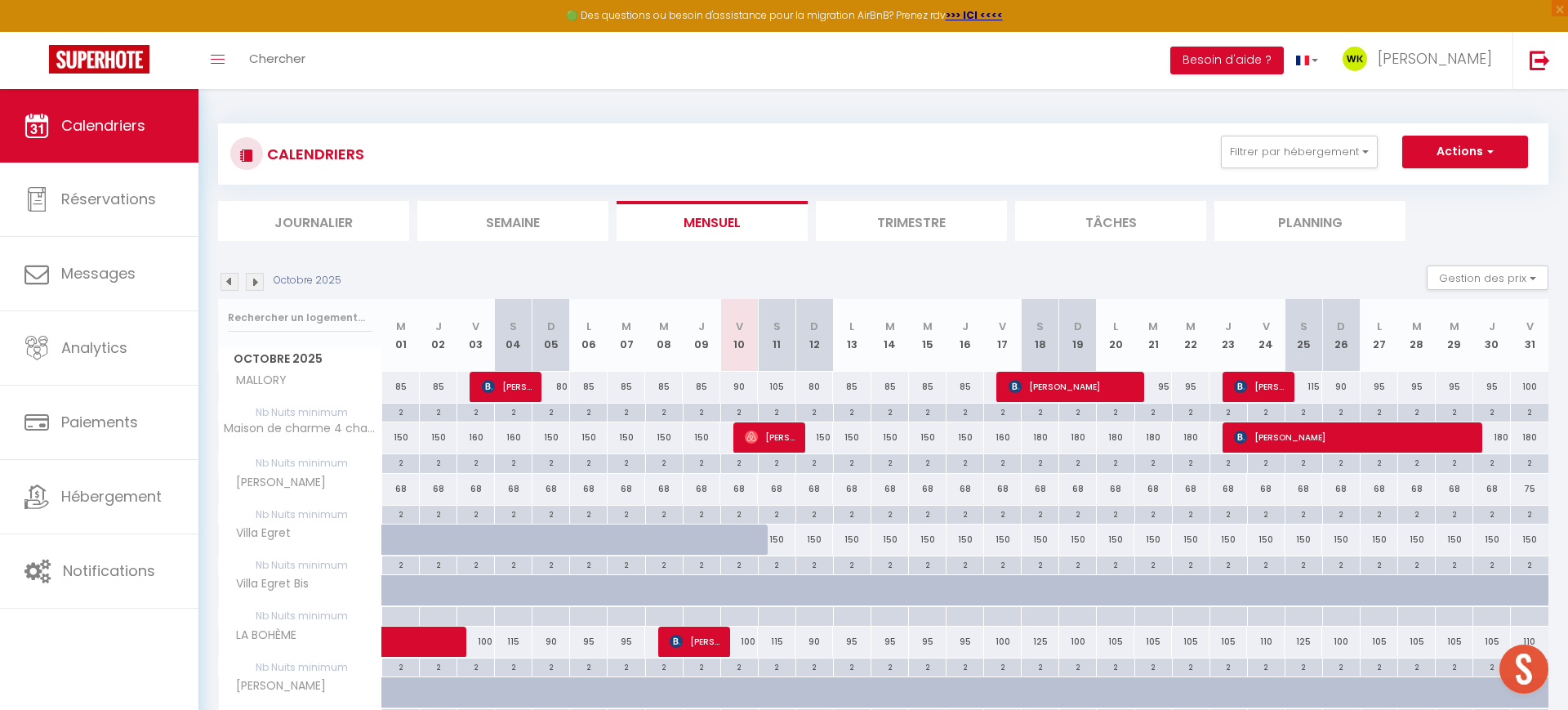
click at [232, 284] on img at bounding box center [229, 282] width 18 height 18
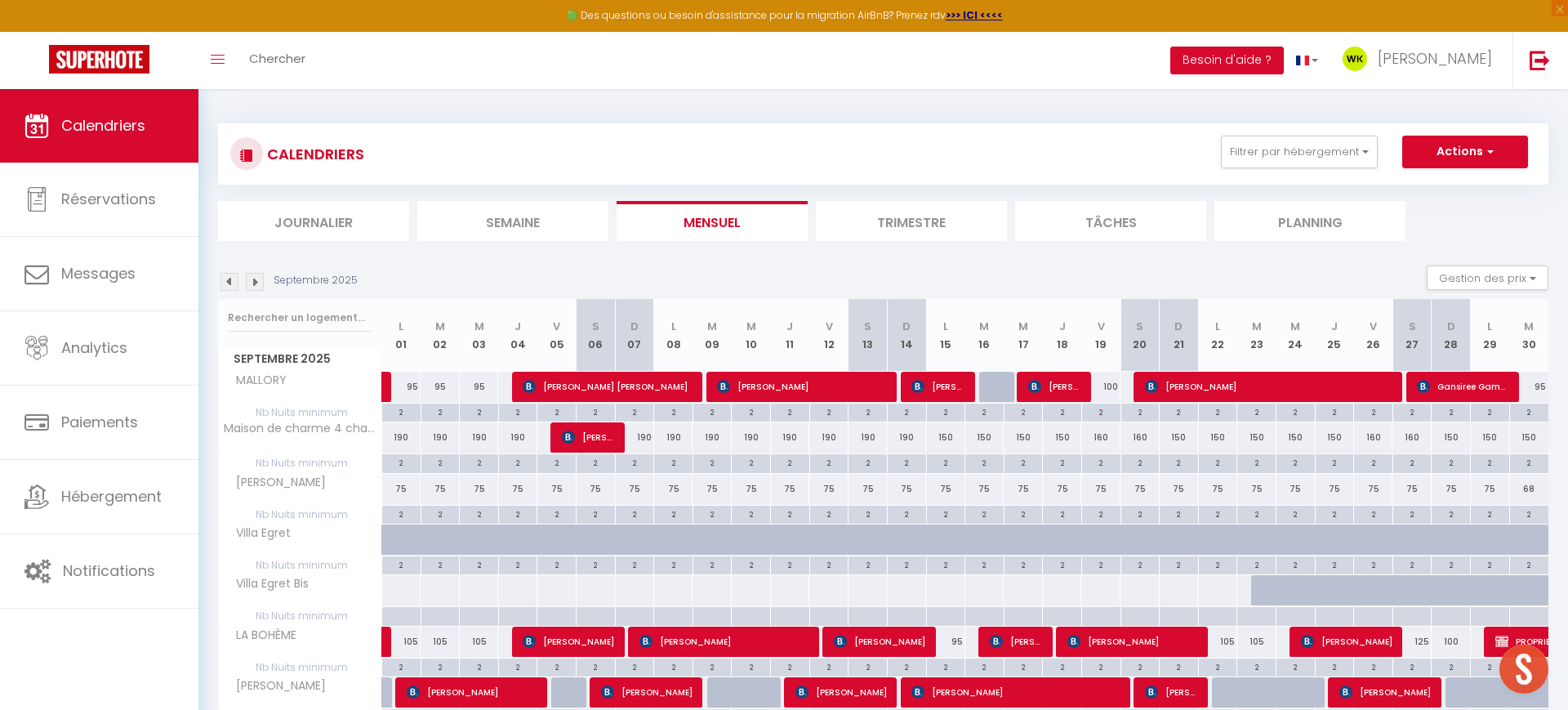
click at [232, 284] on img at bounding box center [229, 282] width 18 height 18
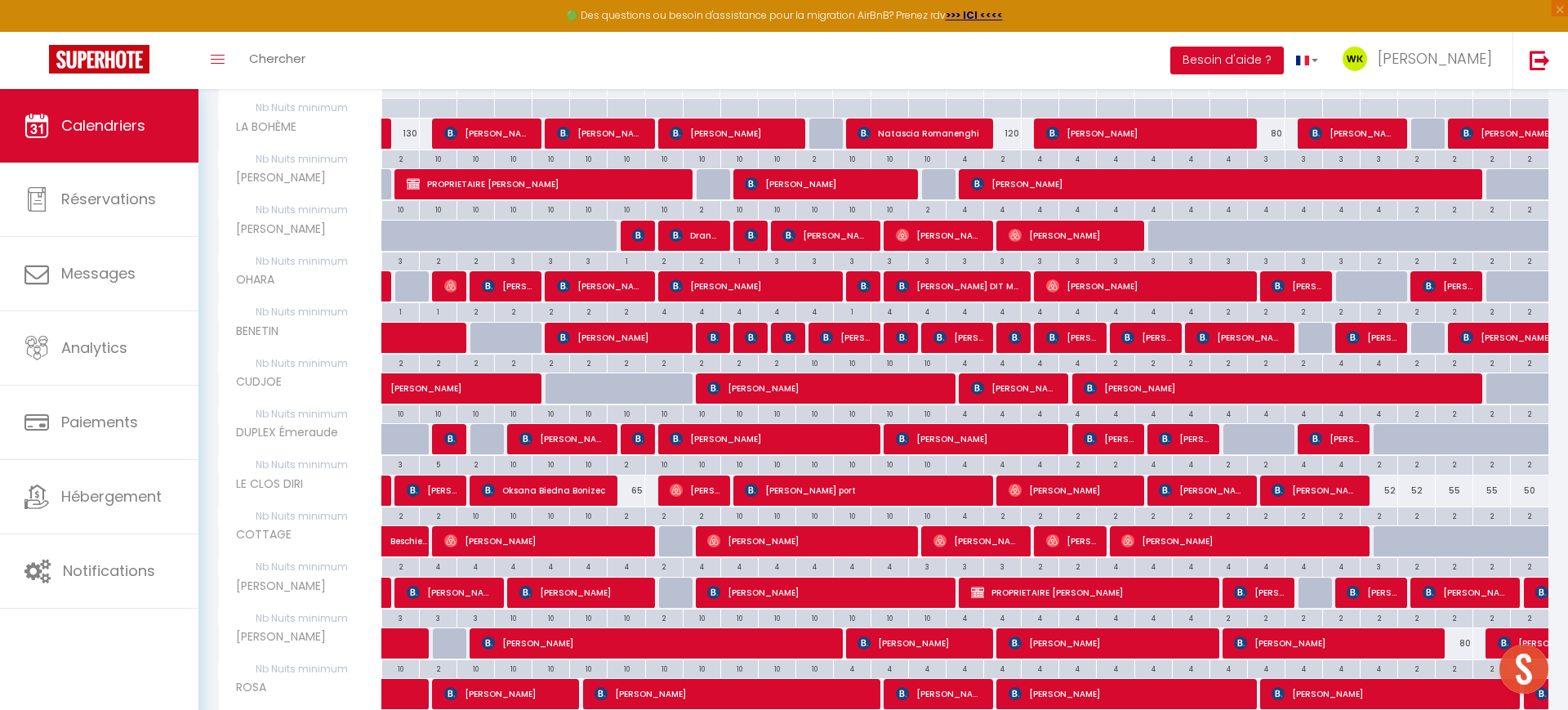
scroll to position [860, 0]
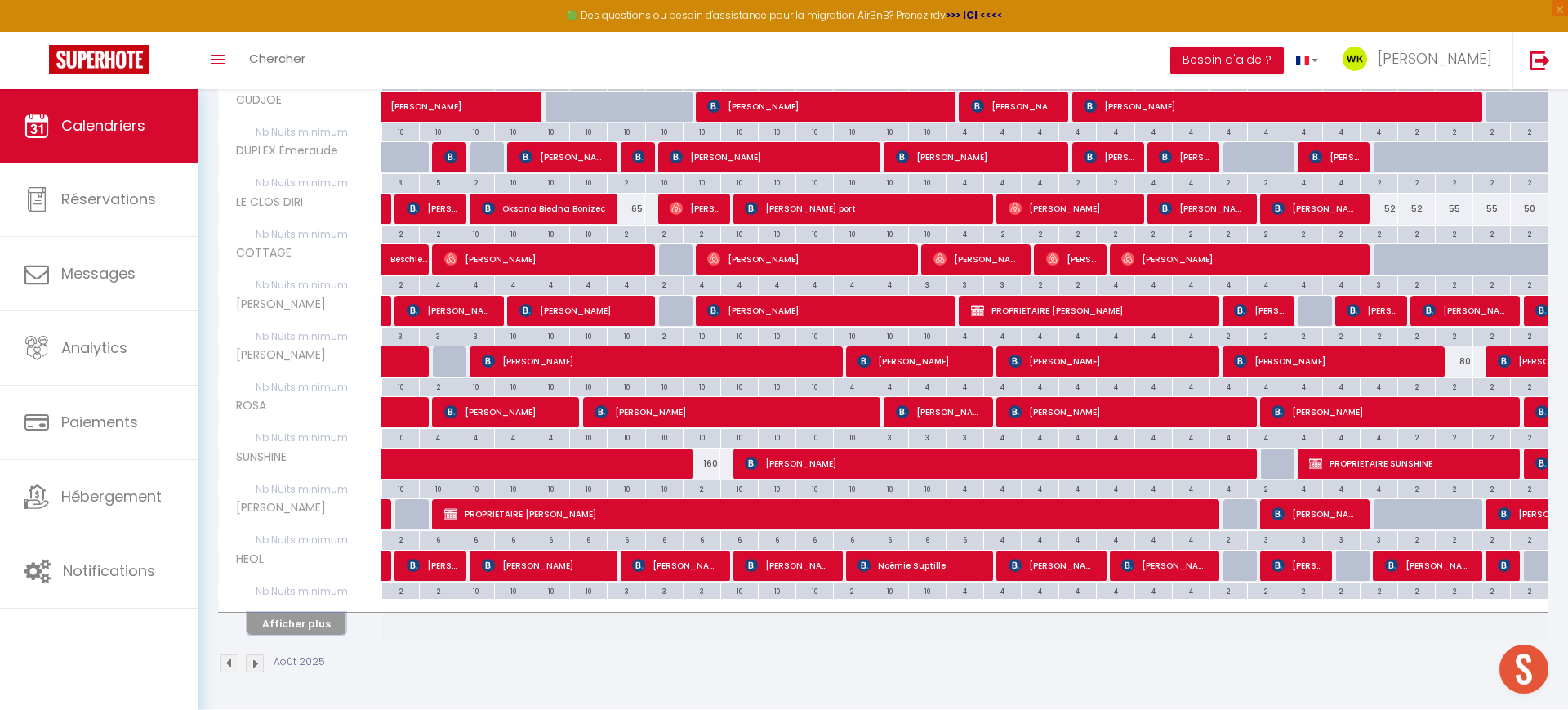
click at [329, 617] on button "Afficher plus" at bounding box center [297, 623] width 98 height 22
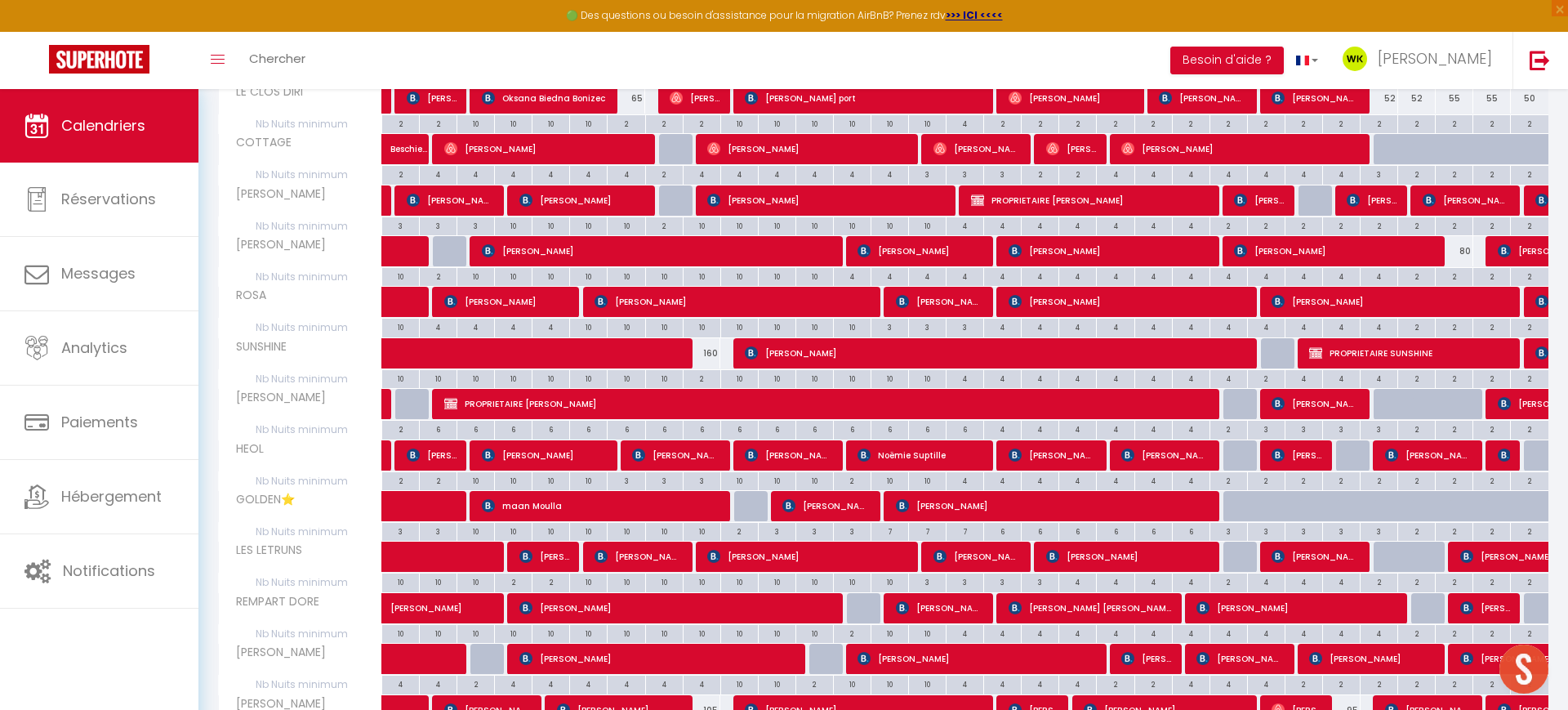
scroll to position [0, 0]
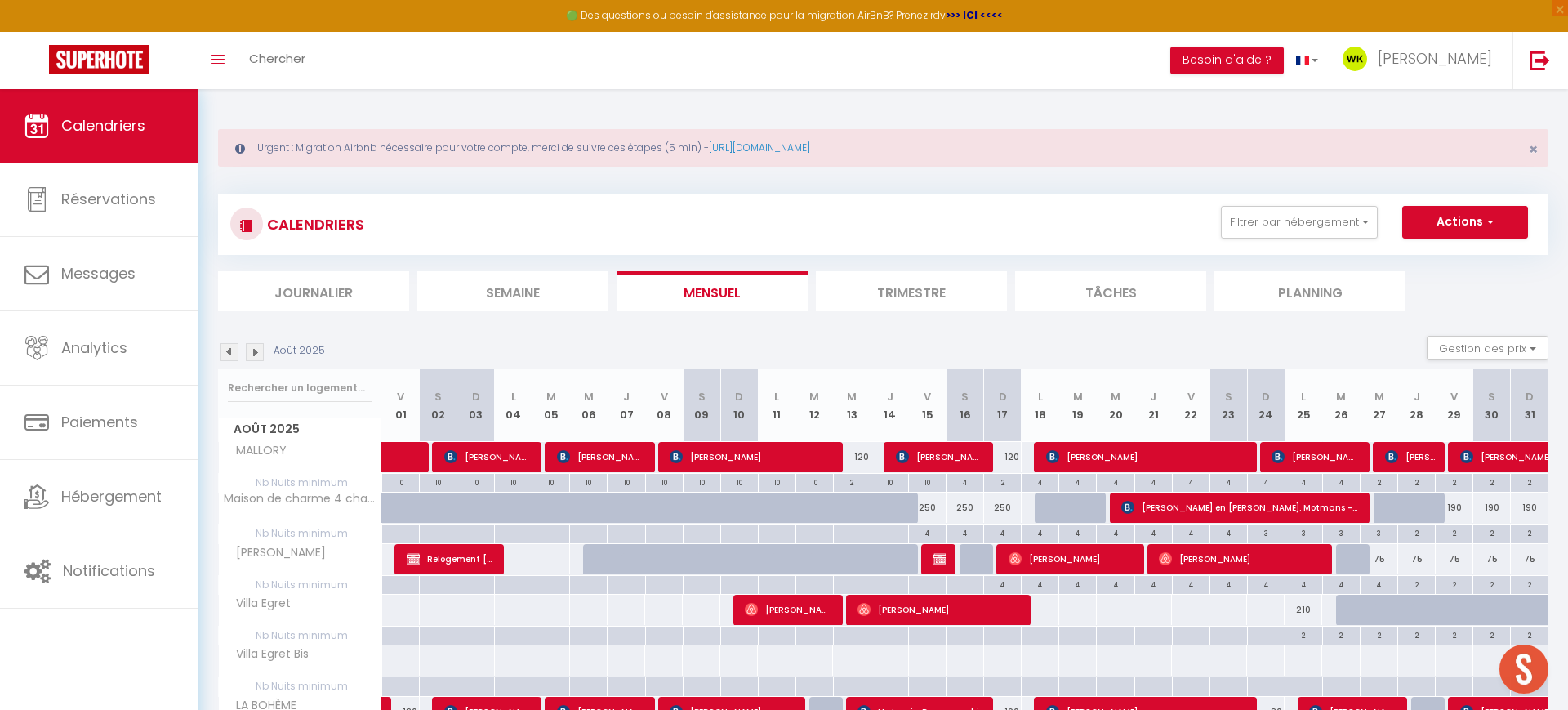
click at [231, 350] on img at bounding box center [229, 352] width 18 height 18
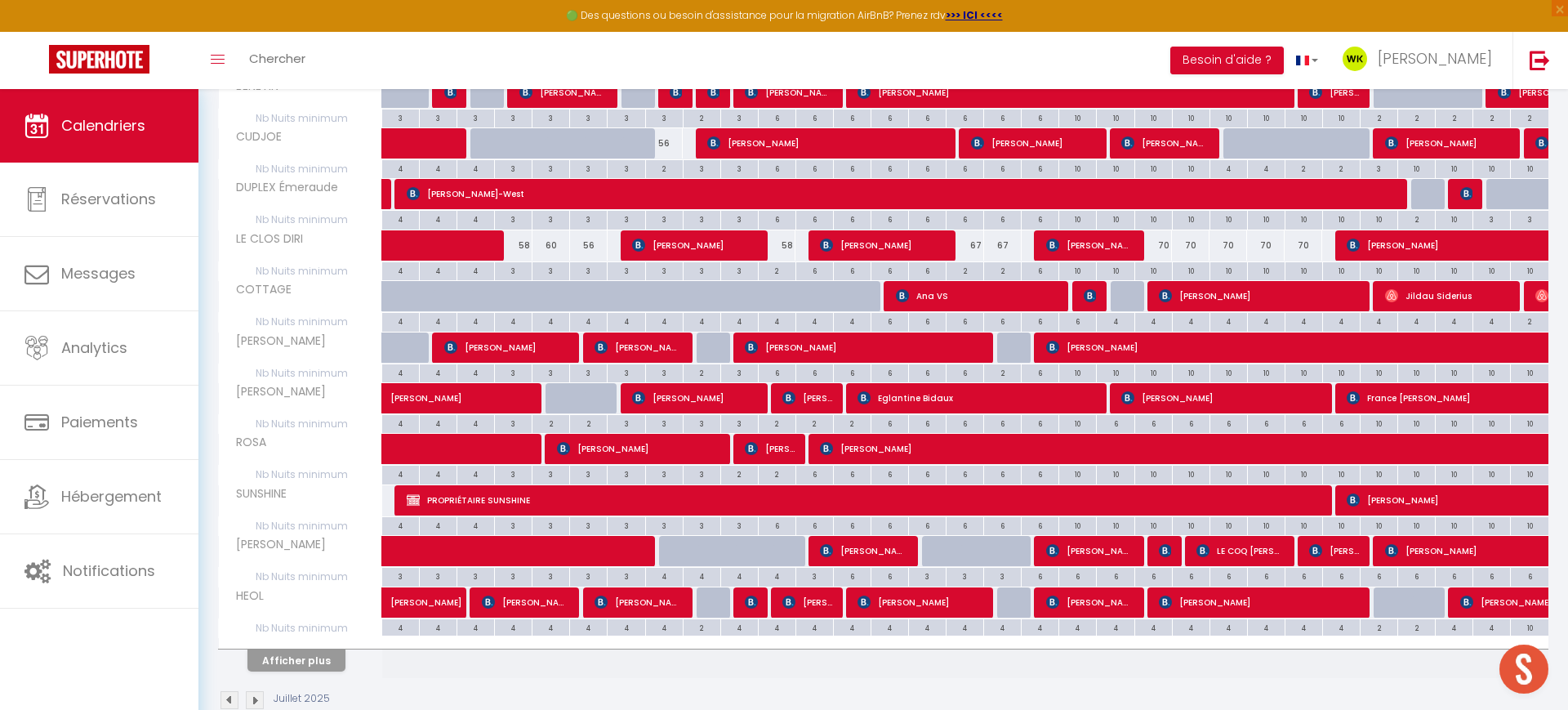
scroll to position [860, 0]
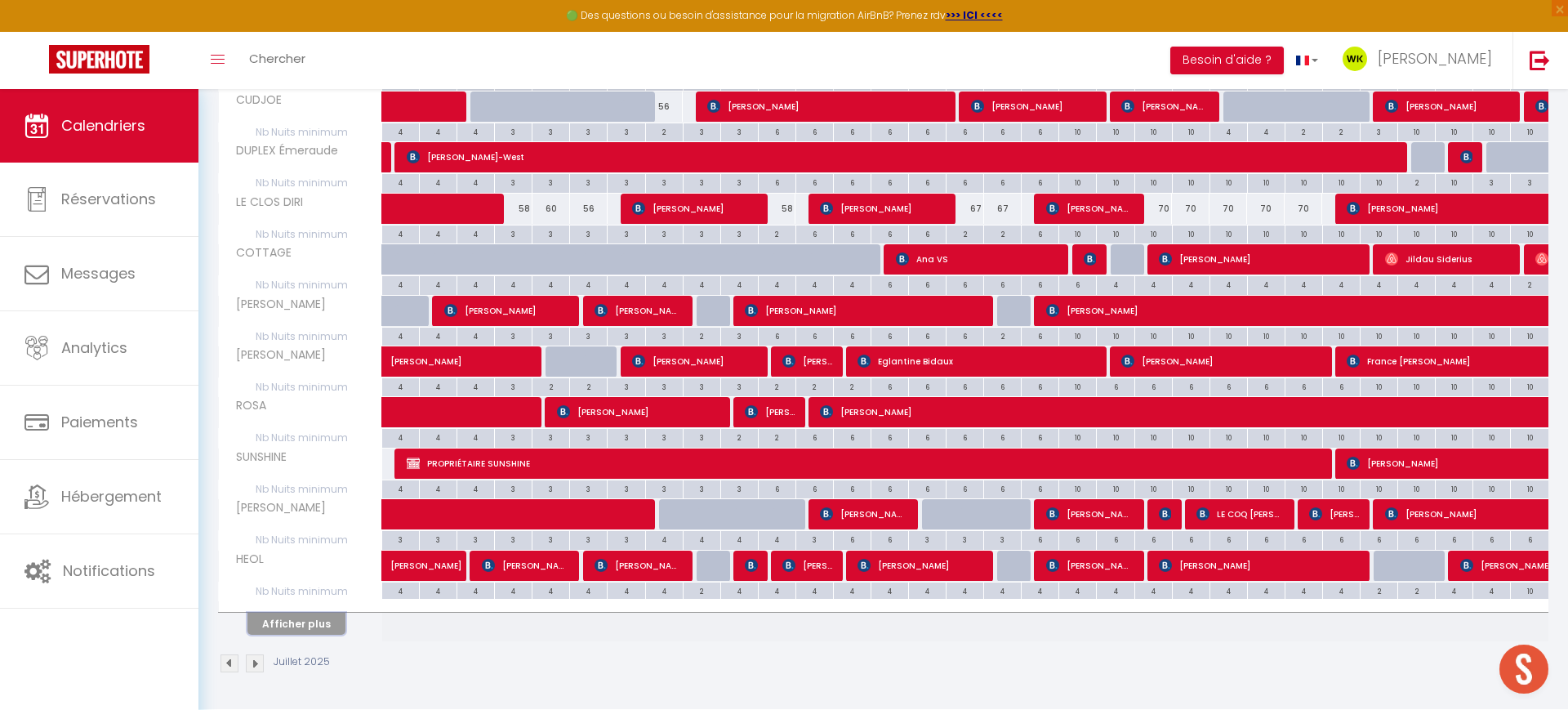
click at [325, 621] on button "Afficher plus" at bounding box center [297, 623] width 98 height 22
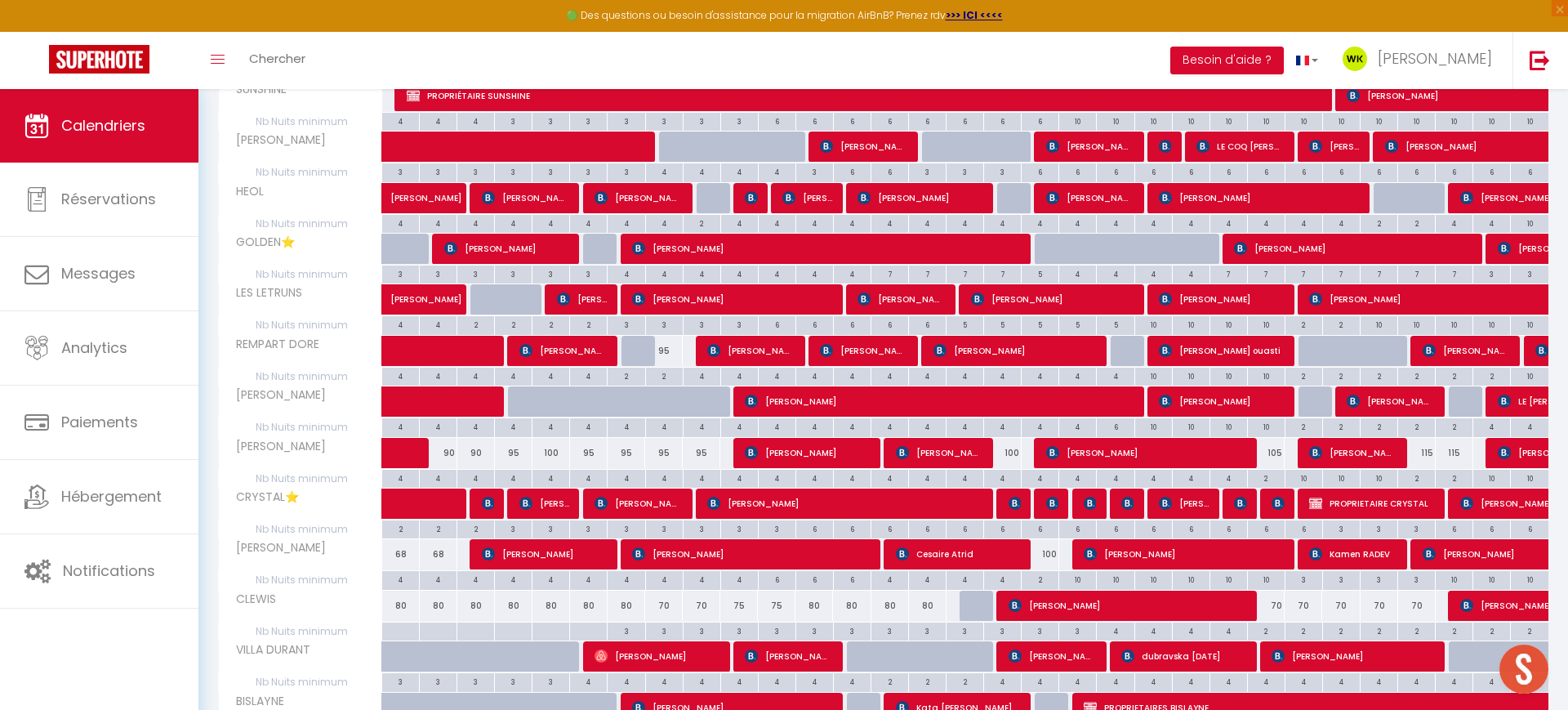
scroll to position [1535, 0]
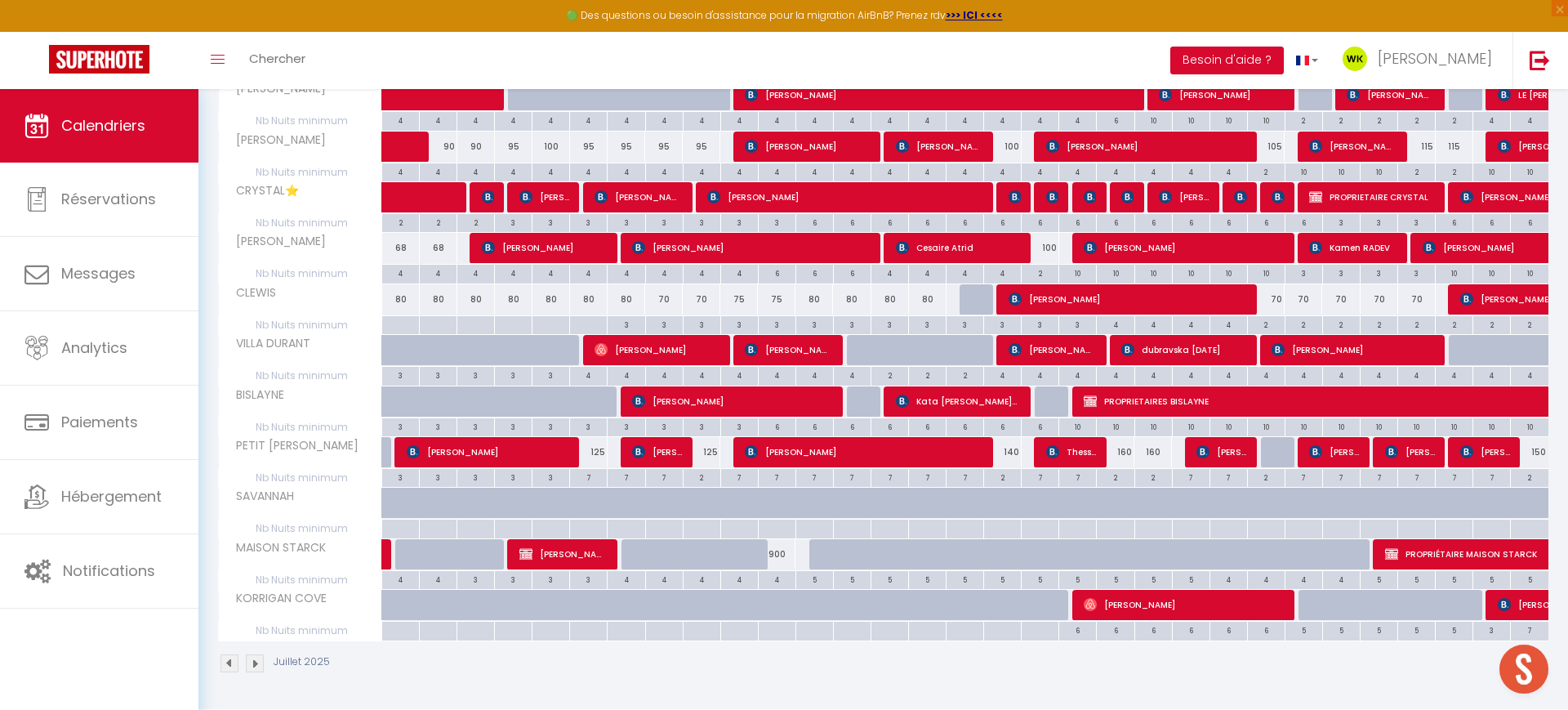
click at [223, 662] on img at bounding box center [229, 663] width 18 height 18
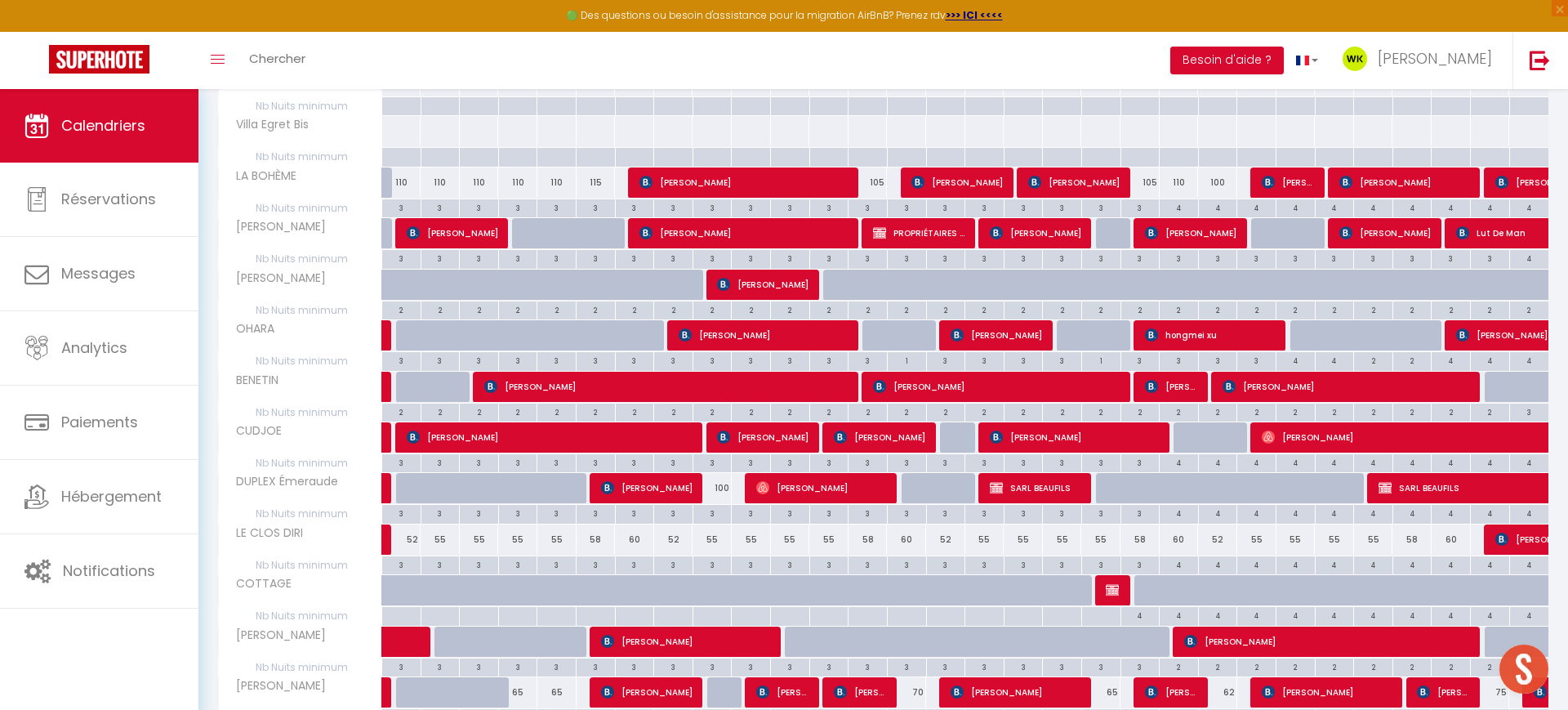
scroll to position [406, 0]
